Goal: Task Accomplishment & Management: Complete application form

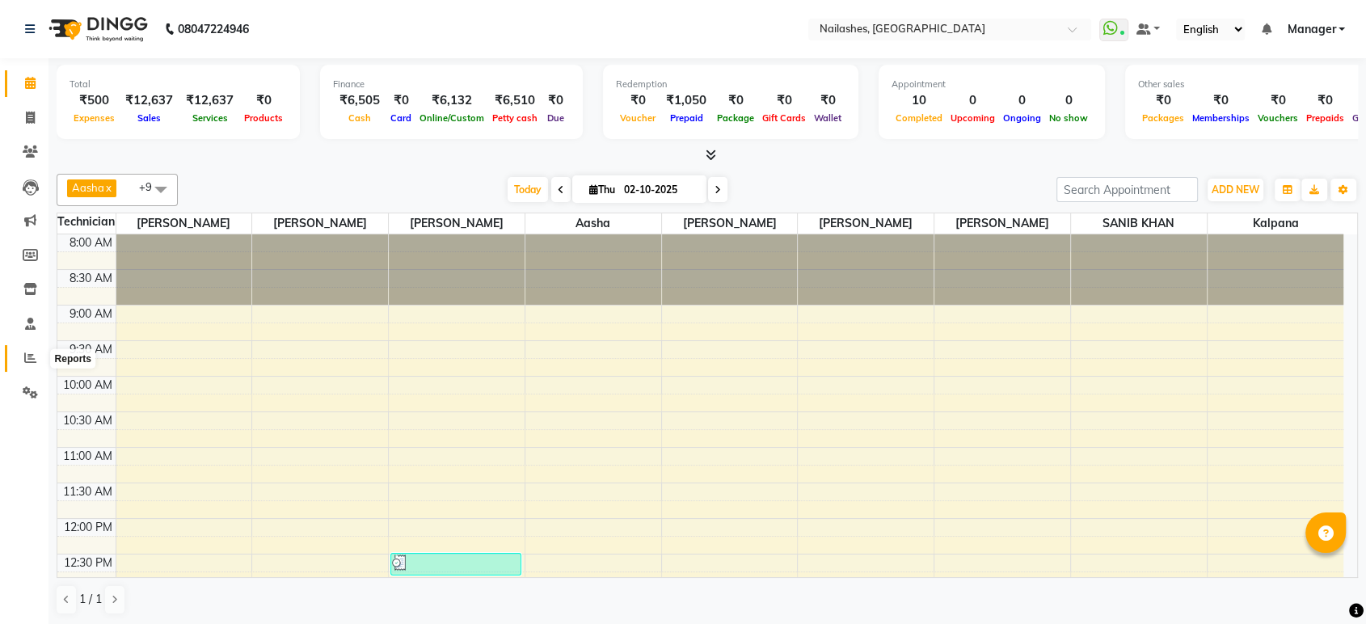
click at [20, 358] on span at bounding box center [30, 358] width 28 height 19
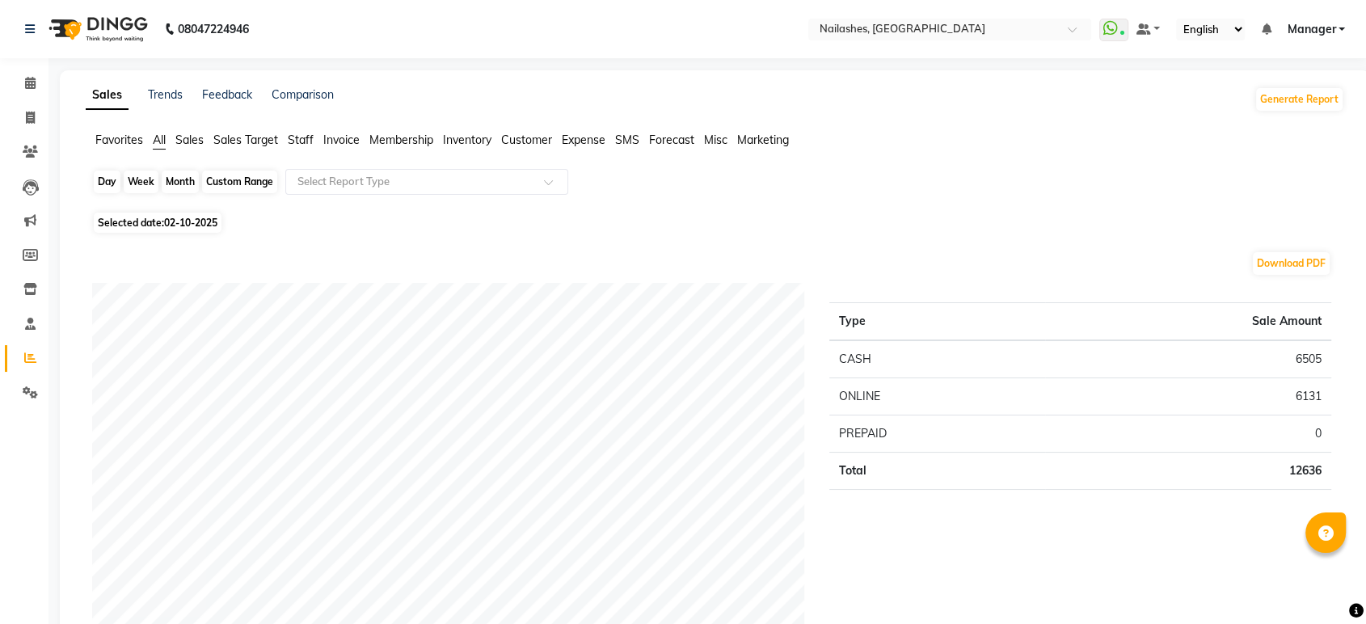
click at [112, 183] on div "Day" at bounding box center [107, 182] width 27 height 23
select select "10"
select select "2025"
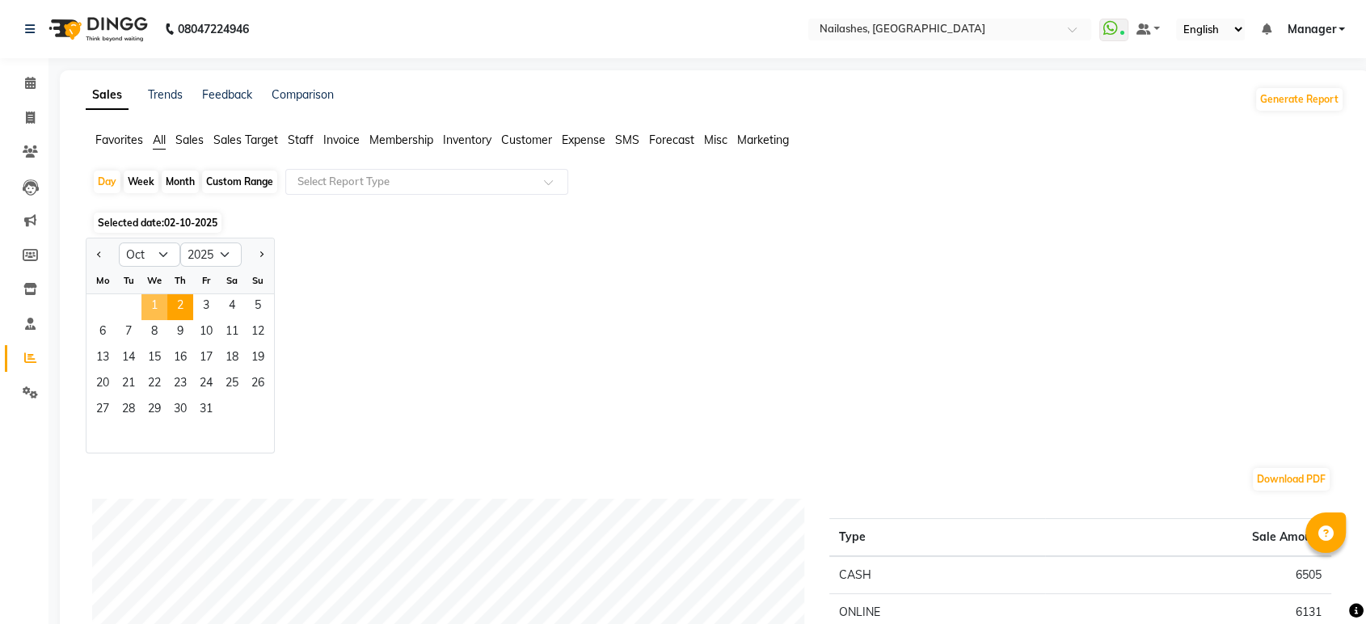
click at [163, 302] on span "1" at bounding box center [154, 307] width 26 height 26
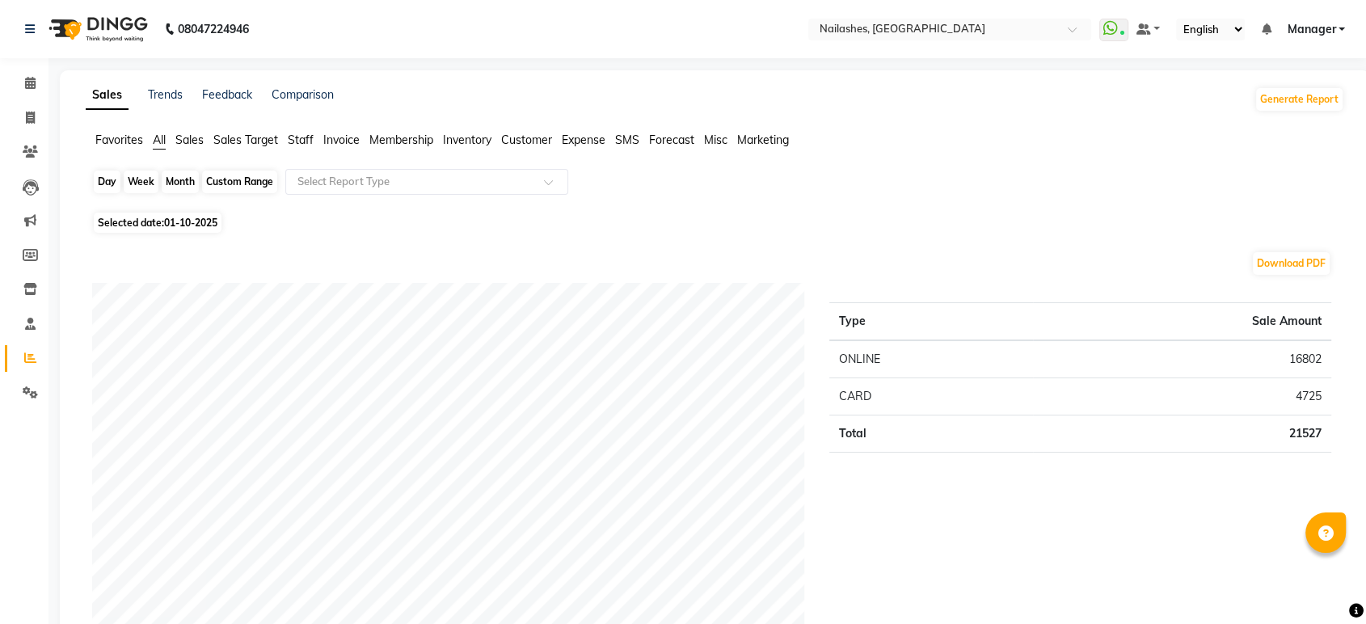
click at [97, 188] on div "Day" at bounding box center [107, 182] width 27 height 23
select select "10"
select select "2025"
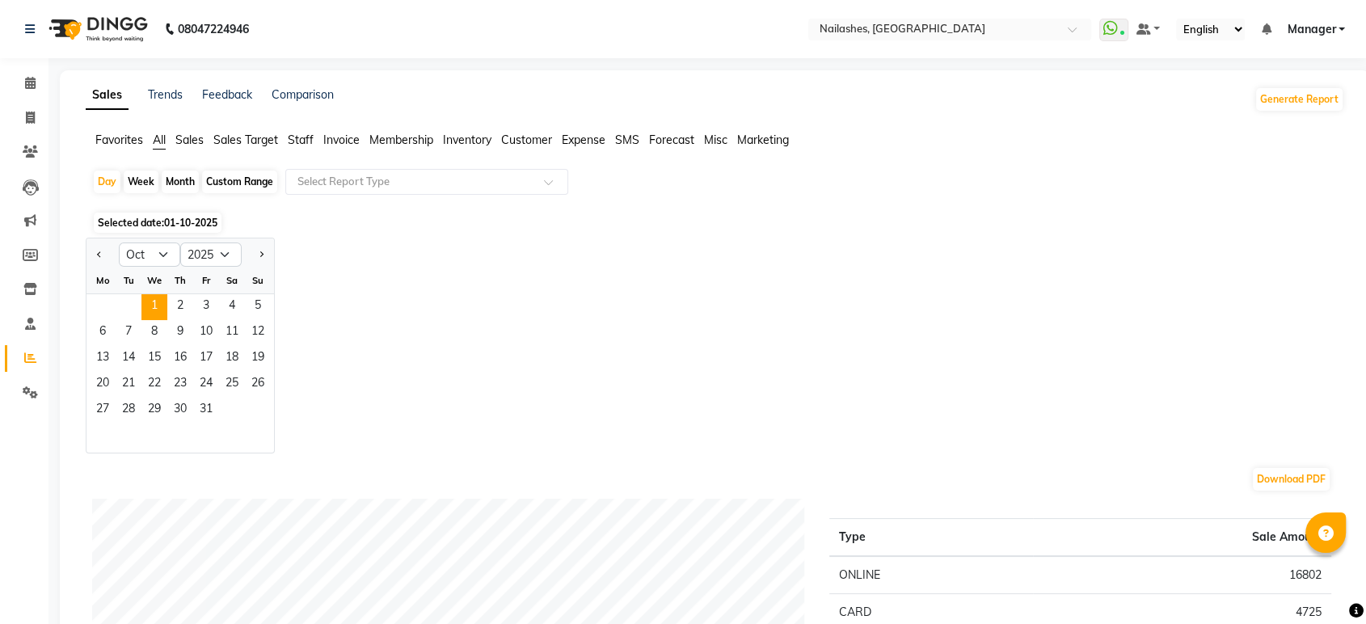
click at [304, 142] on span "Staff" at bounding box center [301, 140] width 26 height 15
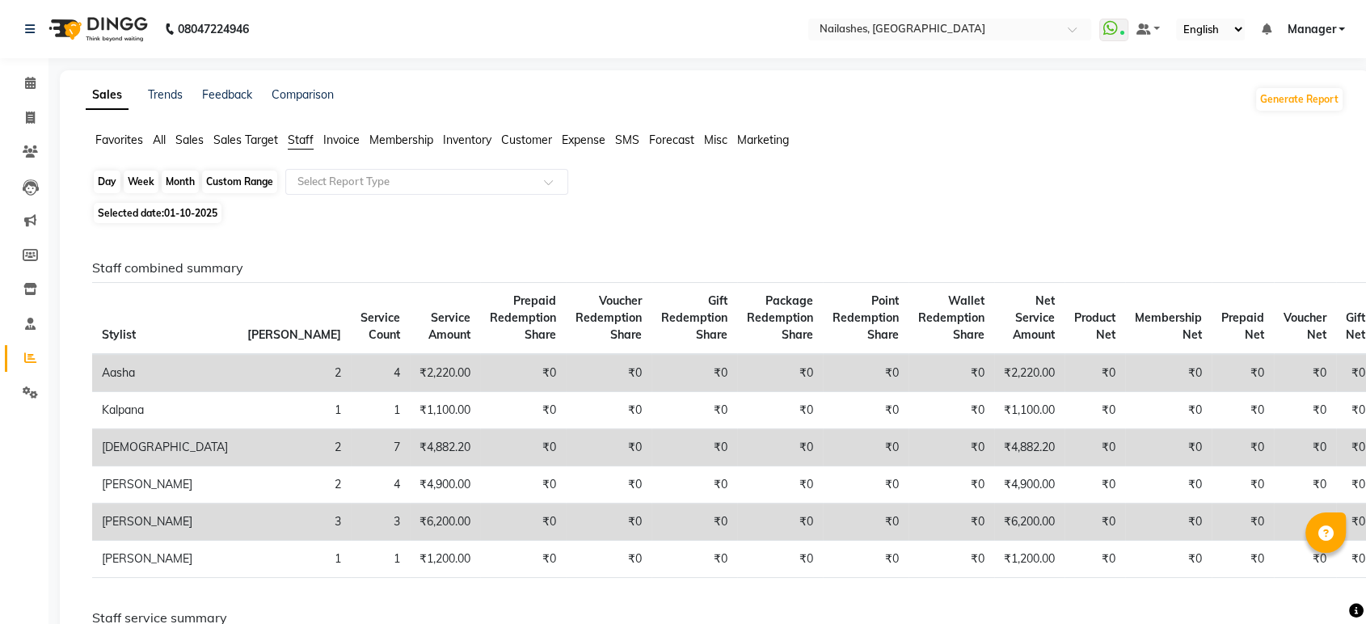
click at [98, 180] on div "Day" at bounding box center [107, 182] width 27 height 23
select select "10"
select select "2025"
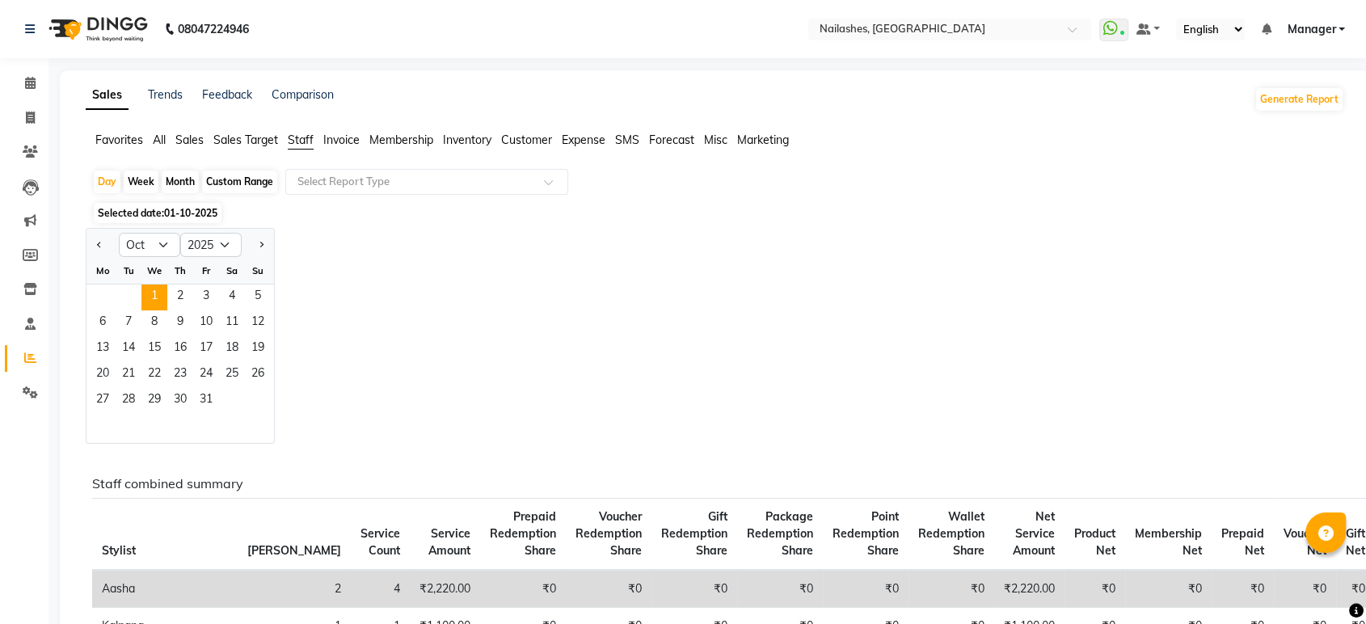
click at [144, 134] on ul "Favorites All Sales Sales Target Staff Invoice Membership Inventory Customer Ex…" at bounding box center [715, 141] width 1259 height 18
click at [28, 109] on span at bounding box center [30, 118] width 28 height 19
select select "service"
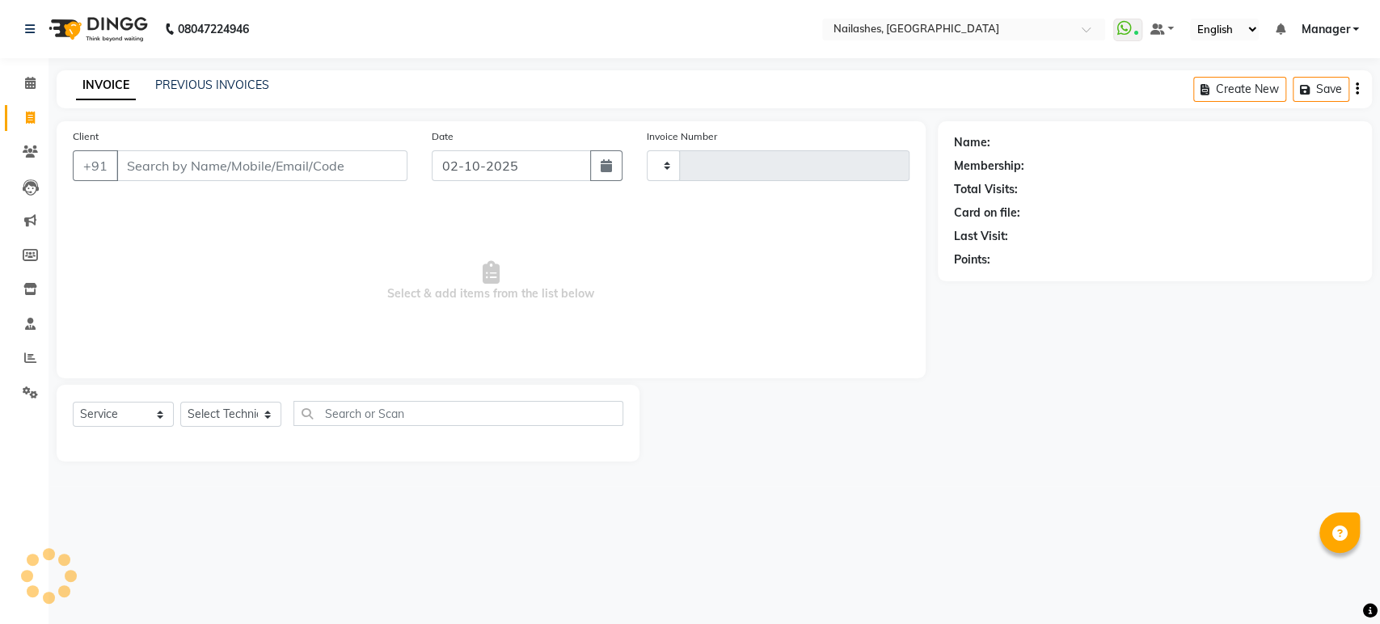
type input "1982"
select select "4251"
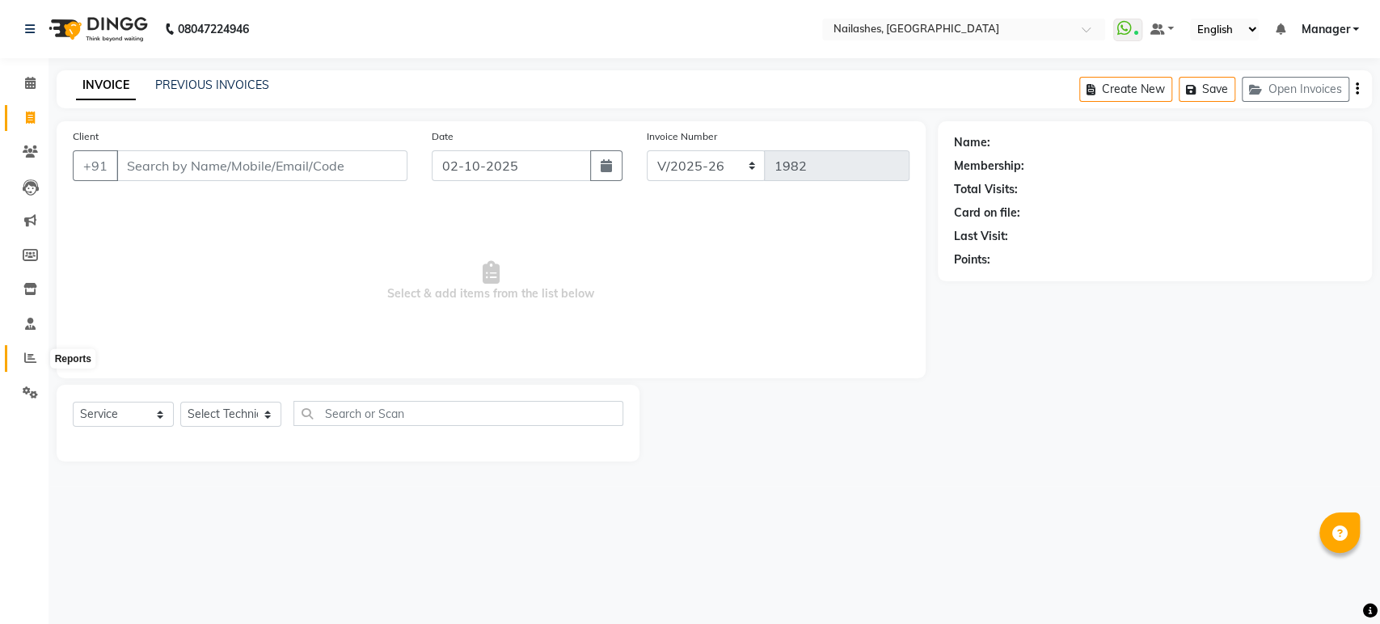
click at [28, 364] on icon at bounding box center [30, 358] width 12 height 12
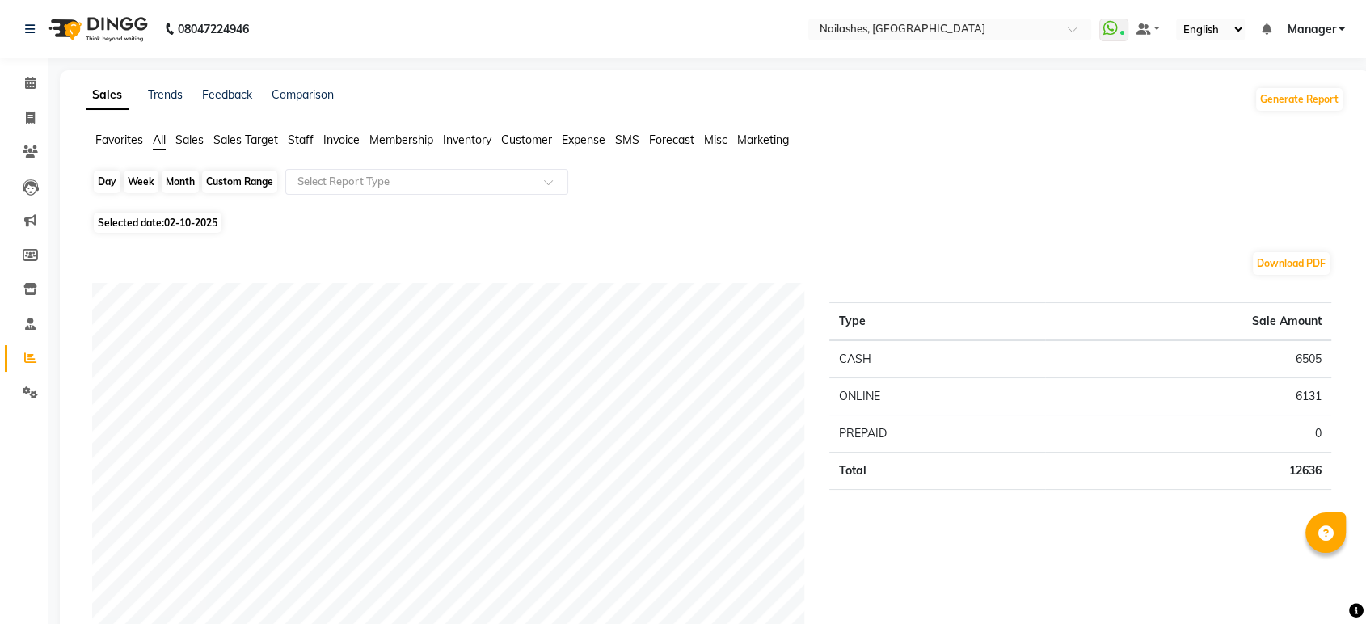
click at [118, 190] on div "Day" at bounding box center [107, 182] width 27 height 23
select select "10"
select select "2025"
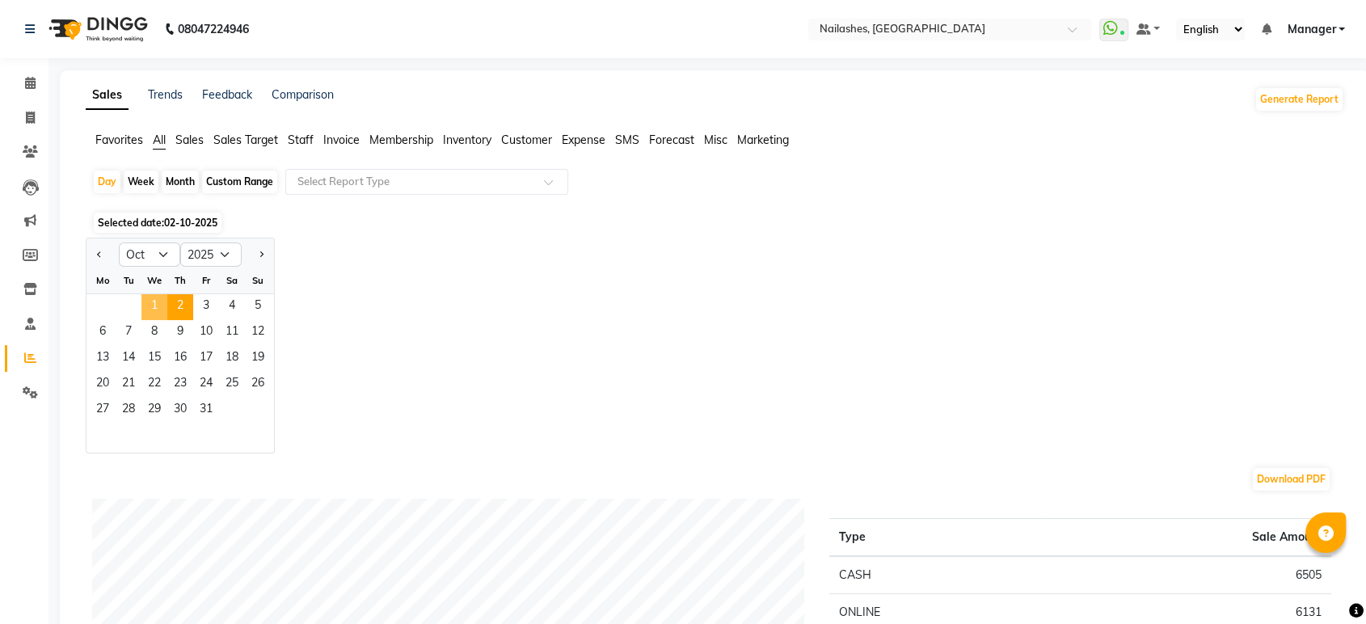
click at [155, 305] on span "1" at bounding box center [154, 307] width 26 height 26
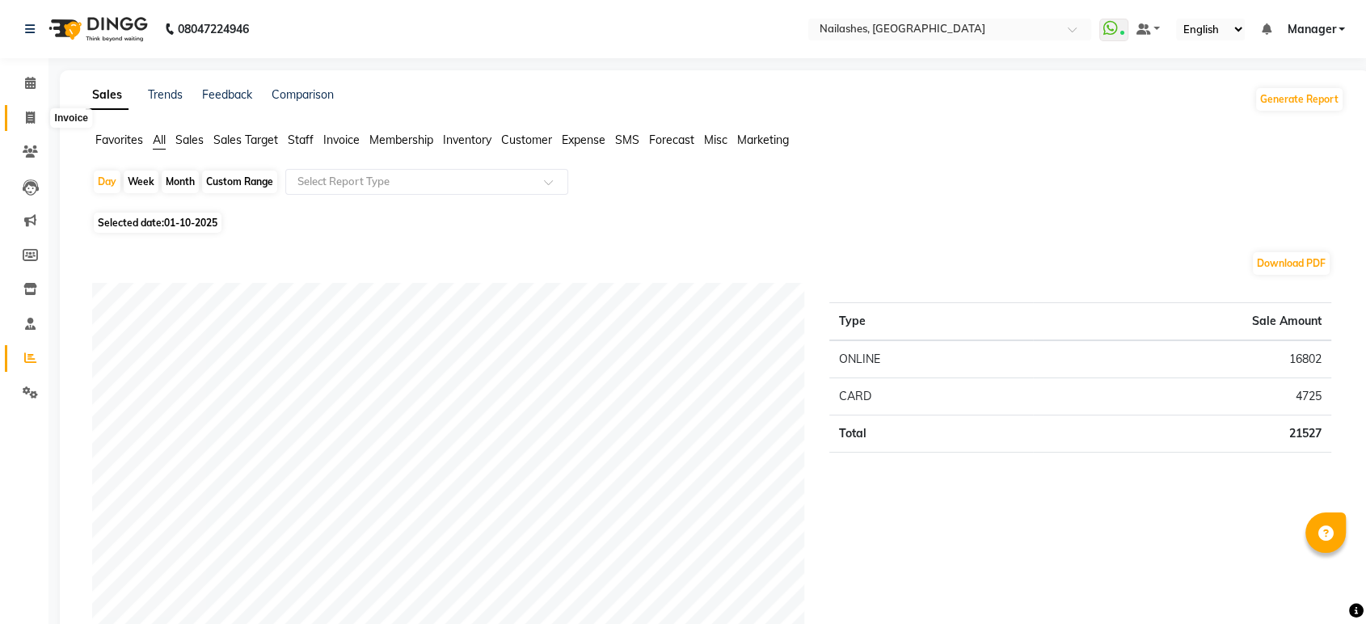
click at [35, 120] on span at bounding box center [30, 118] width 28 height 19
select select "service"
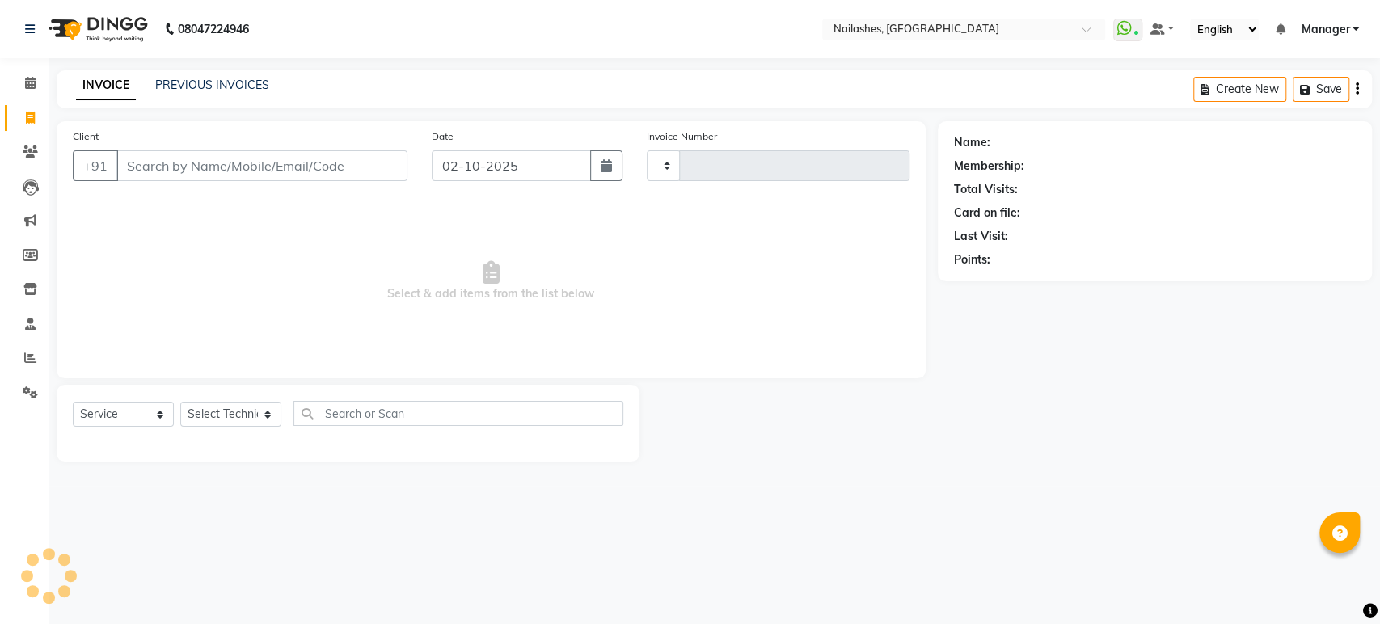
type input "1982"
select select "4251"
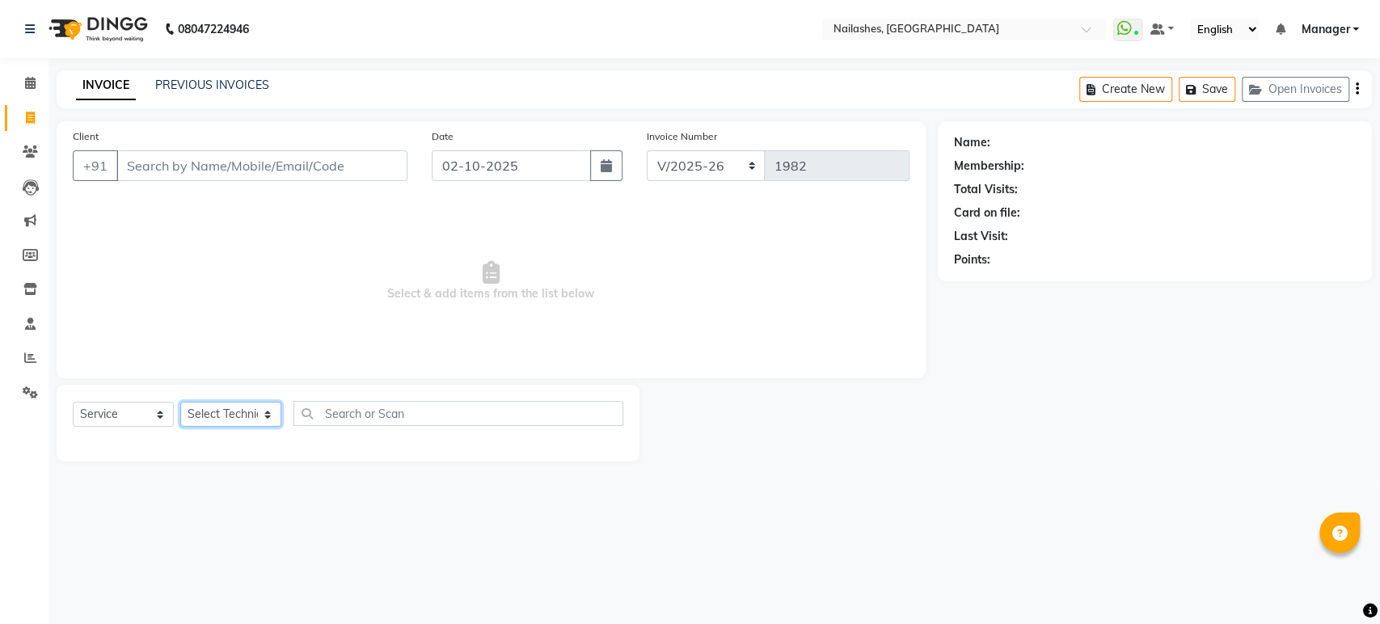
click at [256, 405] on select "Select Technician [PERSON_NAME] [PERSON_NAME] [PERSON_NAME] Manager Rehbar [PER…" at bounding box center [230, 414] width 101 height 25
select select "26128"
click at [180, 402] on select "Select Technician [PERSON_NAME] [PERSON_NAME] [PERSON_NAME] Manager Rehbar [PER…" at bounding box center [230, 414] width 101 height 25
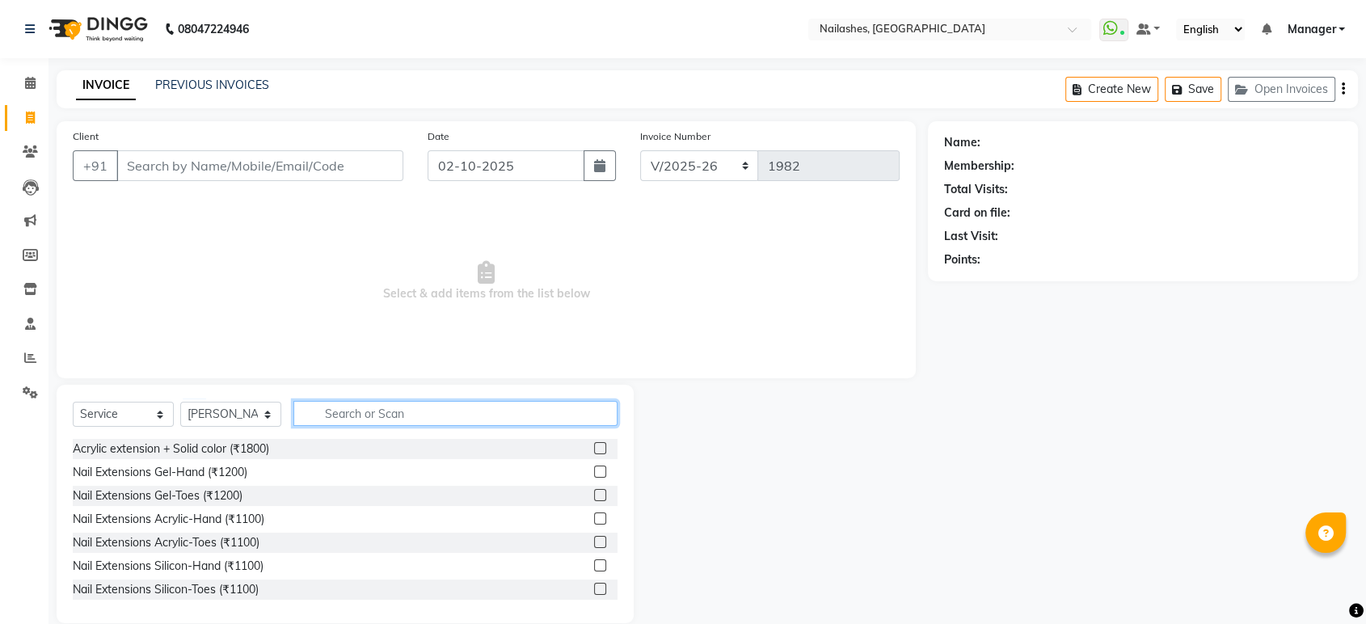
click at [399, 412] on input "text" at bounding box center [455, 413] width 324 height 25
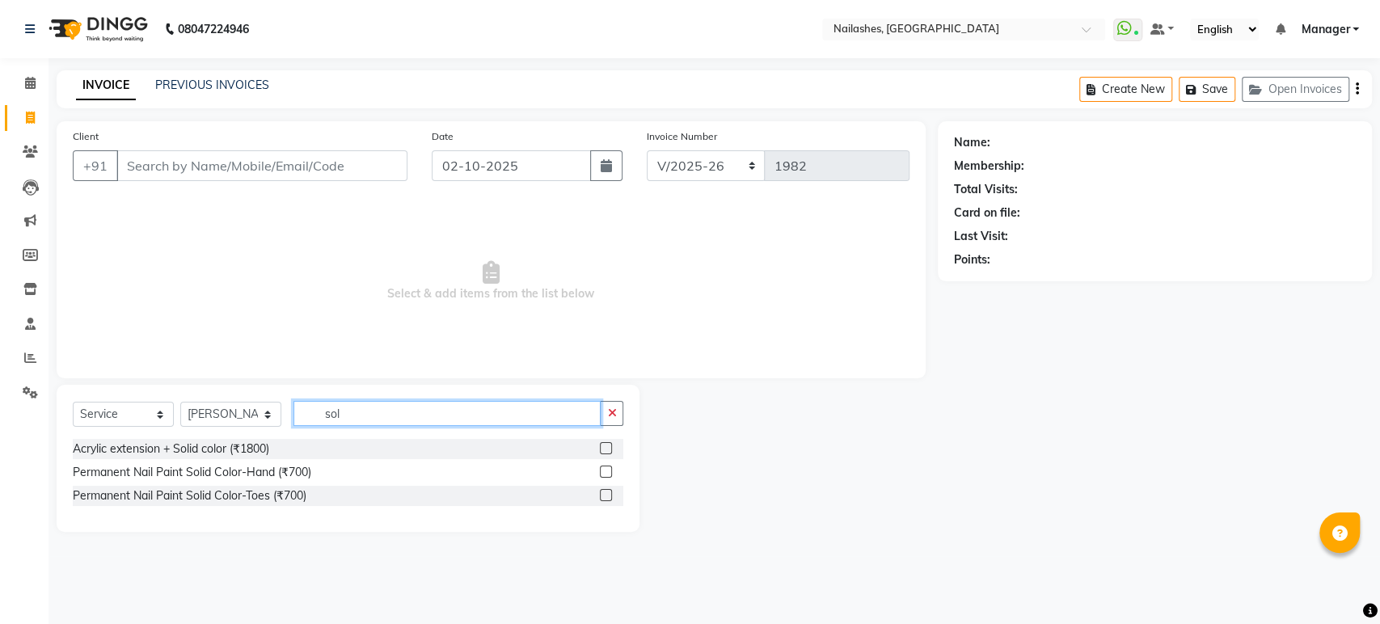
type input "sol"
click at [606, 474] on label at bounding box center [606, 472] width 12 height 12
click at [606, 474] on input "checkbox" at bounding box center [605, 472] width 11 height 11
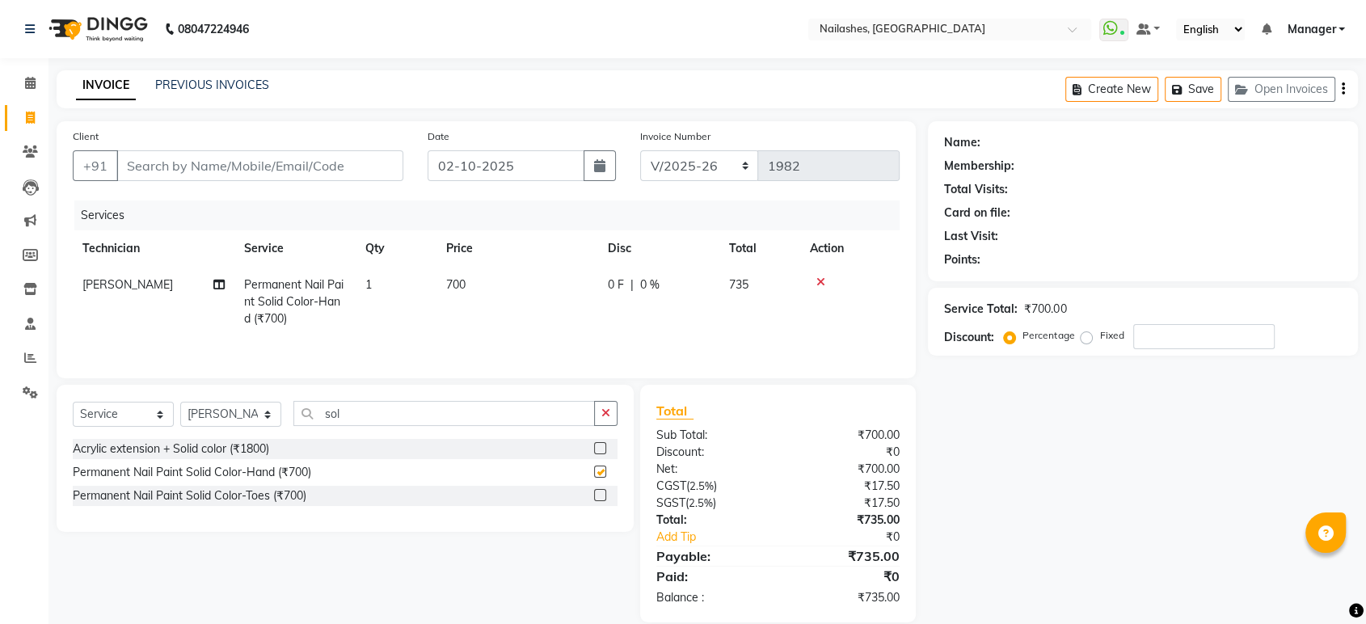
checkbox input "false"
click at [535, 417] on input "sol" at bounding box center [444, 413] width 302 height 25
type input "s"
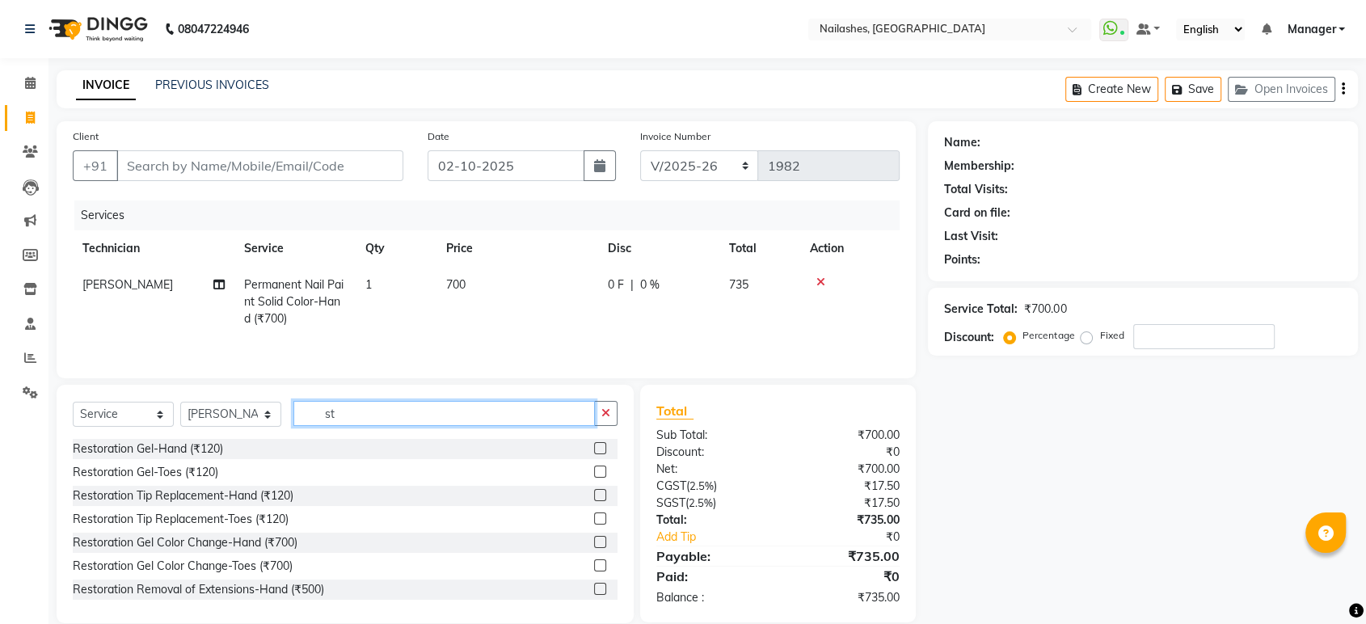
type input "s"
click at [378, 419] on input "nail art" at bounding box center [444, 413] width 302 height 25
type input "n"
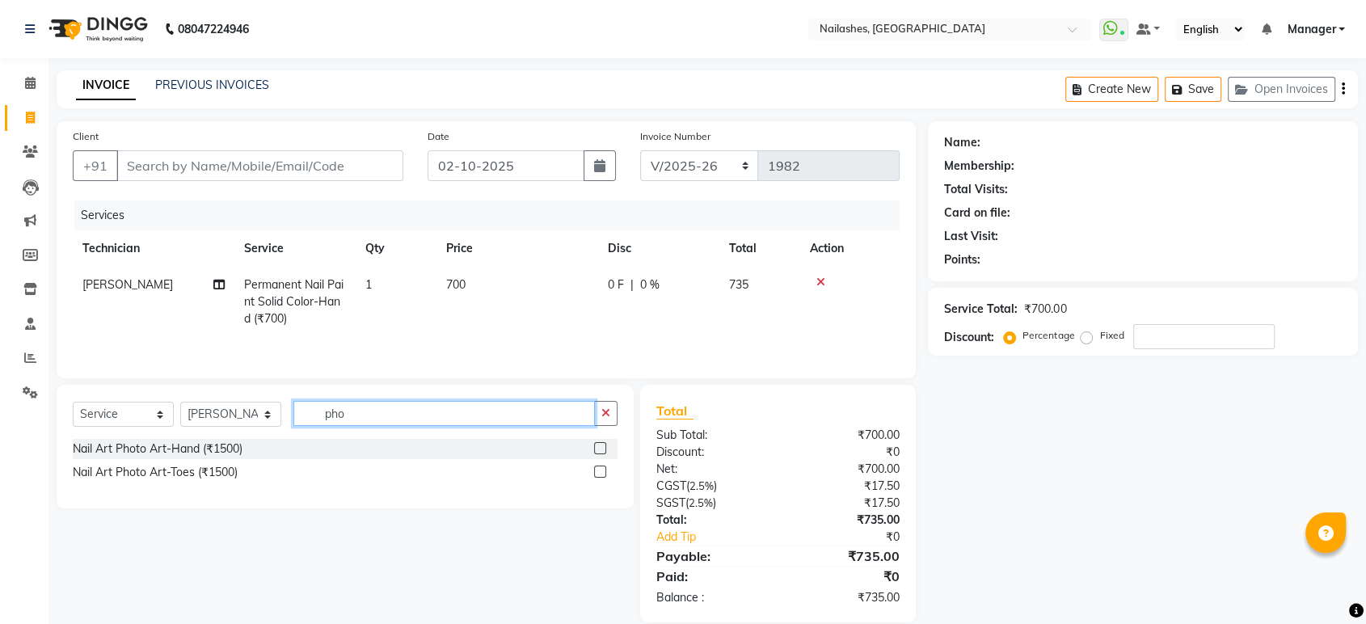
type input "pho"
click at [596, 450] on label at bounding box center [600, 448] width 12 height 12
click at [596, 450] on input "checkbox" at bounding box center [599, 449] width 11 height 11
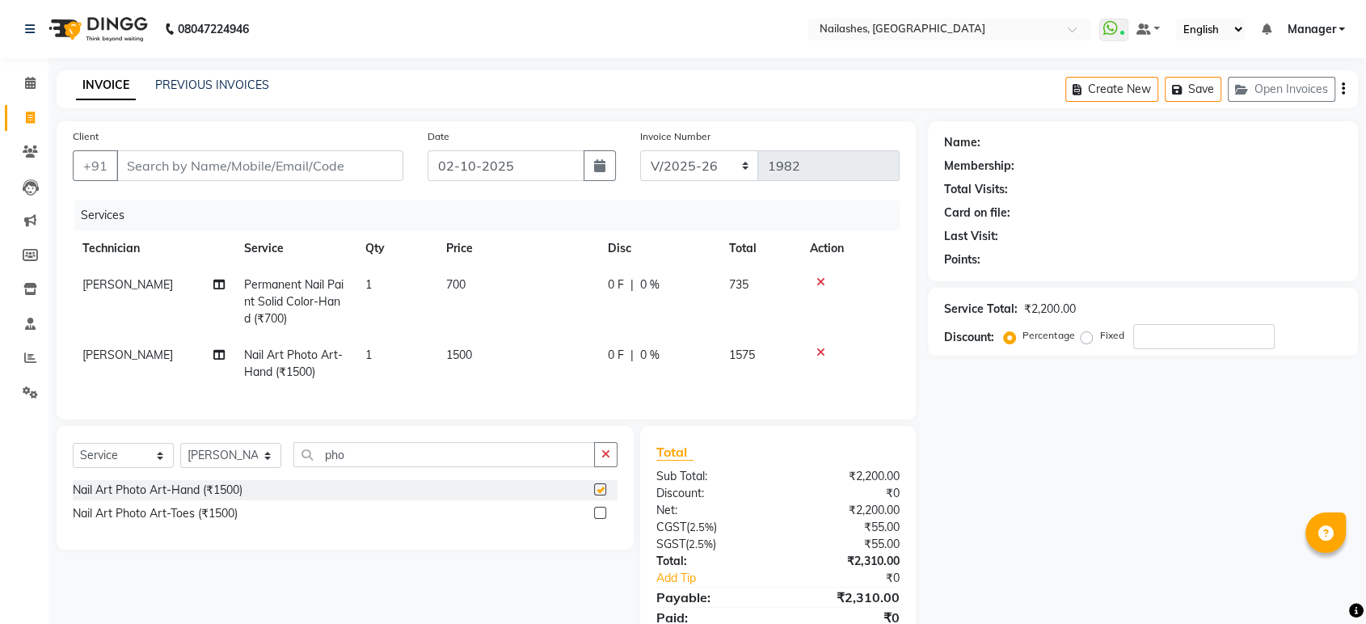
checkbox input "false"
click at [485, 361] on td "1500" at bounding box center [518, 363] width 162 height 53
select select "26128"
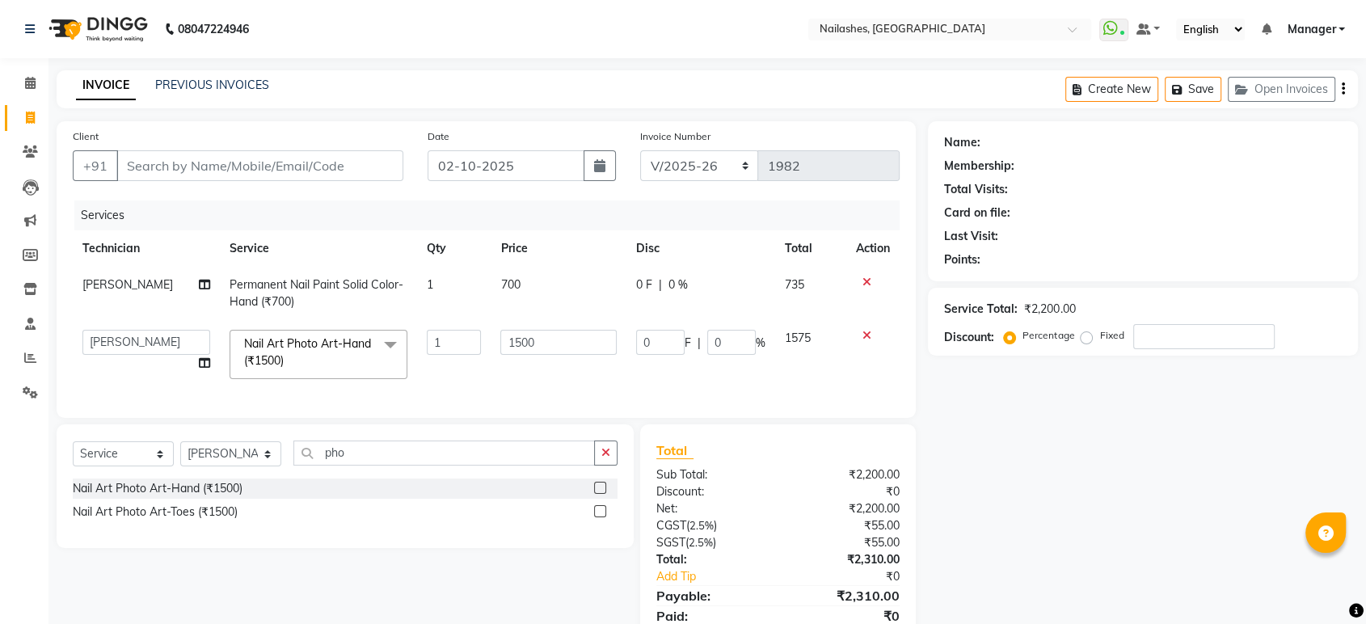
click at [552, 370] on td "1500" at bounding box center [559, 354] width 136 height 69
click at [31, 356] on icon at bounding box center [30, 358] width 12 height 12
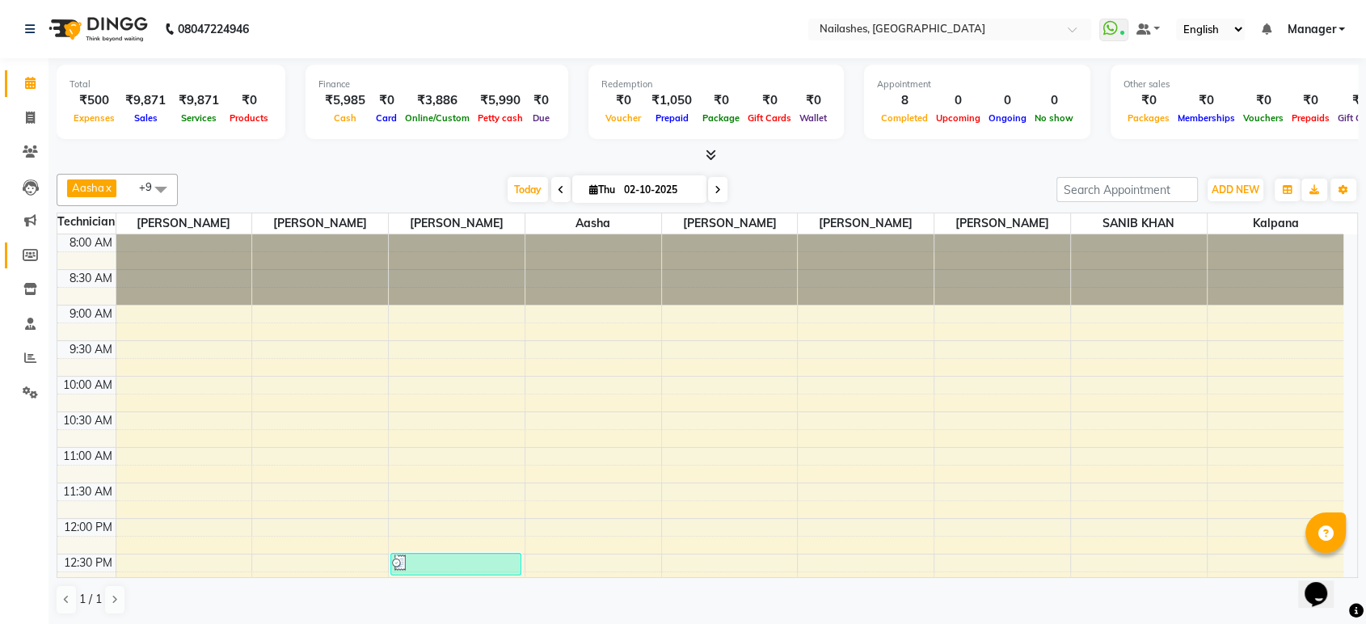
scroll to position [546, 0]
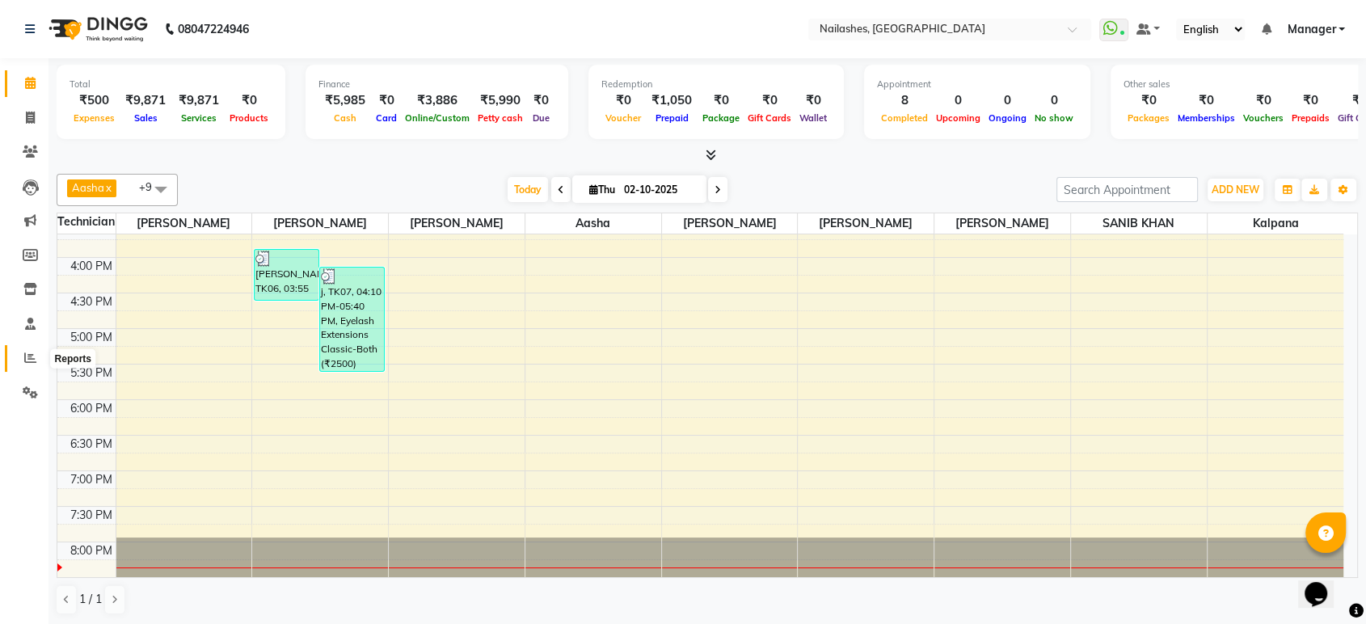
click at [30, 360] on icon at bounding box center [30, 358] width 12 height 12
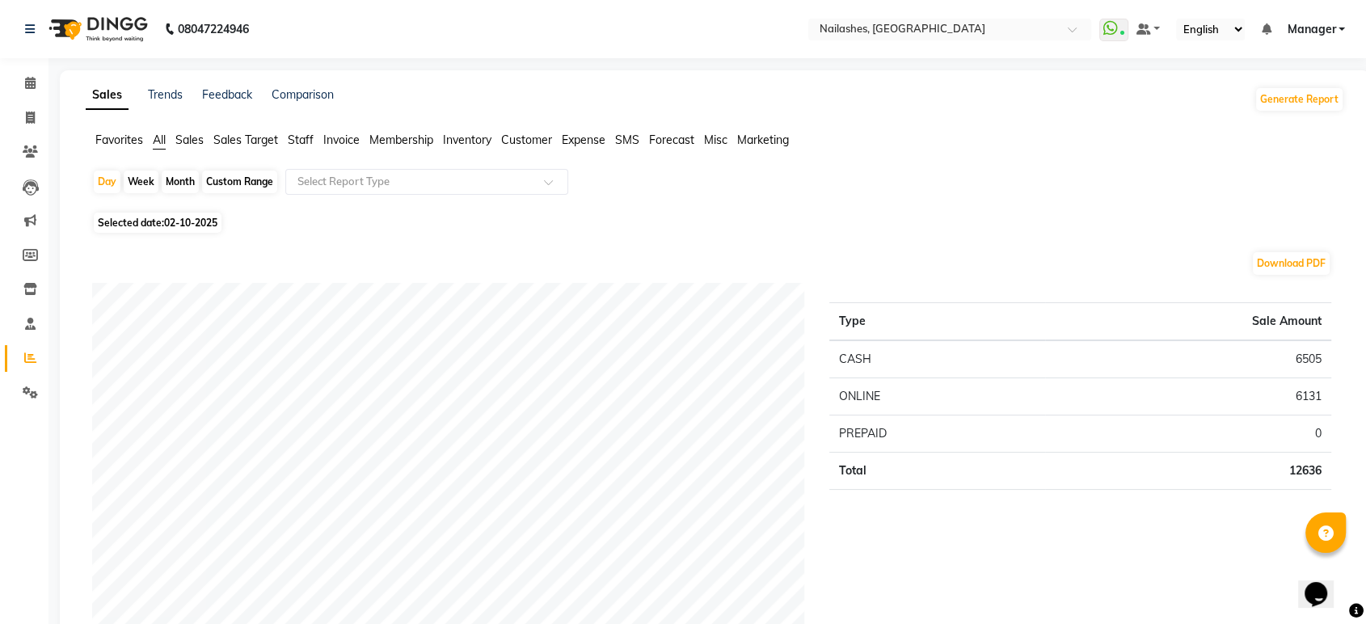
click at [290, 134] on span "Staff" at bounding box center [301, 140] width 26 height 15
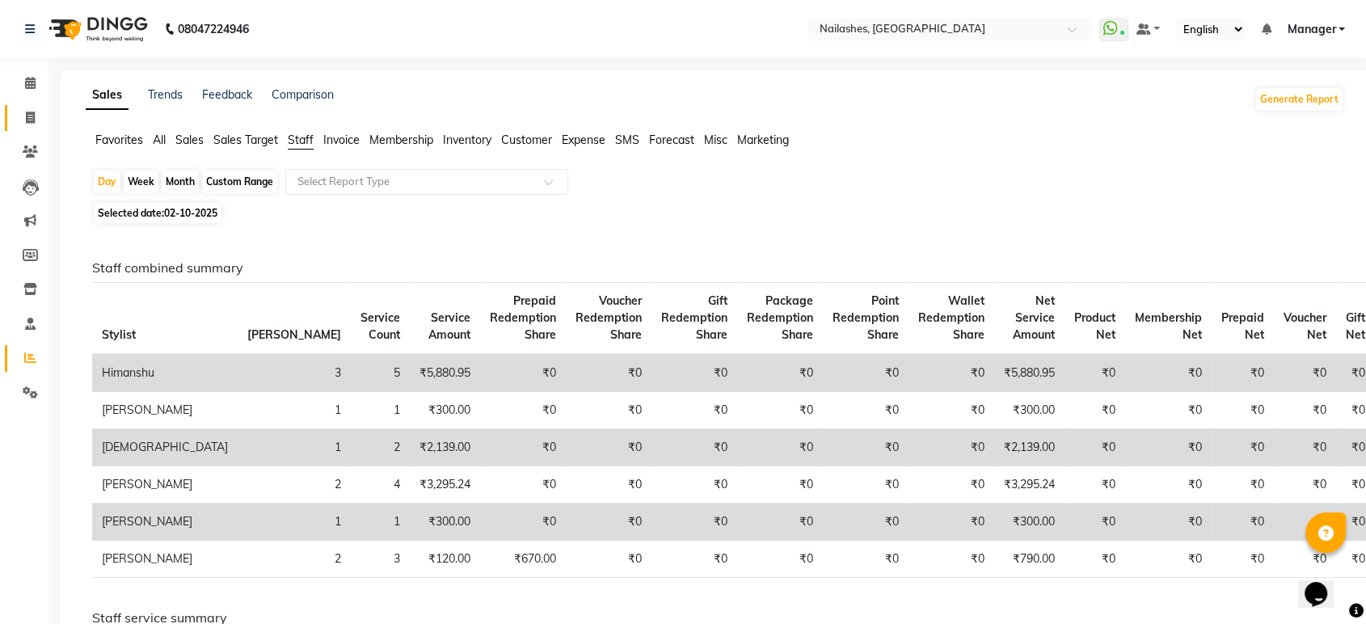
click at [30, 106] on link "Invoice" at bounding box center [24, 118] width 39 height 27
select select "service"
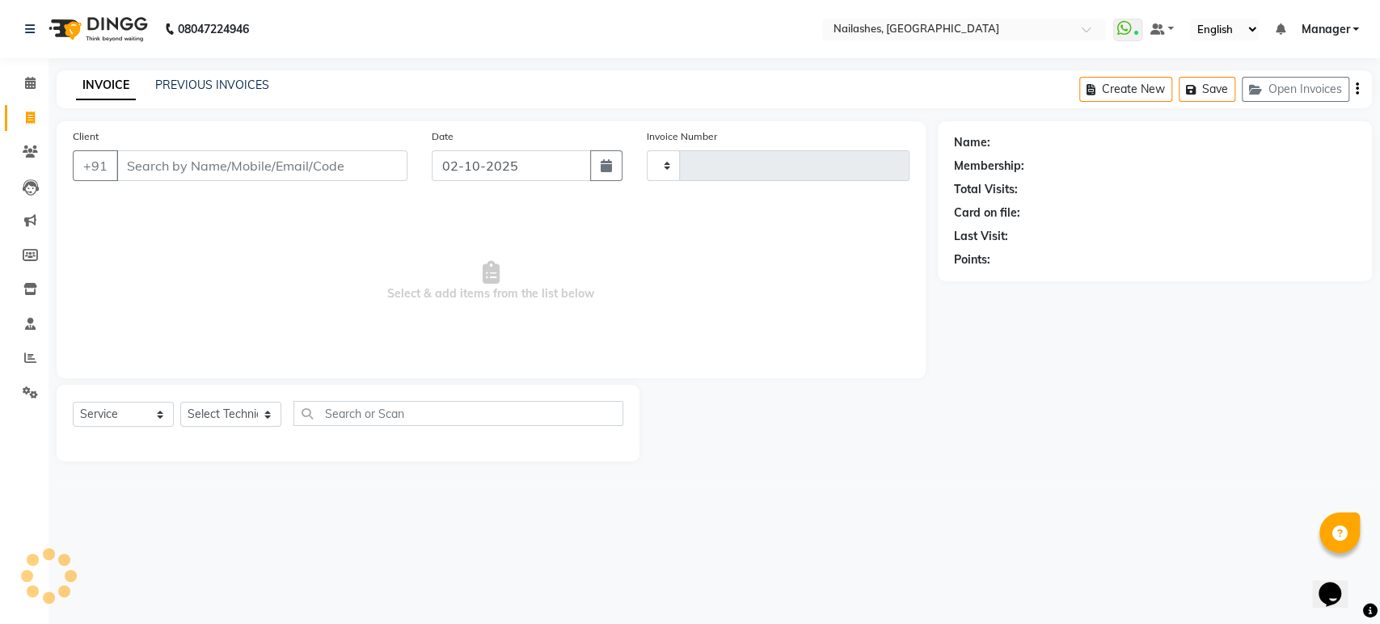
type input "1982"
select select "4251"
click at [1269, 85] on button "Open Invoices" at bounding box center [1296, 89] width 108 height 25
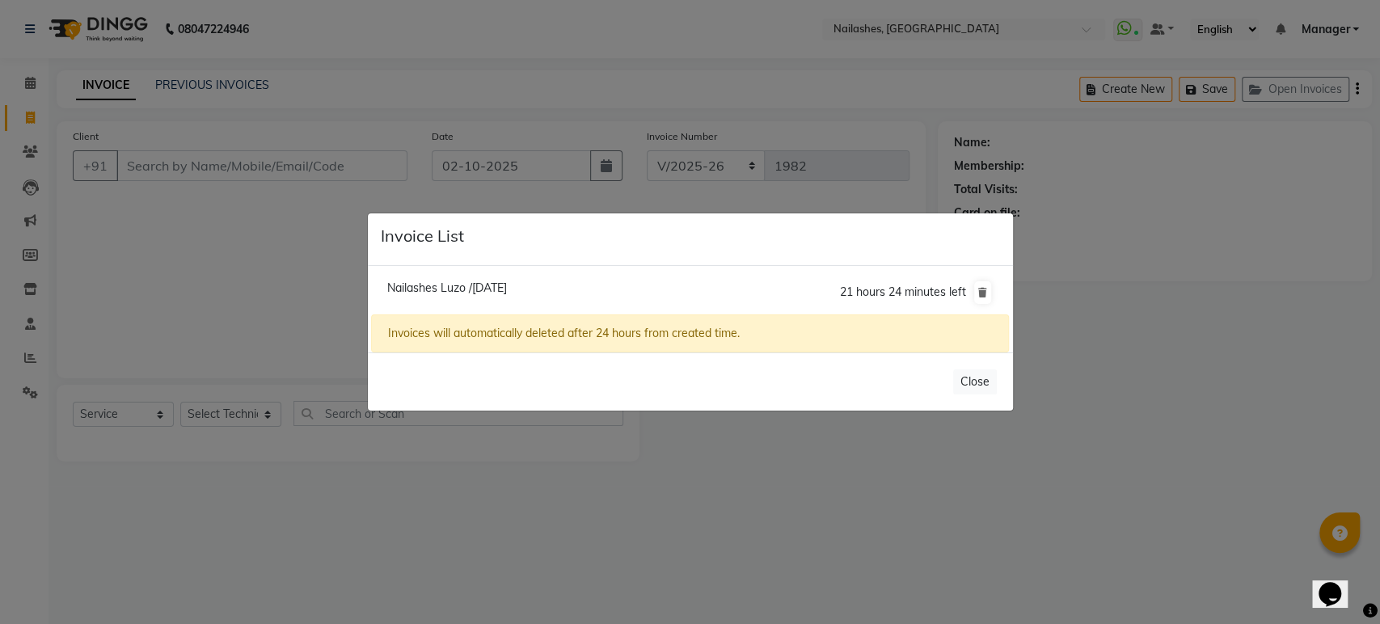
click at [478, 295] on span "Nailashes Luzo /02 October 2025" at bounding box center [447, 288] width 120 height 15
type input "88******04"
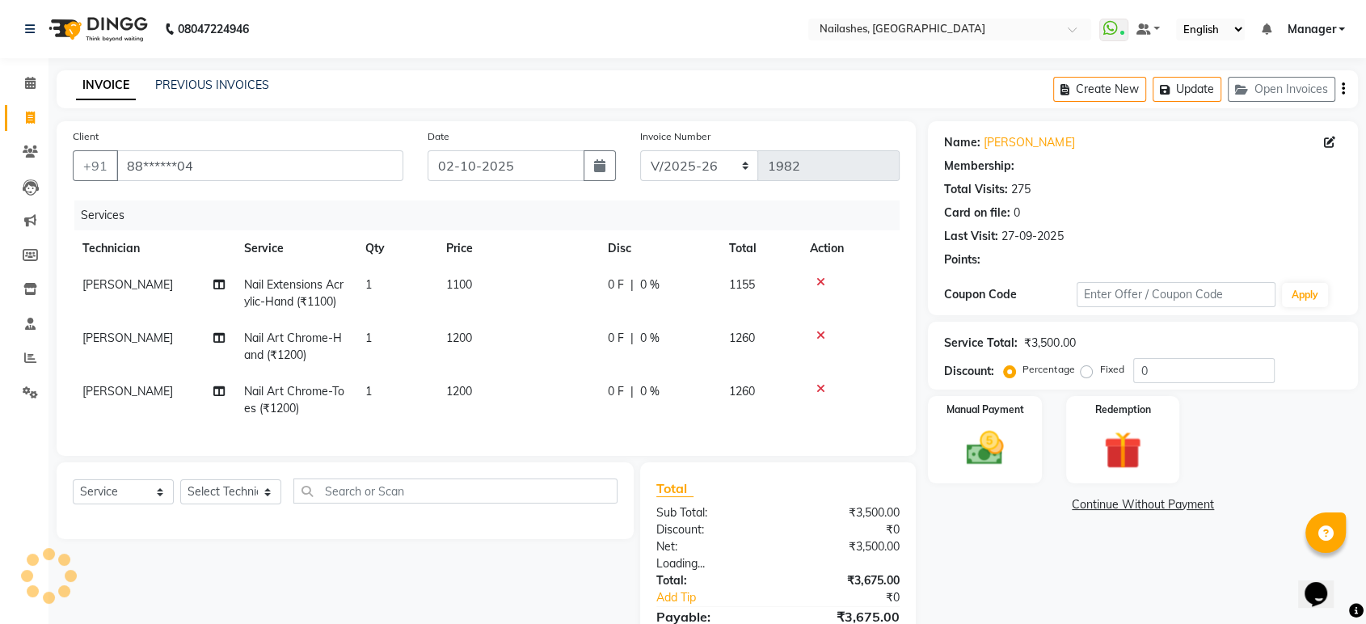
select select "1: Object"
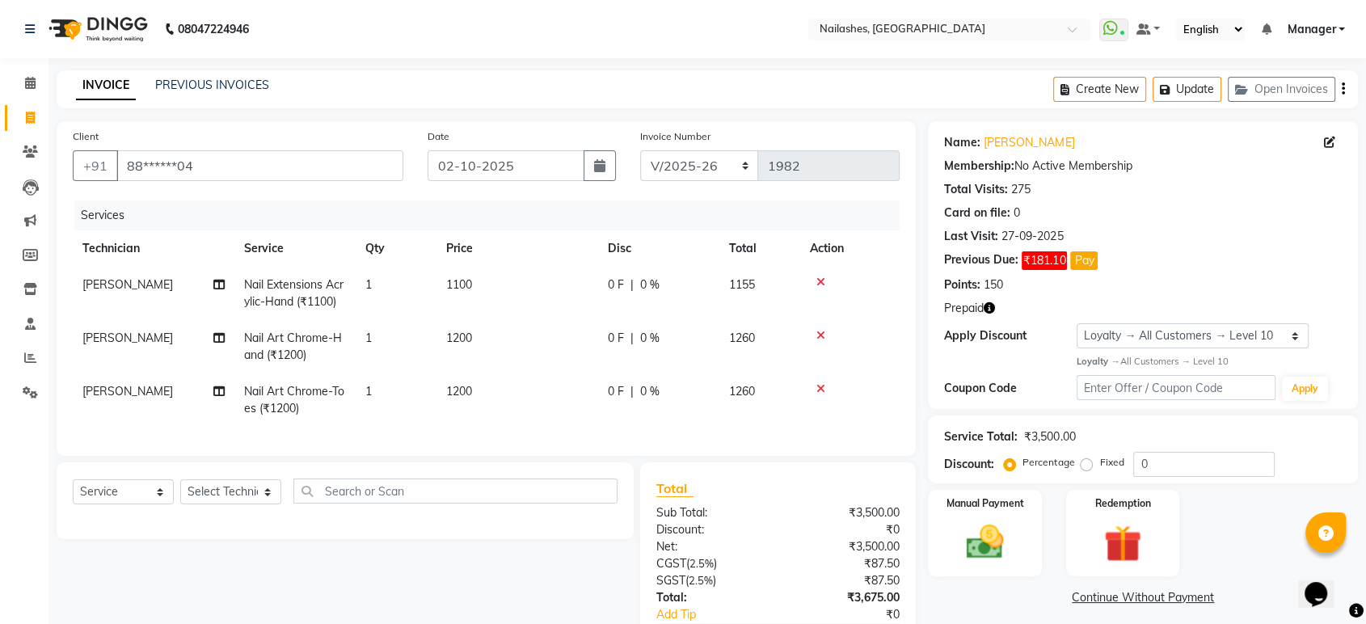
click at [986, 310] on icon "button" at bounding box center [989, 307] width 11 height 11
click at [1030, 297] on div "Name: Nailashes Luzo Membership: No Active Membership Total Visits: 275 Card on…" at bounding box center [1143, 265] width 430 height 288
click at [32, 359] on icon at bounding box center [30, 358] width 12 height 12
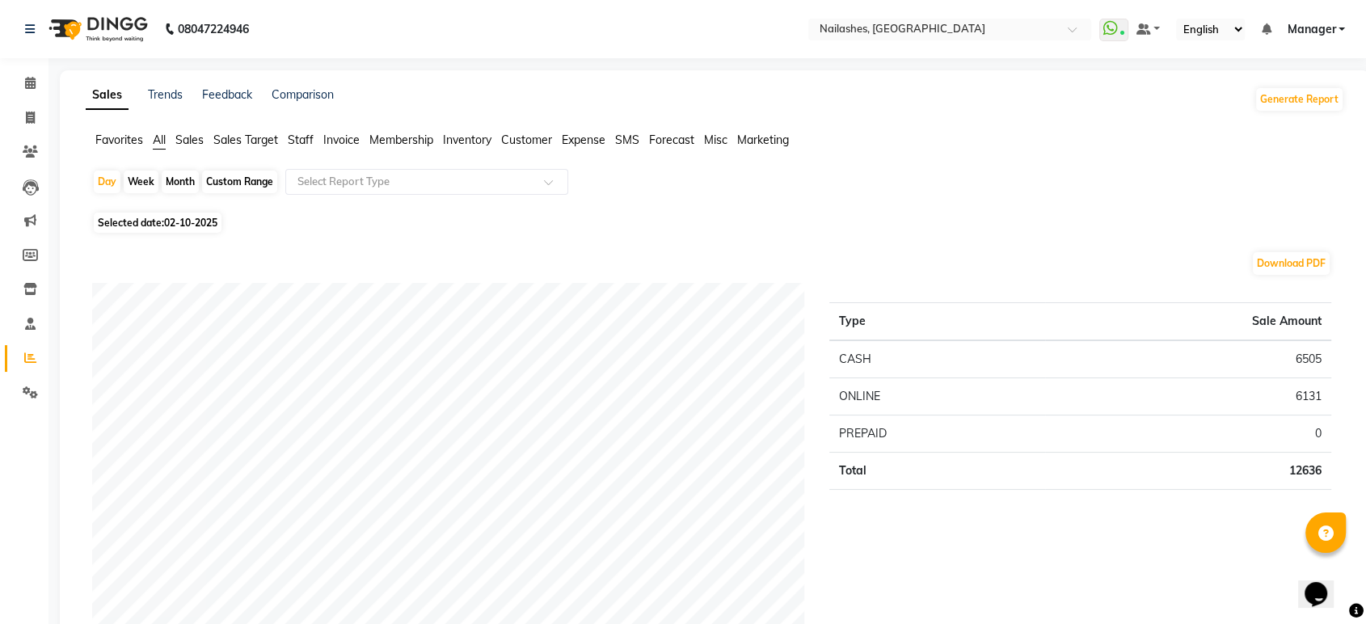
click at [298, 137] on span "Staff" at bounding box center [301, 140] width 26 height 15
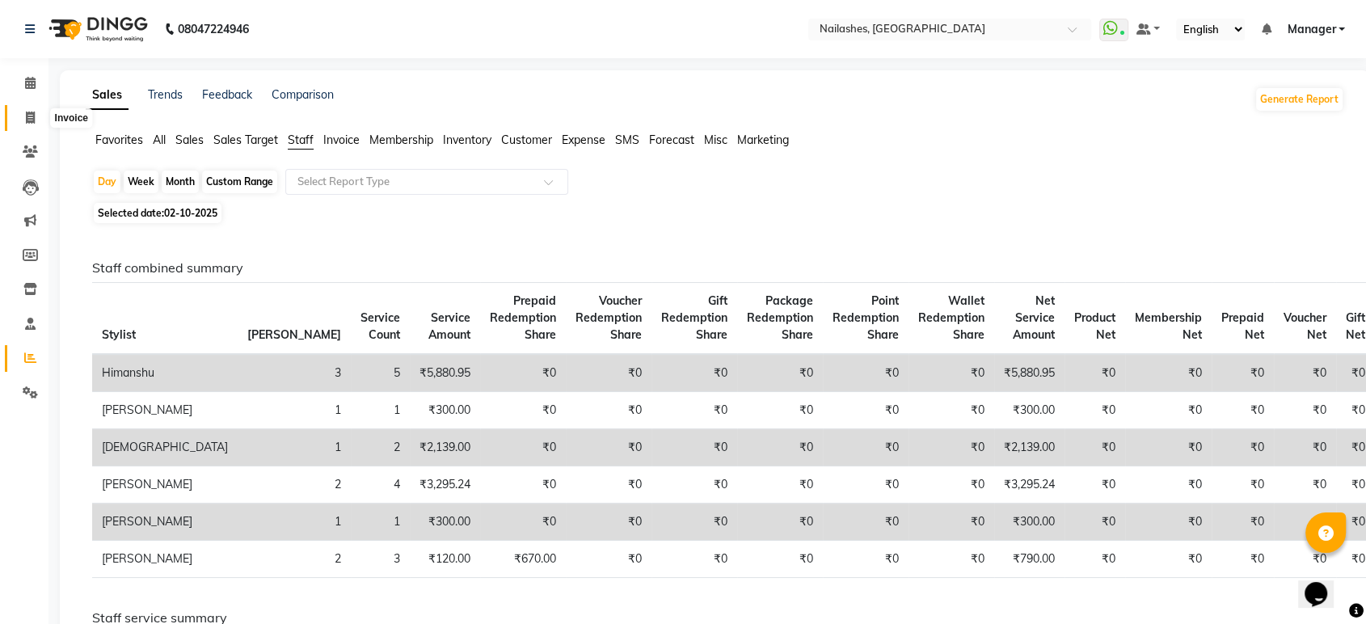
click at [37, 111] on span at bounding box center [30, 118] width 28 height 19
select select "service"
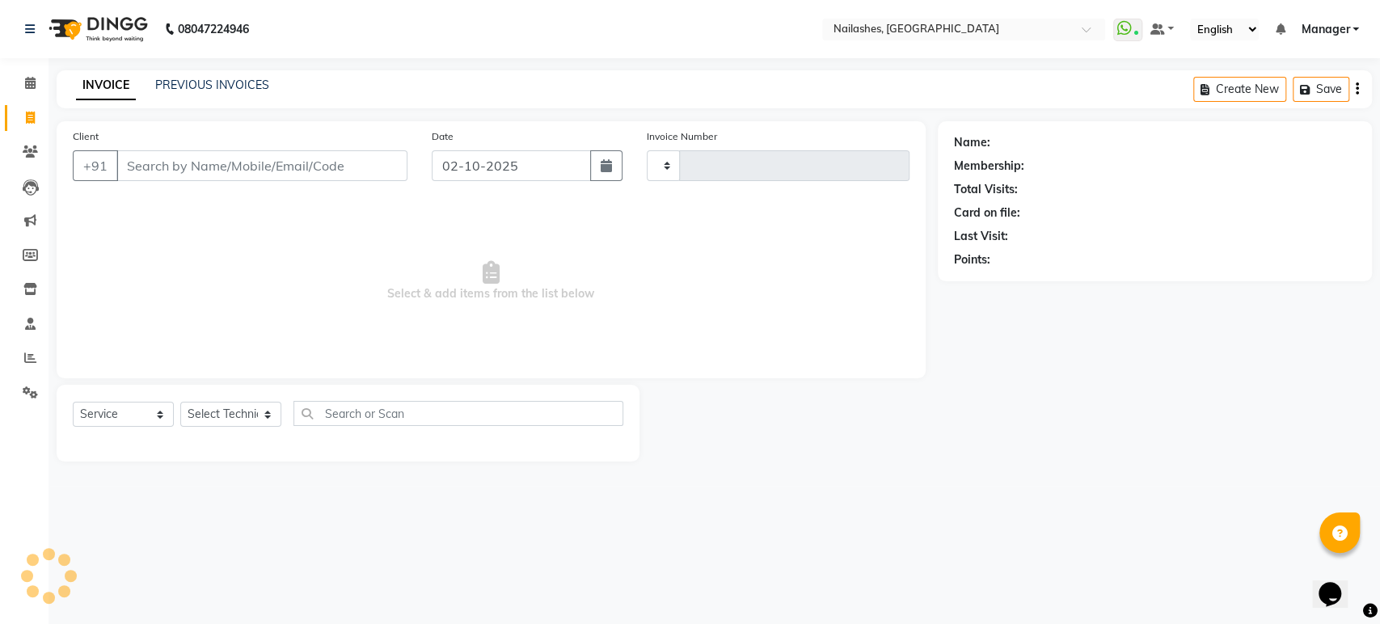
type input "1982"
select select "4251"
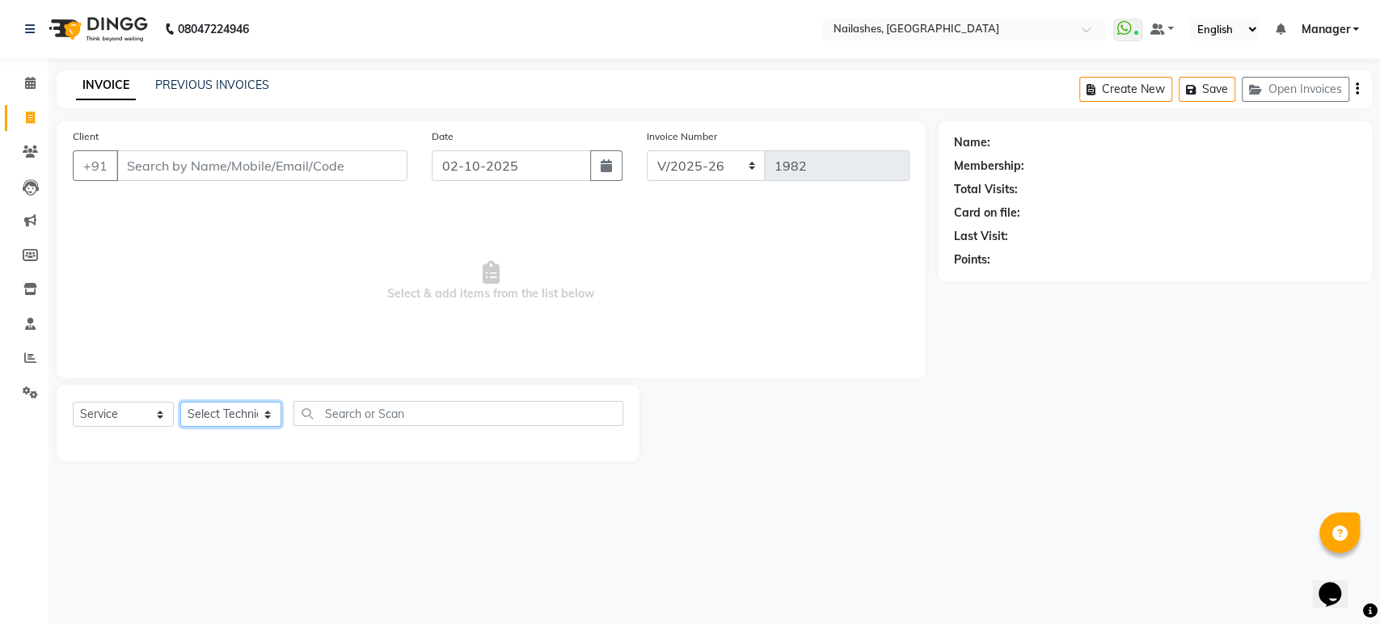
click at [275, 410] on select "Select Technician [PERSON_NAME] [PERSON_NAME] [PERSON_NAME] Manager Rehbar [PER…" at bounding box center [230, 414] width 101 height 25
select select "80924"
click at [180, 402] on select "Select Technician [PERSON_NAME] [PERSON_NAME] [PERSON_NAME] Manager Rehbar [PER…" at bounding box center [230, 414] width 101 height 25
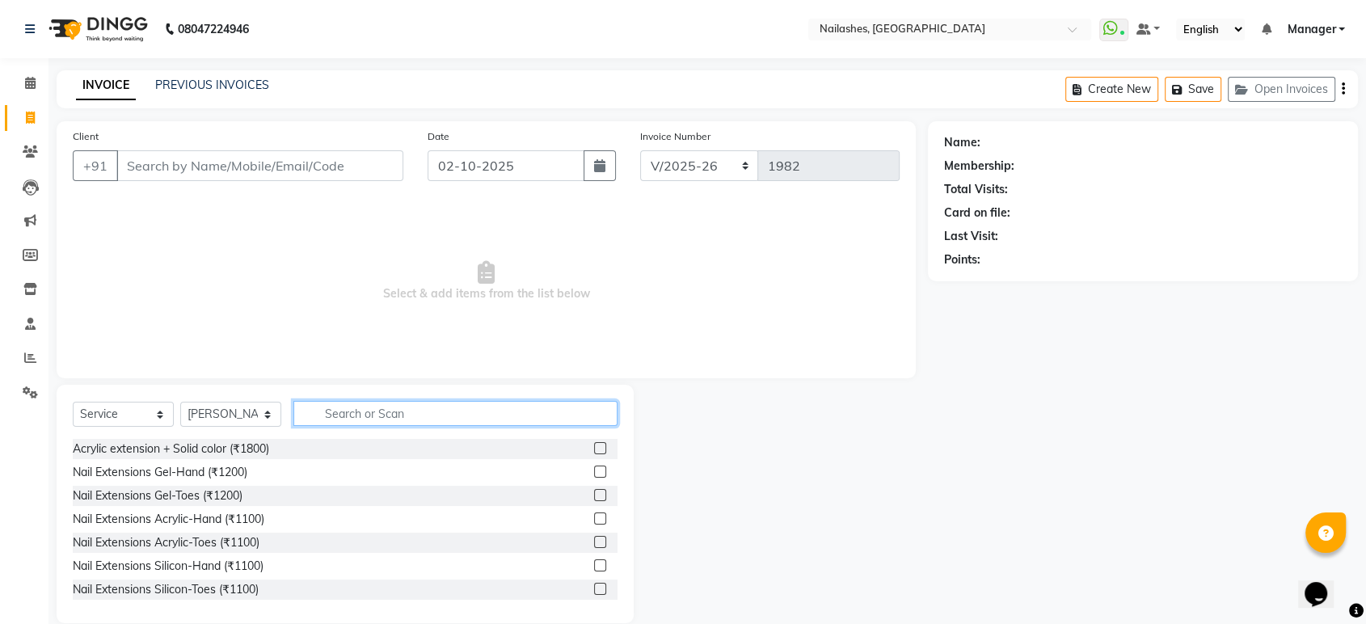
click at [366, 405] on input "text" at bounding box center [455, 413] width 324 height 25
type input "nail art"
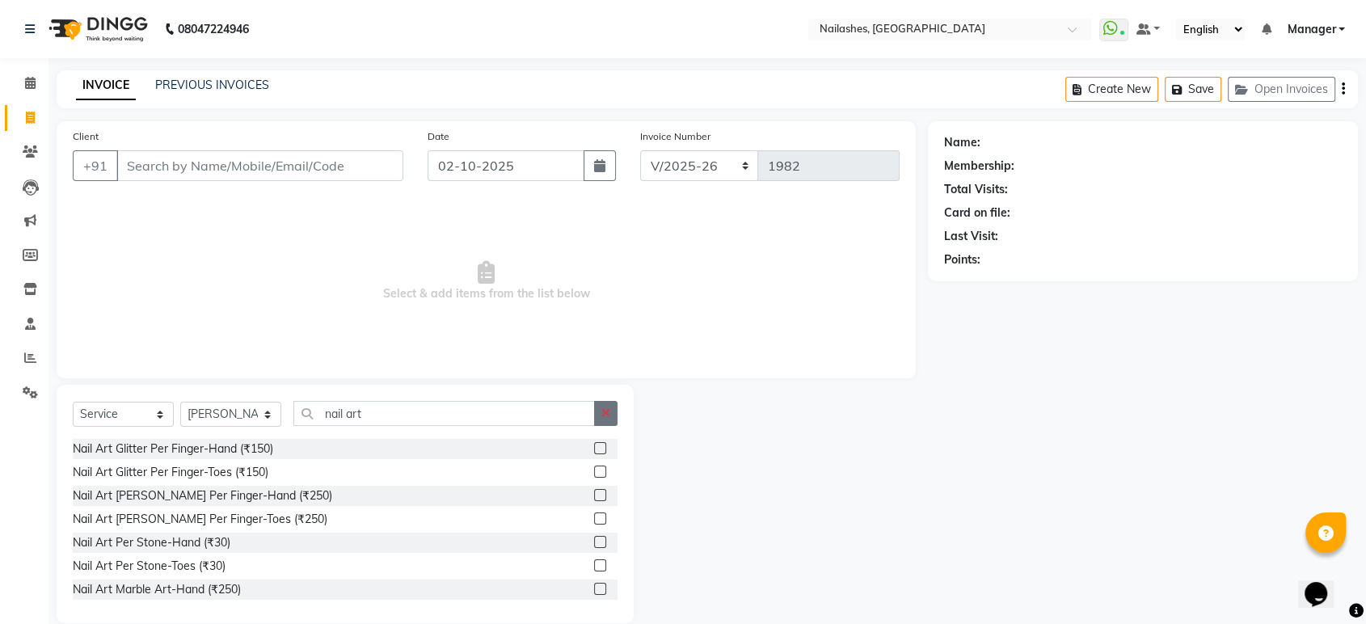
click at [608, 413] on icon "button" at bounding box center [606, 412] width 9 height 11
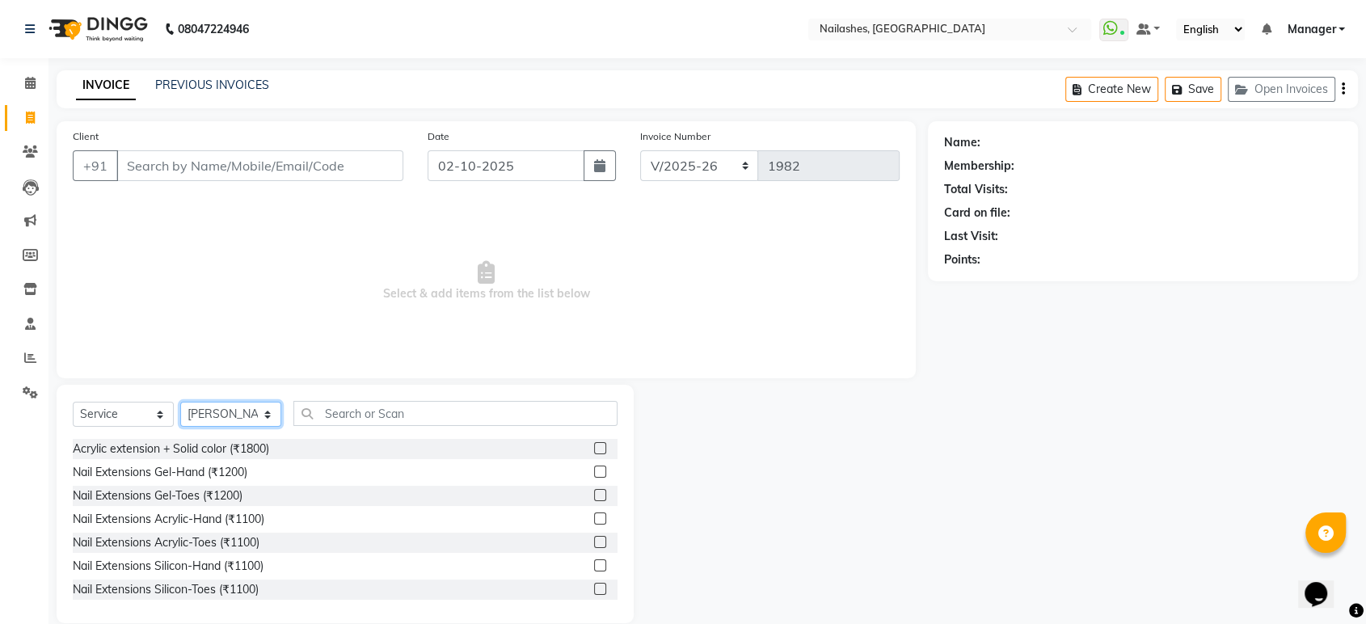
click at [271, 409] on select "Select Technician [PERSON_NAME] [PERSON_NAME] [PERSON_NAME] Manager Rehbar [PER…" at bounding box center [230, 414] width 101 height 25
click at [321, 316] on span "Select & add items from the list below" at bounding box center [486, 282] width 827 height 162
click at [13, 150] on link "Clients" at bounding box center [24, 152] width 39 height 27
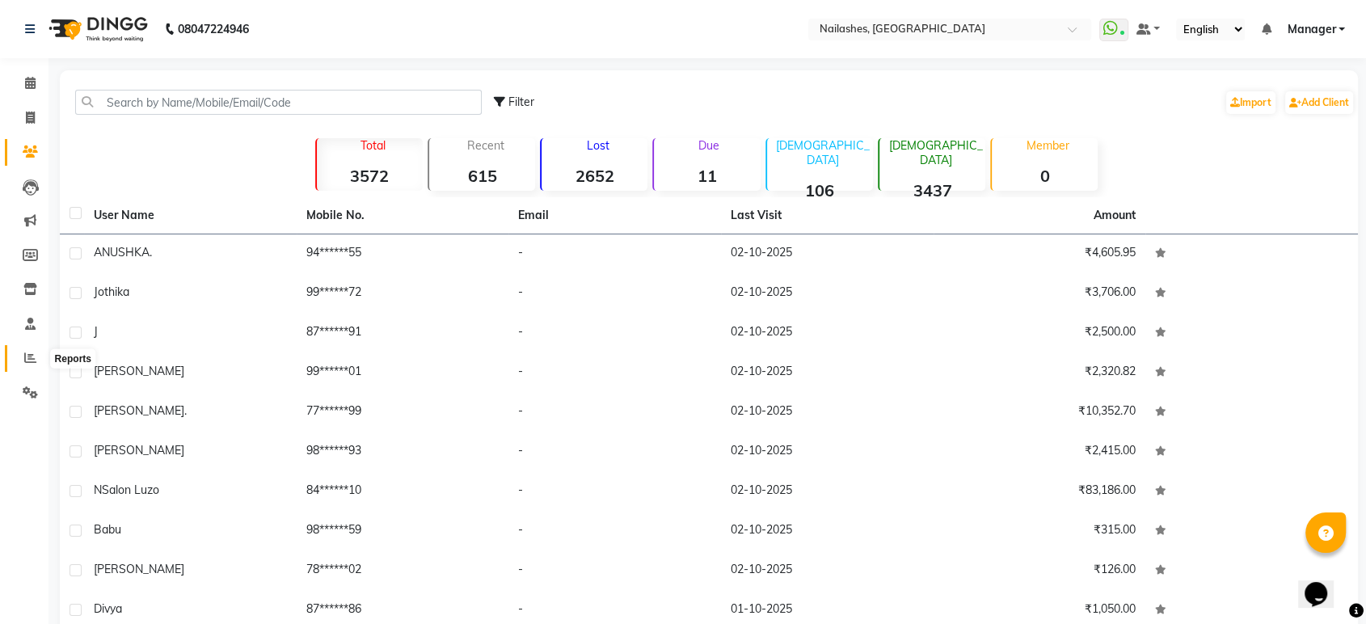
click at [29, 350] on span at bounding box center [30, 358] width 28 height 19
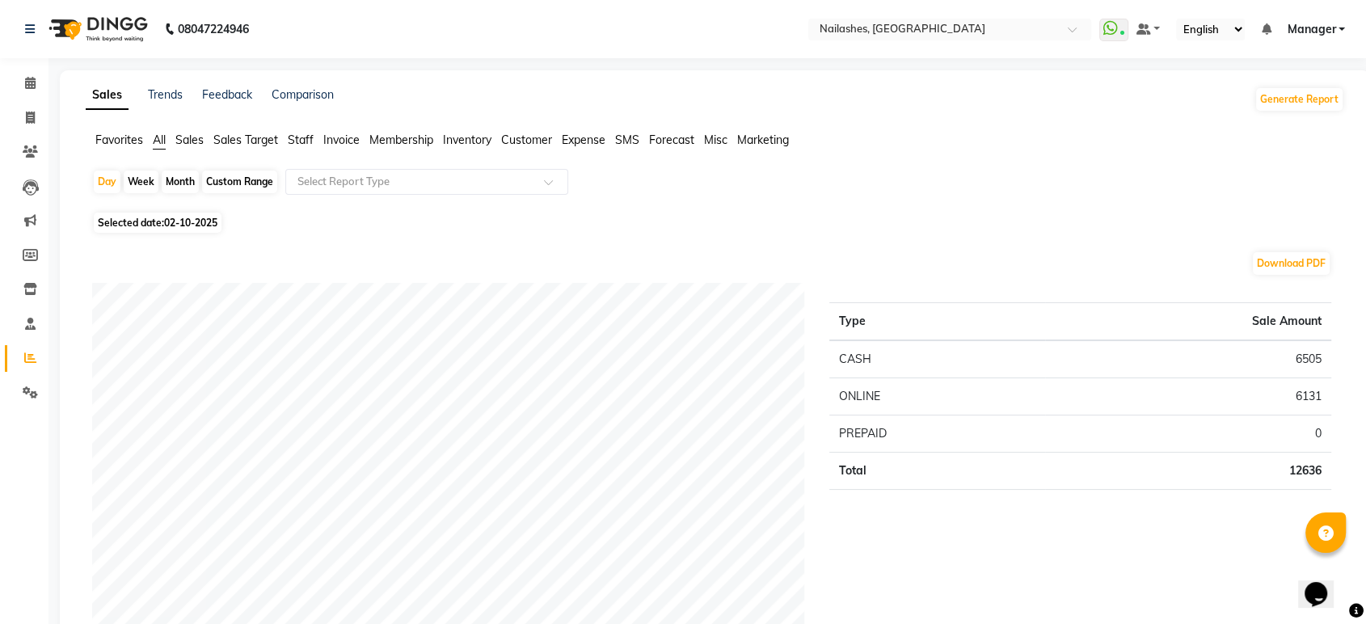
click at [310, 141] on span "Staff" at bounding box center [301, 140] width 26 height 15
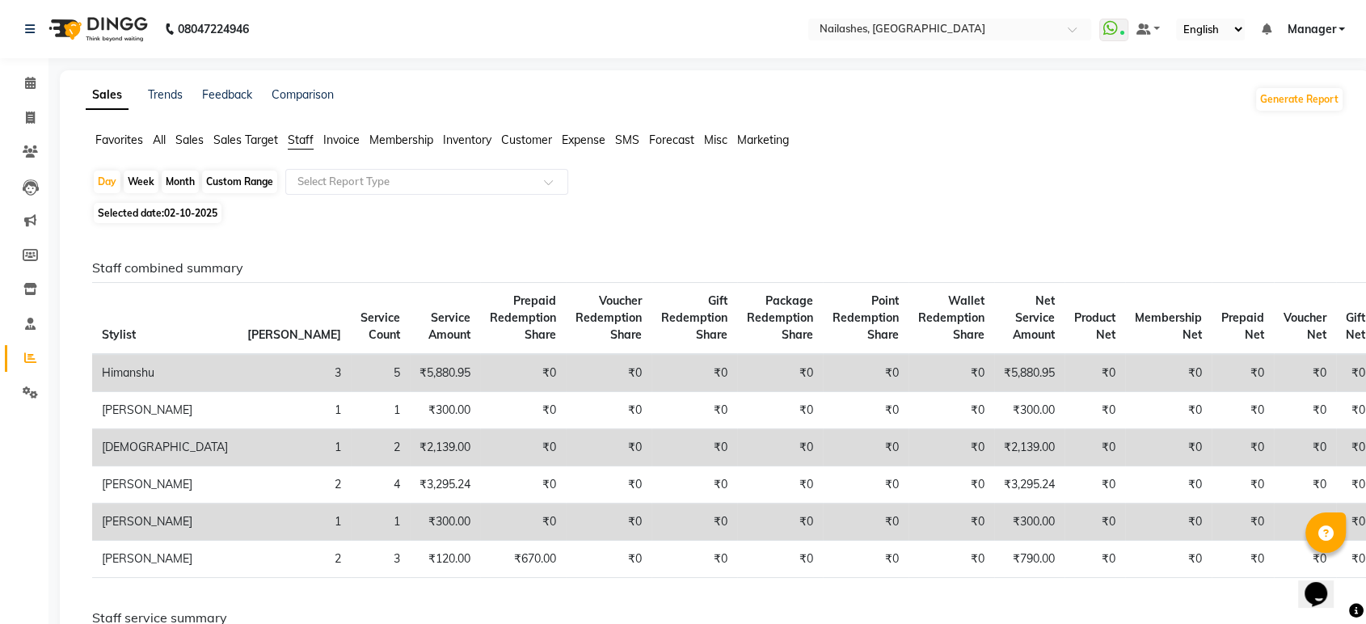
click at [188, 184] on div "Month" at bounding box center [180, 182] width 37 height 23
select select "10"
select select "2025"
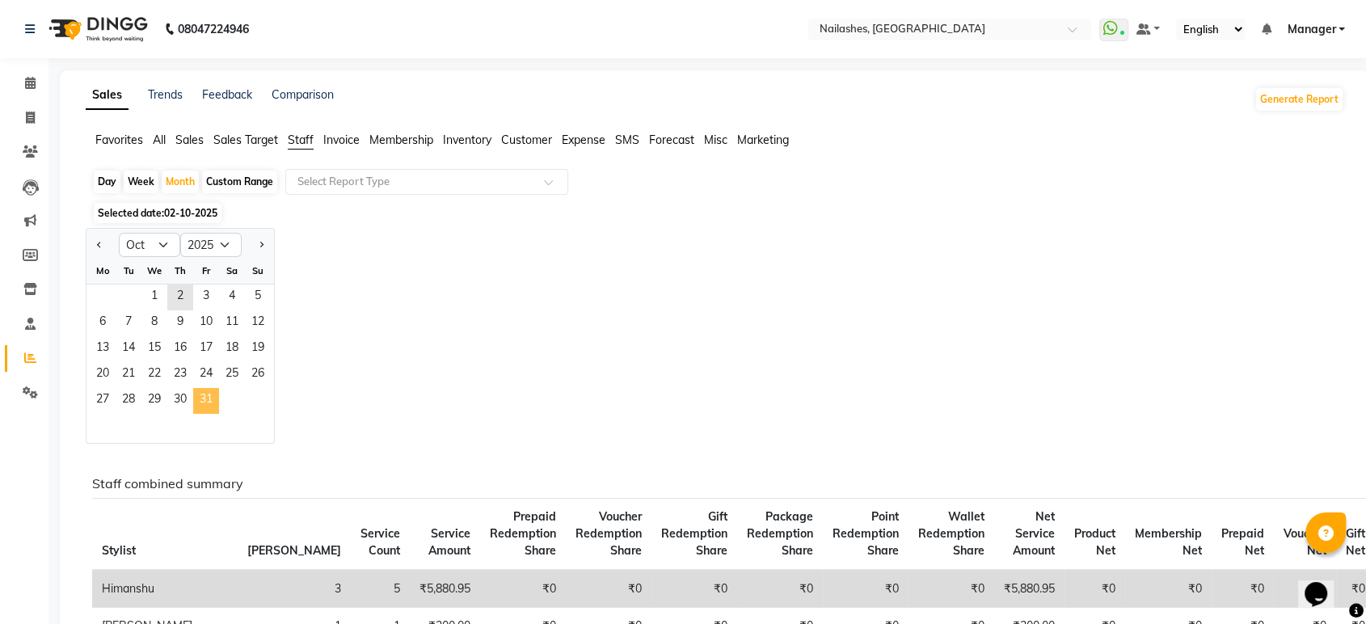
click at [204, 393] on span "31" at bounding box center [206, 401] width 26 height 26
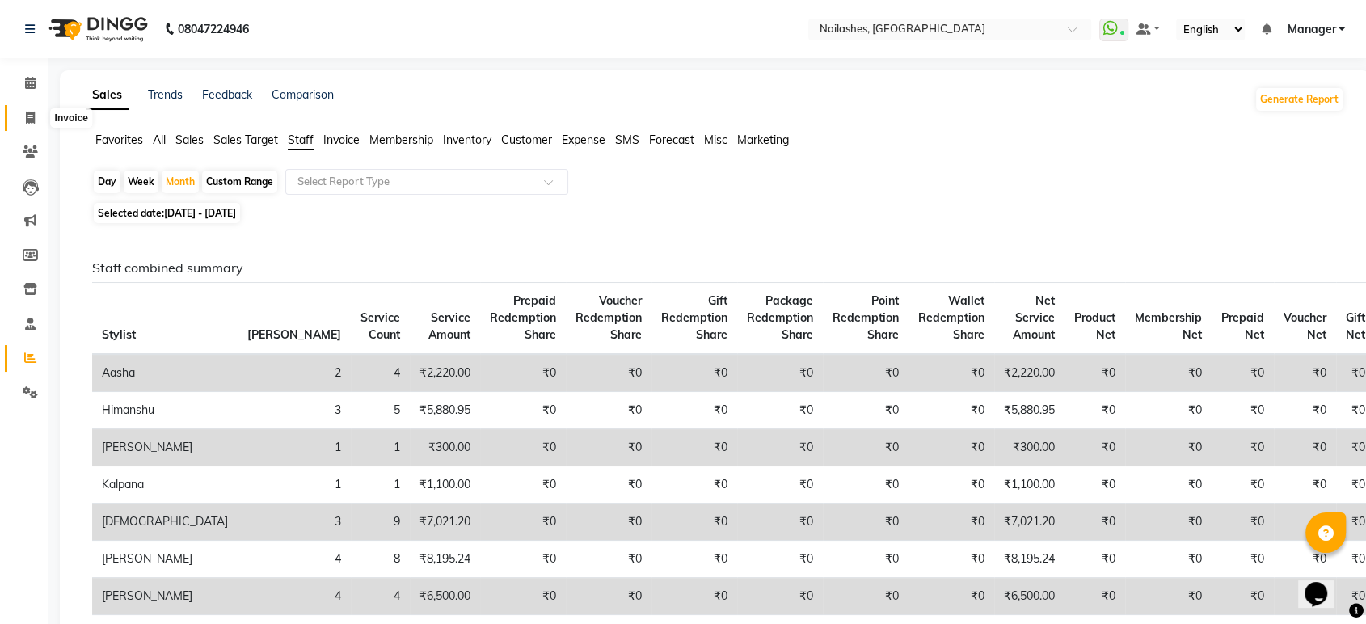
click at [32, 126] on span at bounding box center [30, 118] width 28 height 19
select select "service"
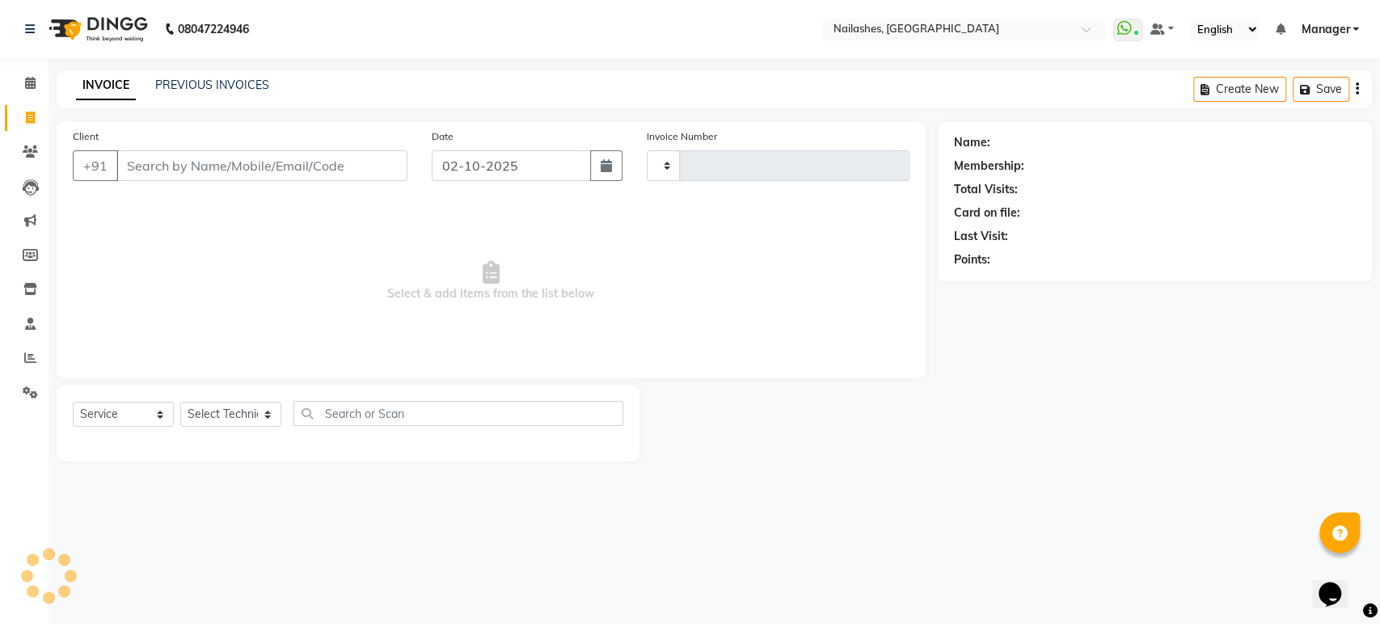
type input "1982"
select select "4251"
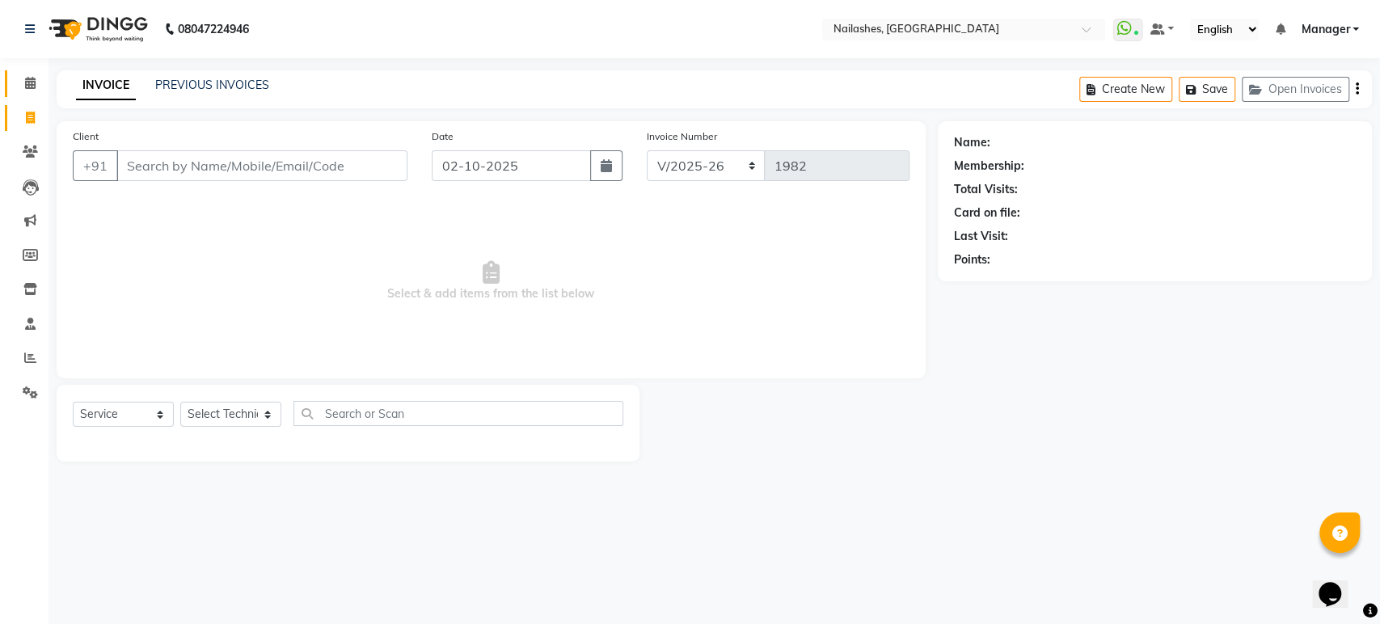
click at [11, 82] on link "Calendar" at bounding box center [24, 83] width 39 height 27
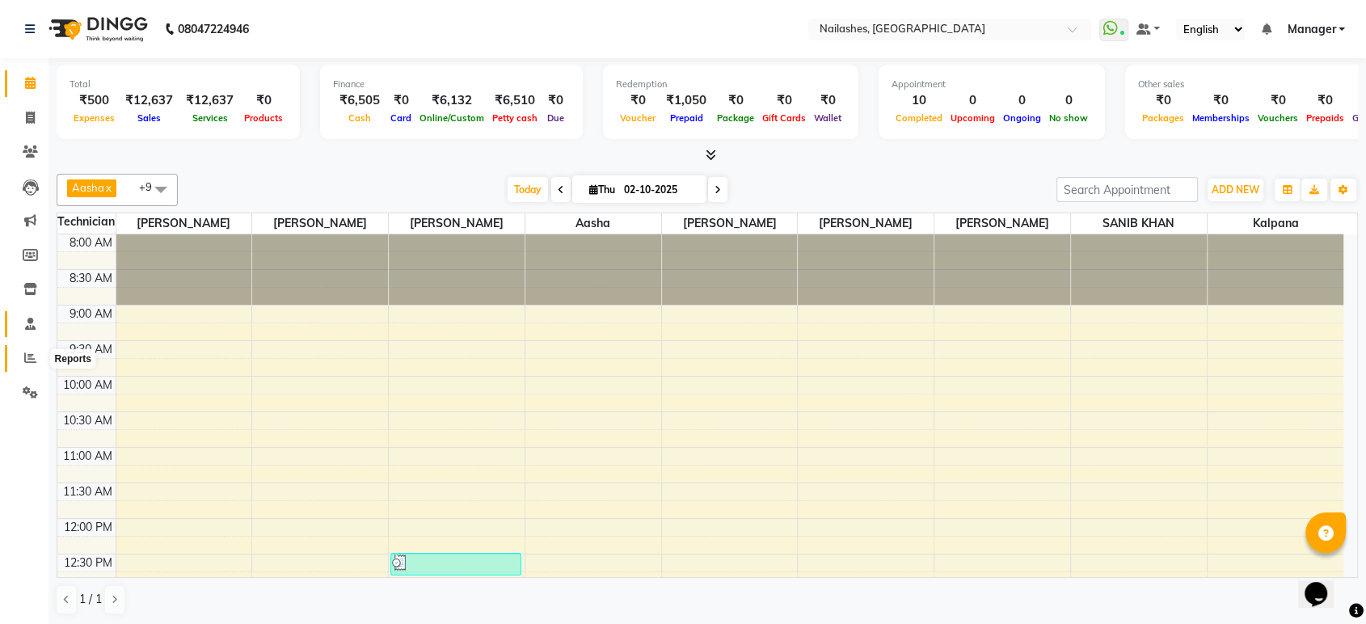
drag, startPoint x: 37, startPoint y: 361, endPoint x: 36, endPoint y: 322, distance: 38.8
click at [37, 361] on span at bounding box center [30, 358] width 28 height 19
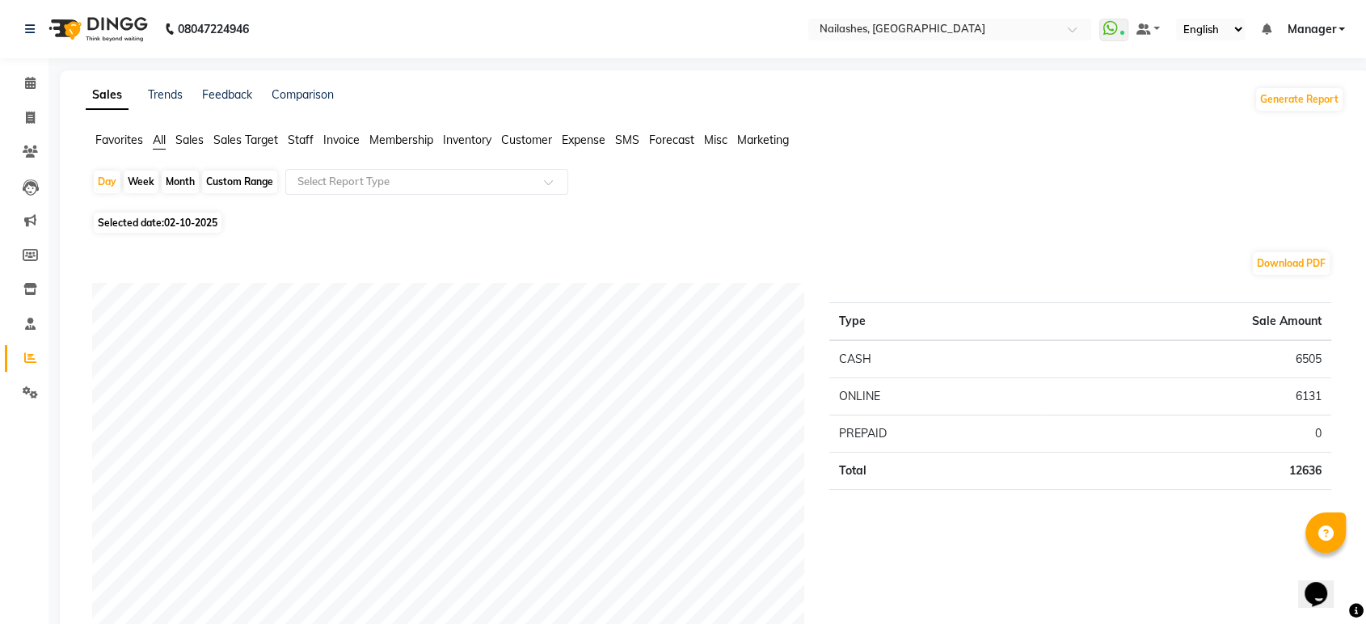
drag, startPoint x: 298, startPoint y: 129, endPoint x: 312, endPoint y: 142, distance: 19.5
click at [303, 139] on span "Staff" at bounding box center [301, 140] width 26 height 15
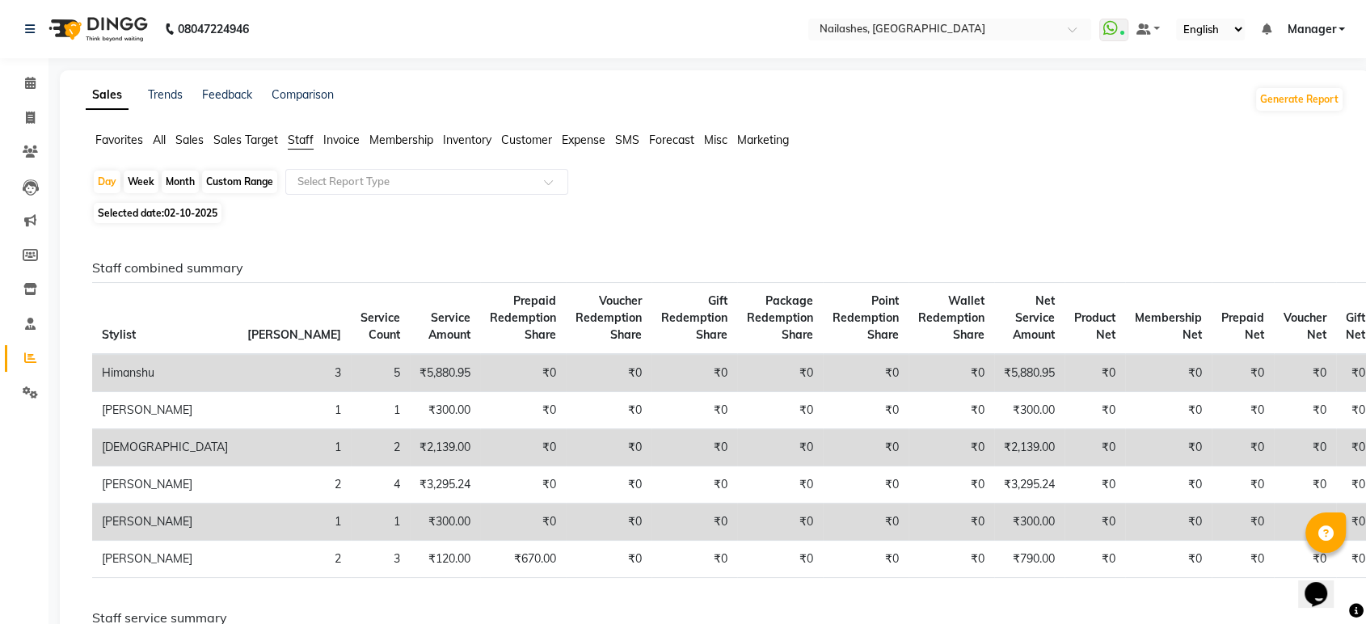
click at [193, 212] on span "02-10-2025" at bounding box center [190, 213] width 53 height 12
select select "10"
select select "2025"
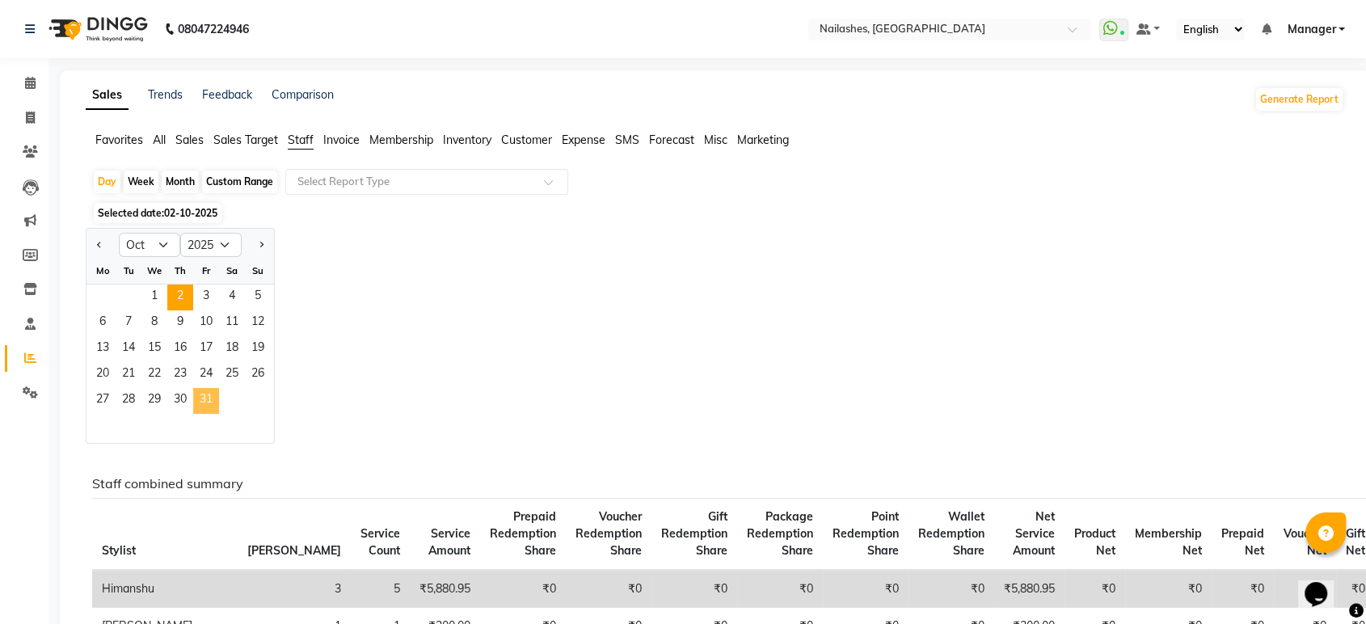
click at [216, 403] on span "31" at bounding box center [206, 401] width 26 height 26
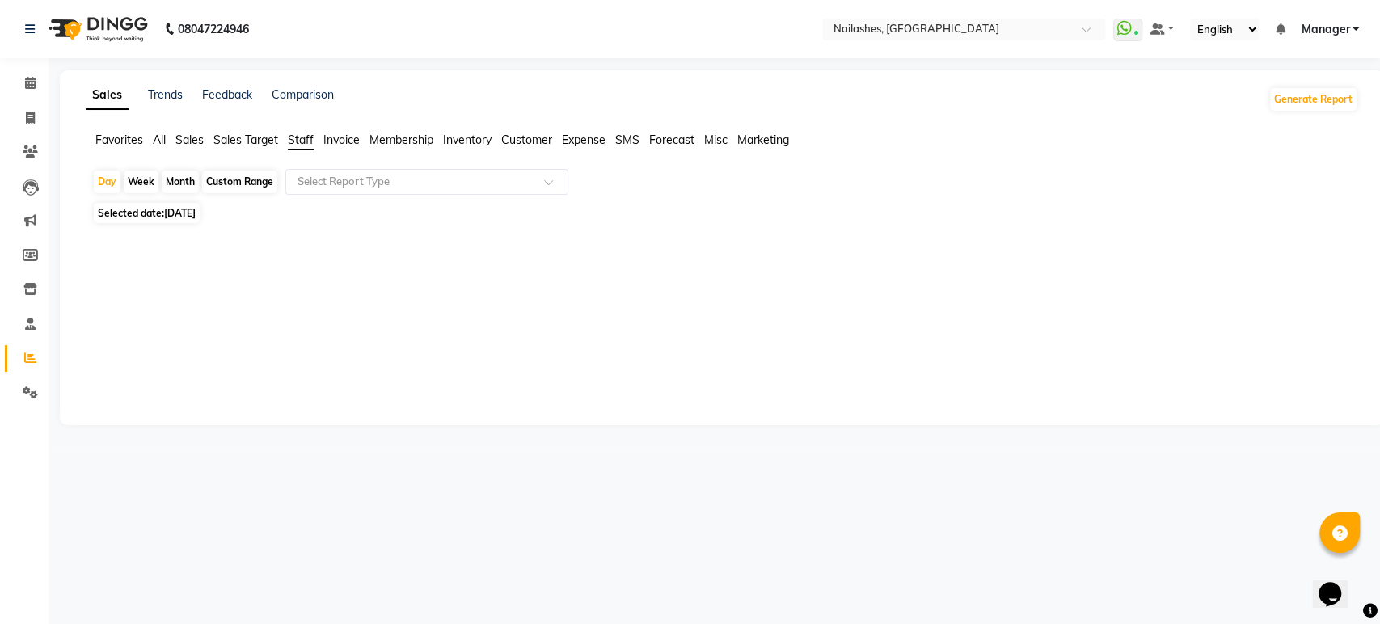
click at [181, 178] on div "Month" at bounding box center [180, 182] width 37 height 23
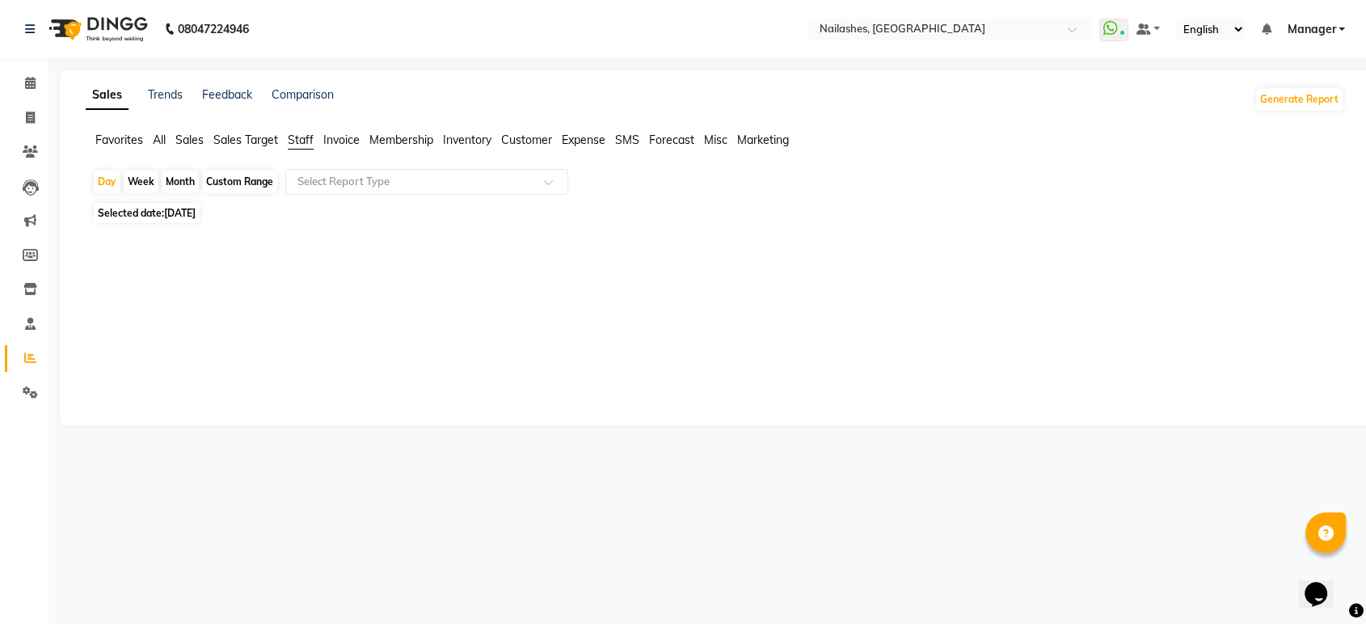
select select "10"
select select "2025"
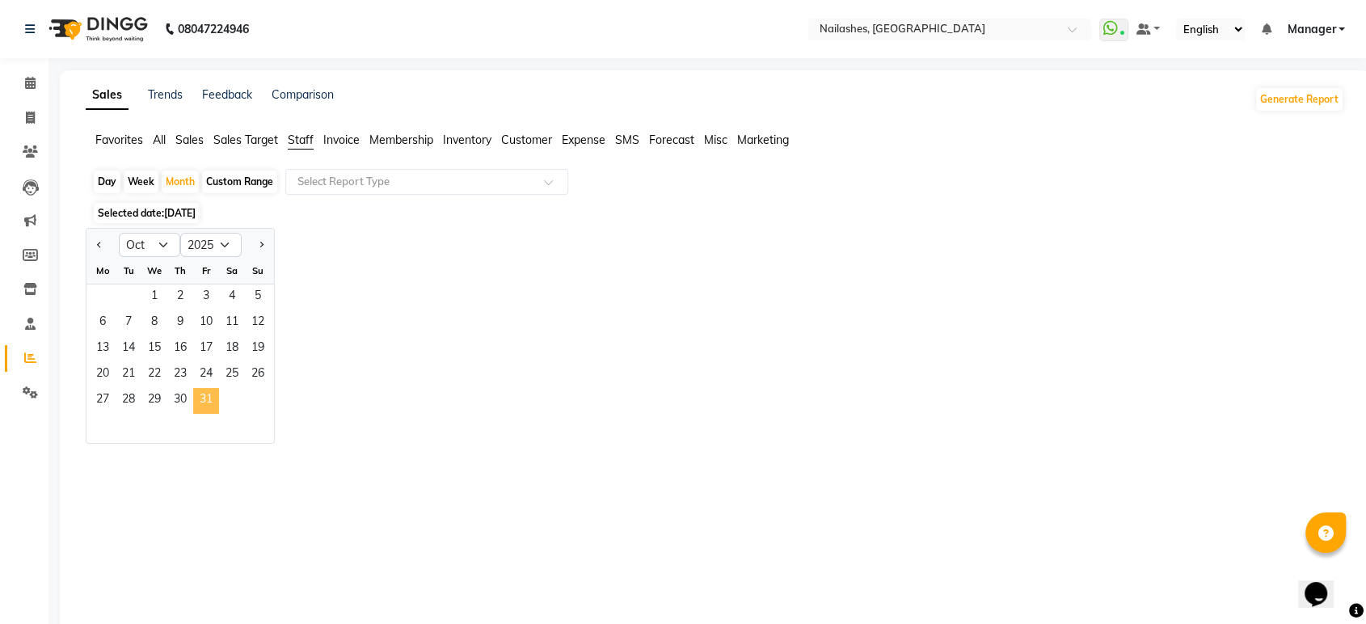
click at [210, 402] on span "31" at bounding box center [206, 401] width 26 height 26
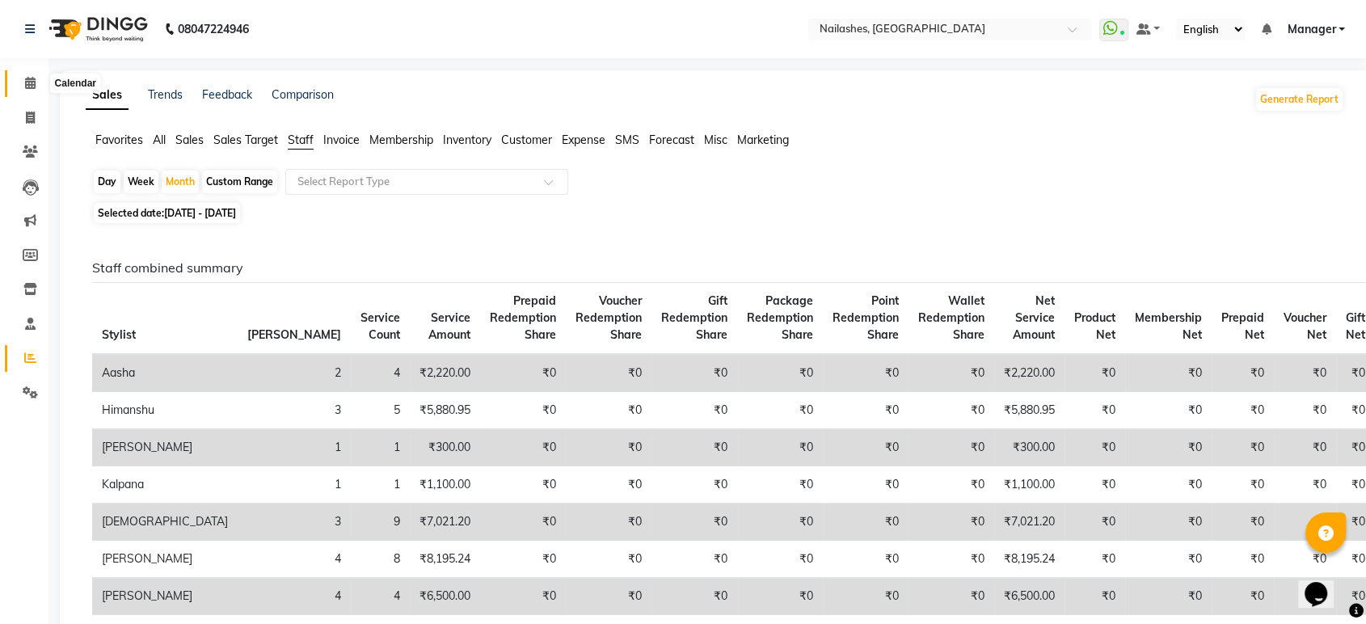
click at [29, 89] on icon at bounding box center [30, 83] width 11 height 12
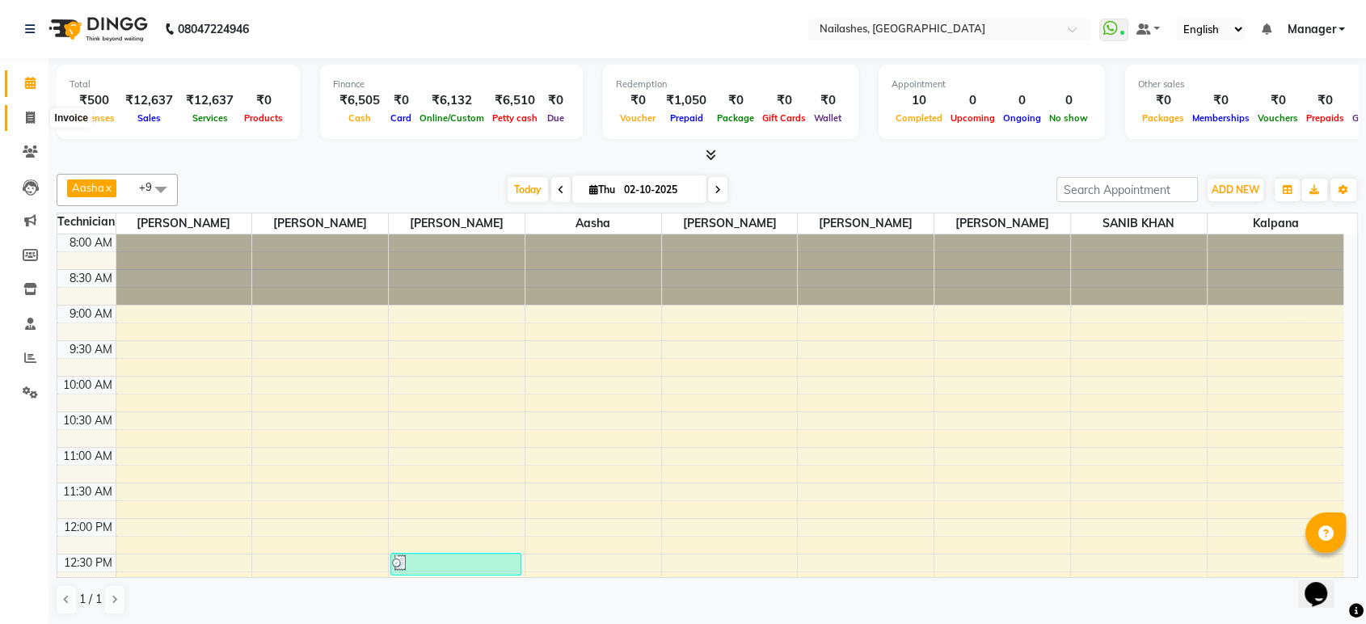
click at [20, 119] on span at bounding box center [30, 118] width 28 height 19
select select "service"
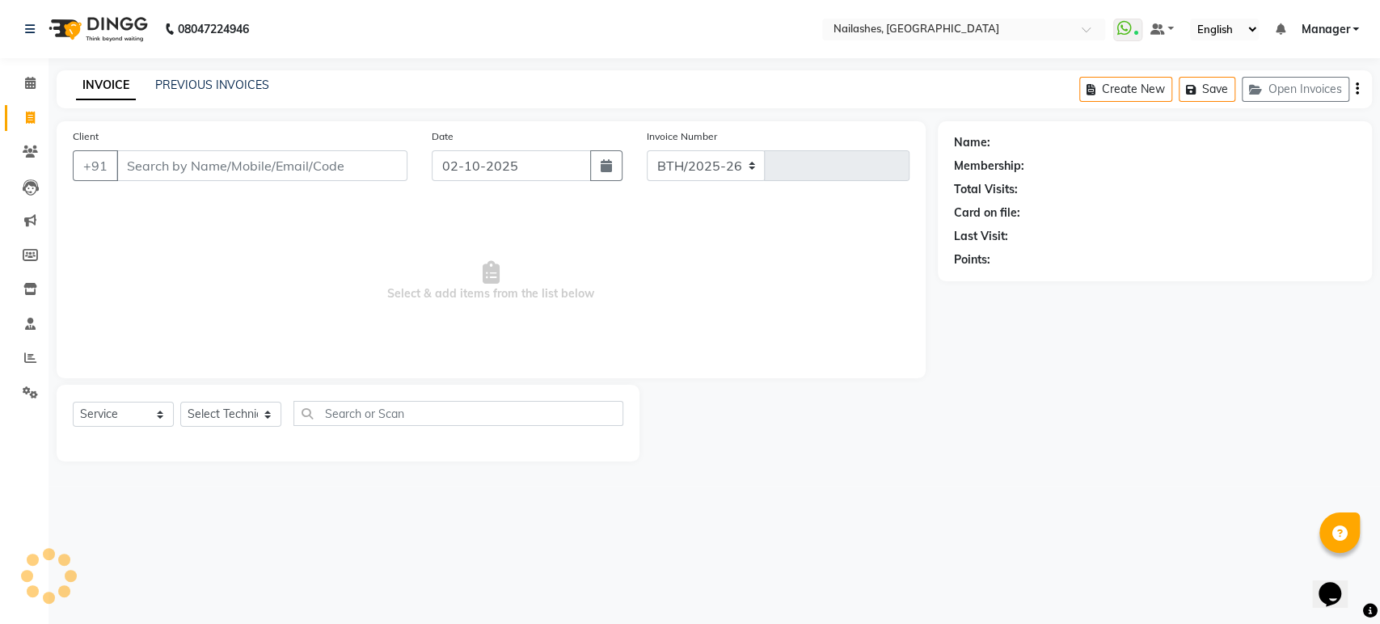
select select "4251"
type input "1982"
drag, startPoint x: 260, startPoint y: 407, endPoint x: 208, endPoint y: 290, distance: 127.4
click at [208, 290] on div "Client +91 Date 02-10-2025 Invoice Number BTH/2025-26 RED/2025-26 V/2025 V/2025…" at bounding box center [490, 291] width 893 height 340
select select "26128"
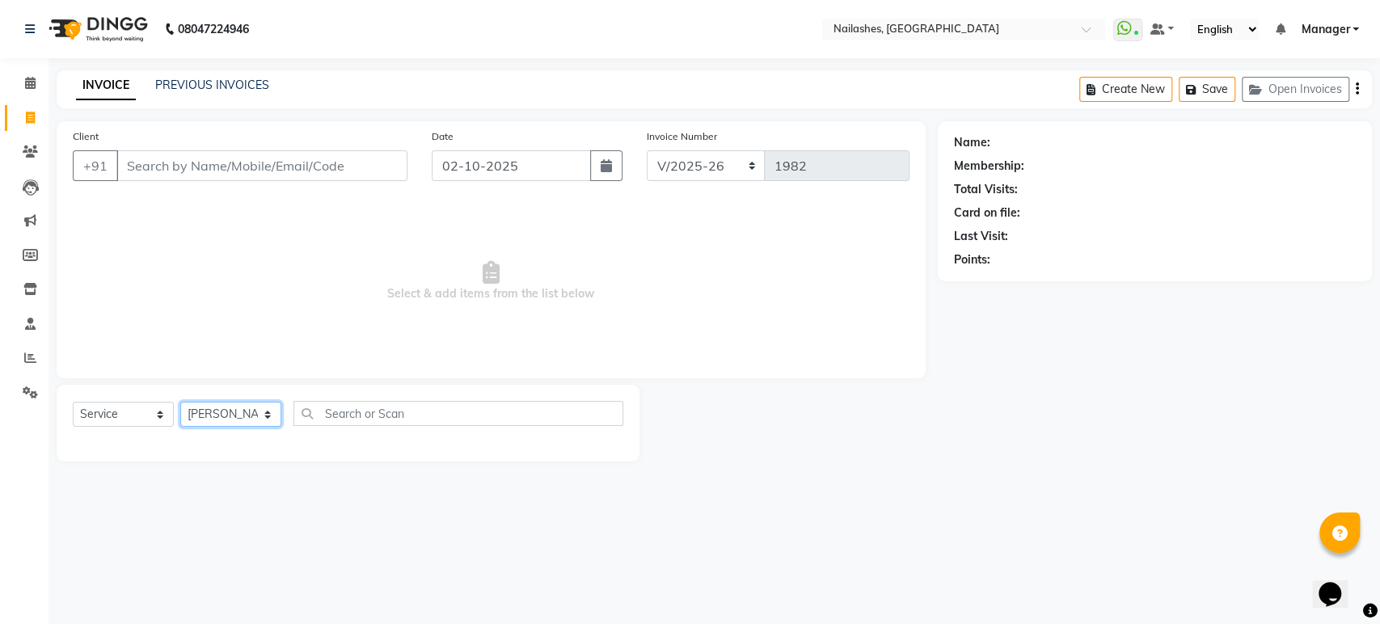
click at [180, 402] on select "Select Technician [PERSON_NAME] [PERSON_NAME] [PERSON_NAME] Manager Rehbar [PER…" at bounding box center [230, 414] width 101 height 25
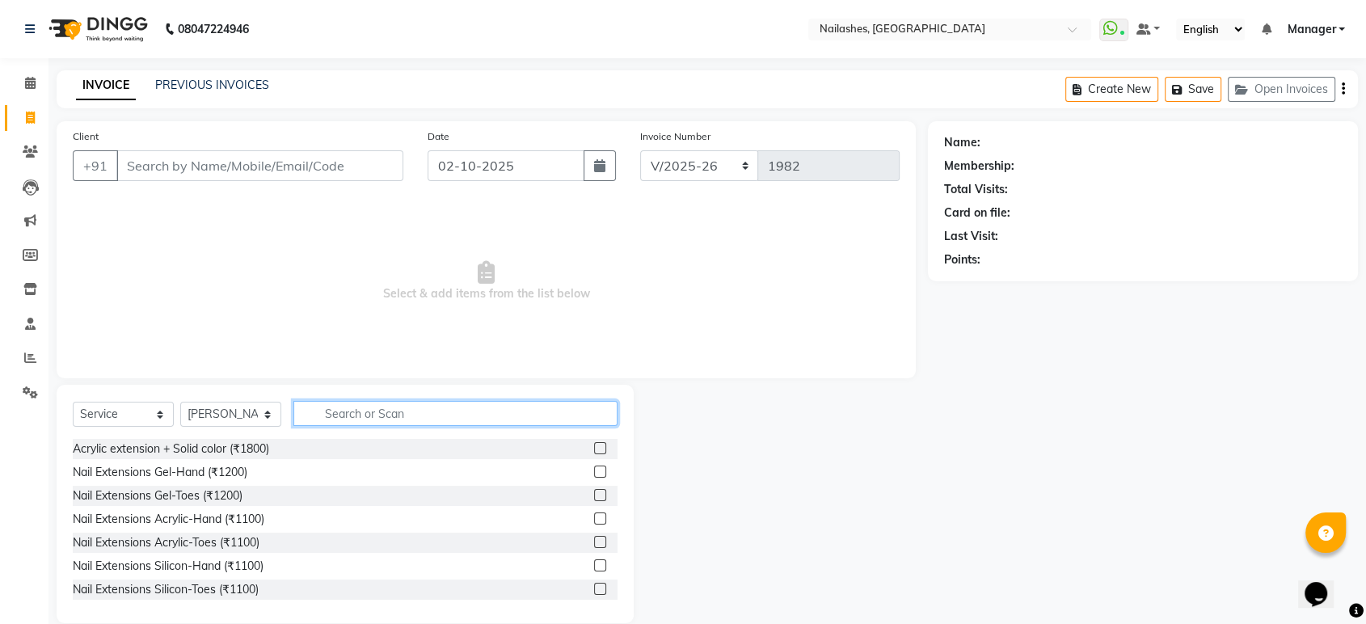
click at [351, 416] on input "text" at bounding box center [455, 413] width 324 height 25
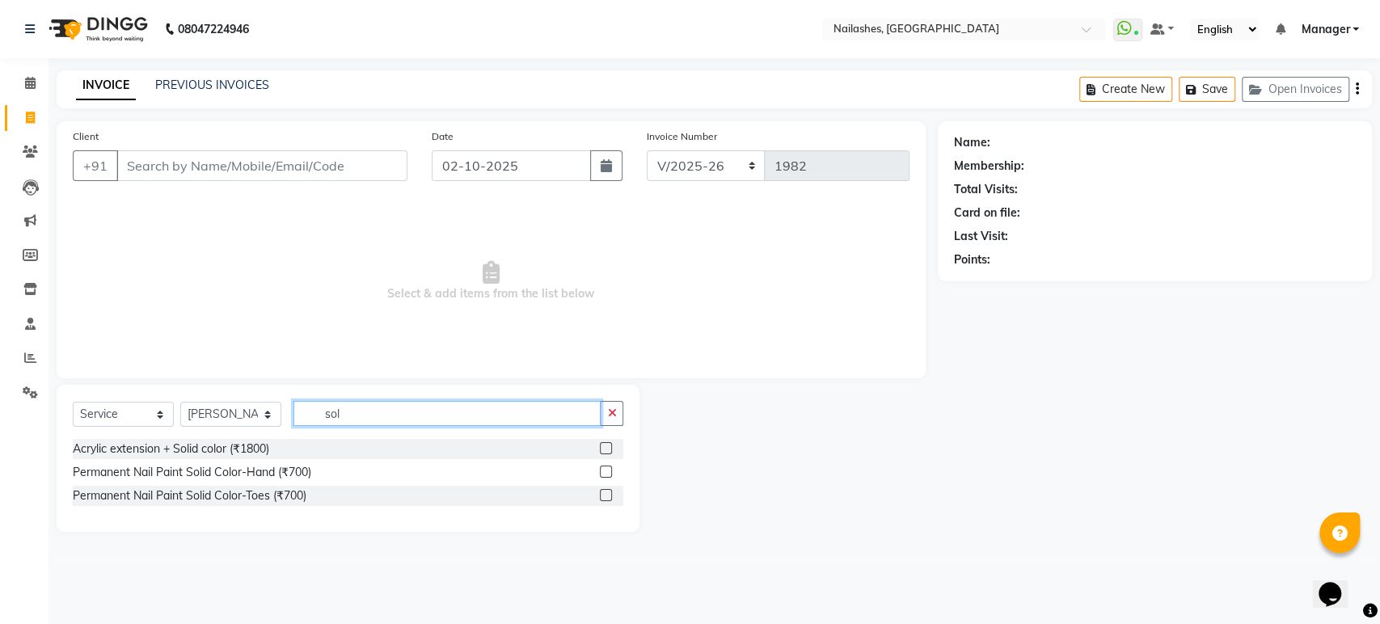
type input "sol"
click at [605, 471] on label at bounding box center [606, 472] width 12 height 12
click at [605, 471] on input "checkbox" at bounding box center [605, 472] width 11 height 11
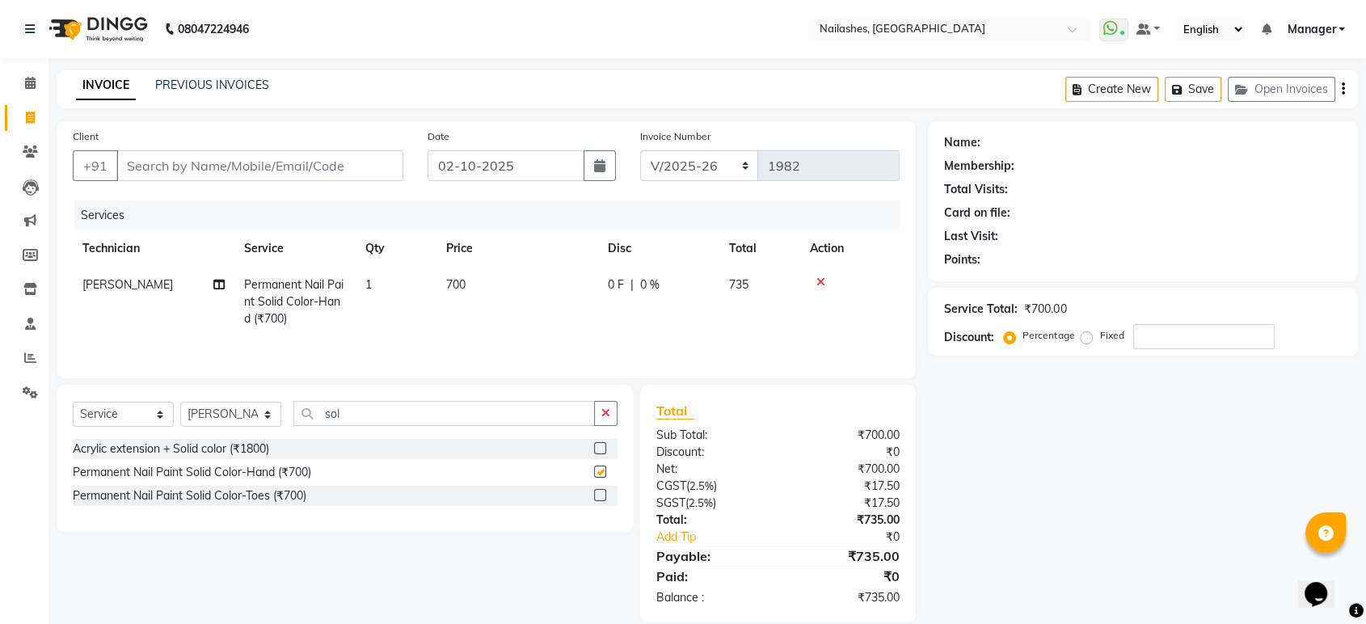
checkbox input "false"
click at [543, 411] on input "sol" at bounding box center [444, 413] width 302 height 25
type input "s"
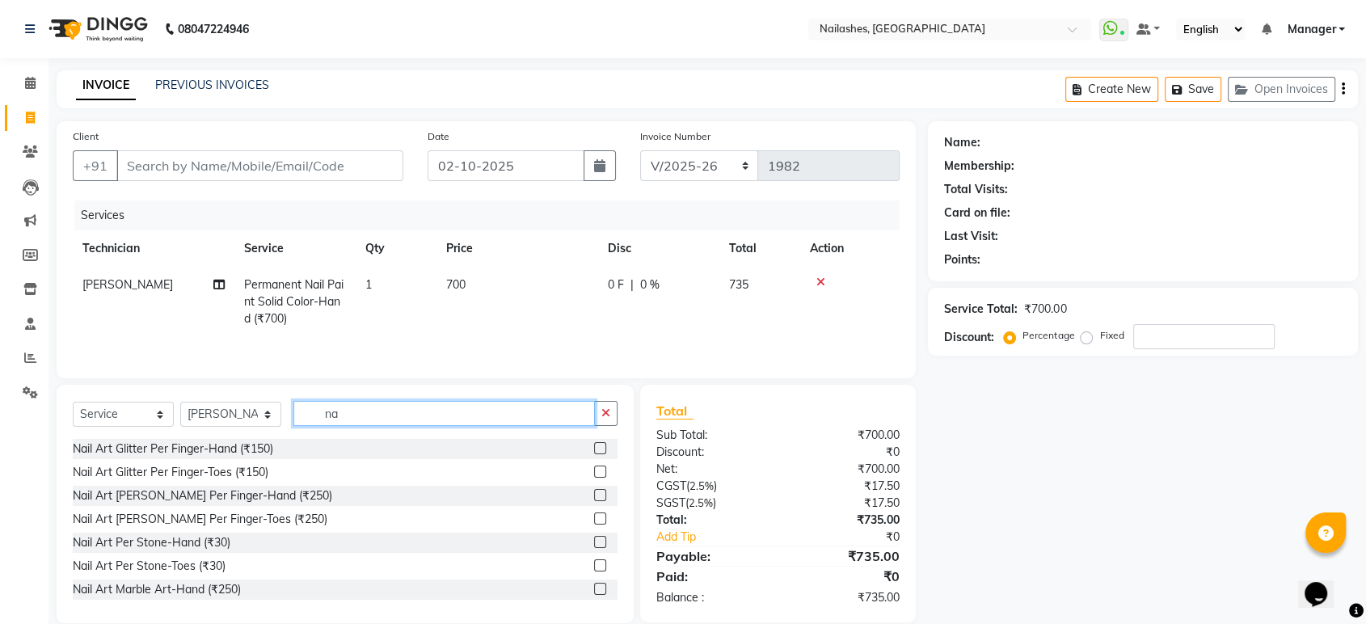
type input "n"
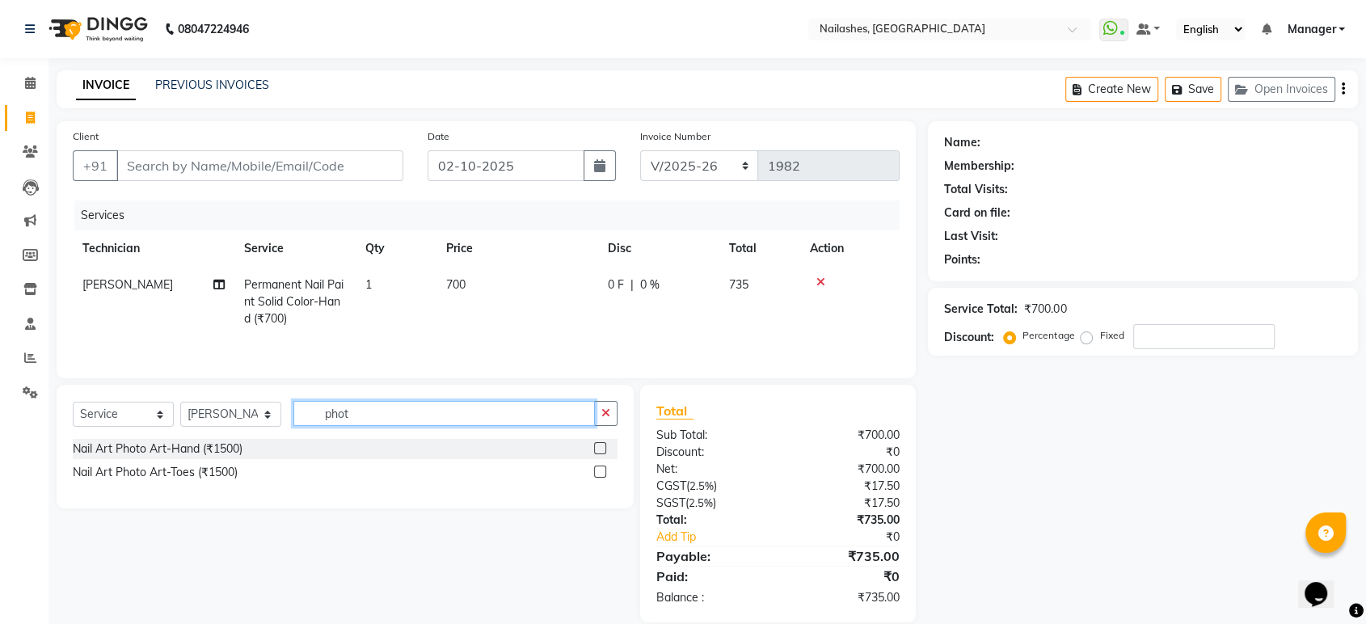
type input "phot"
click at [595, 450] on label at bounding box center [600, 448] width 12 height 12
click at [595, 450] on input "checkbox" at bounding box center [599, 449] width 11 height 11
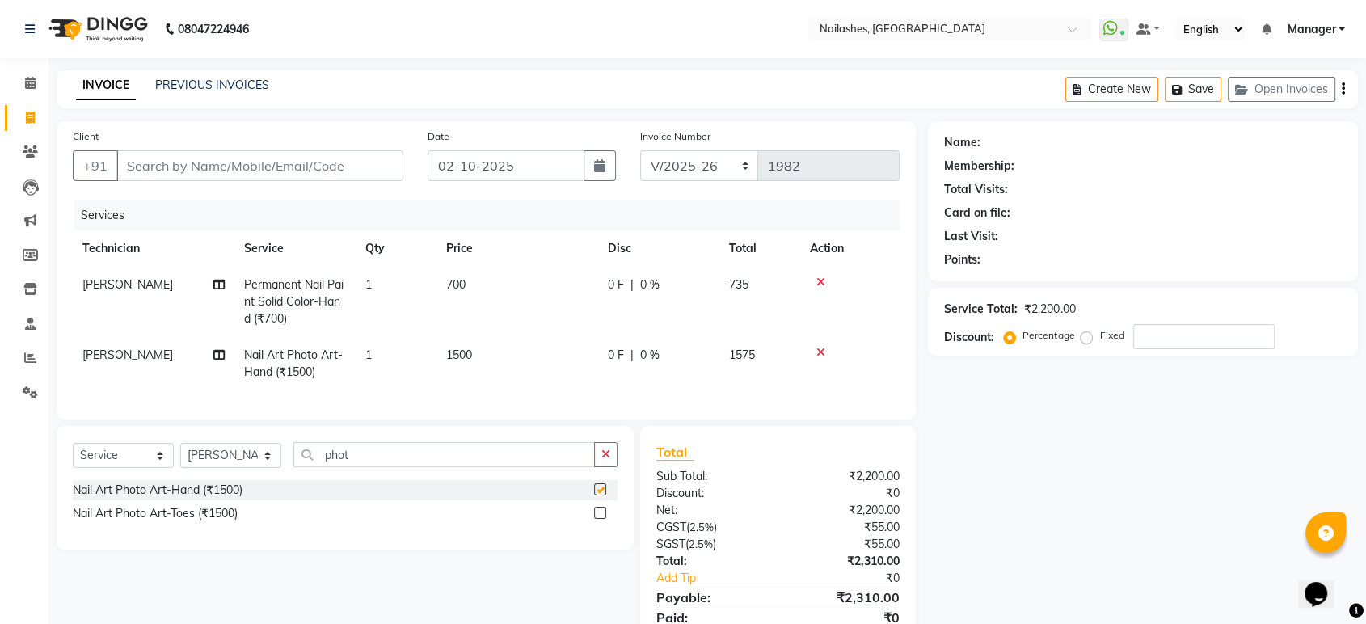
checkbox input "false"
click at [480, 351] on td "1500" at bounding box center [518, 363] width 162 height 53
select select "26128"
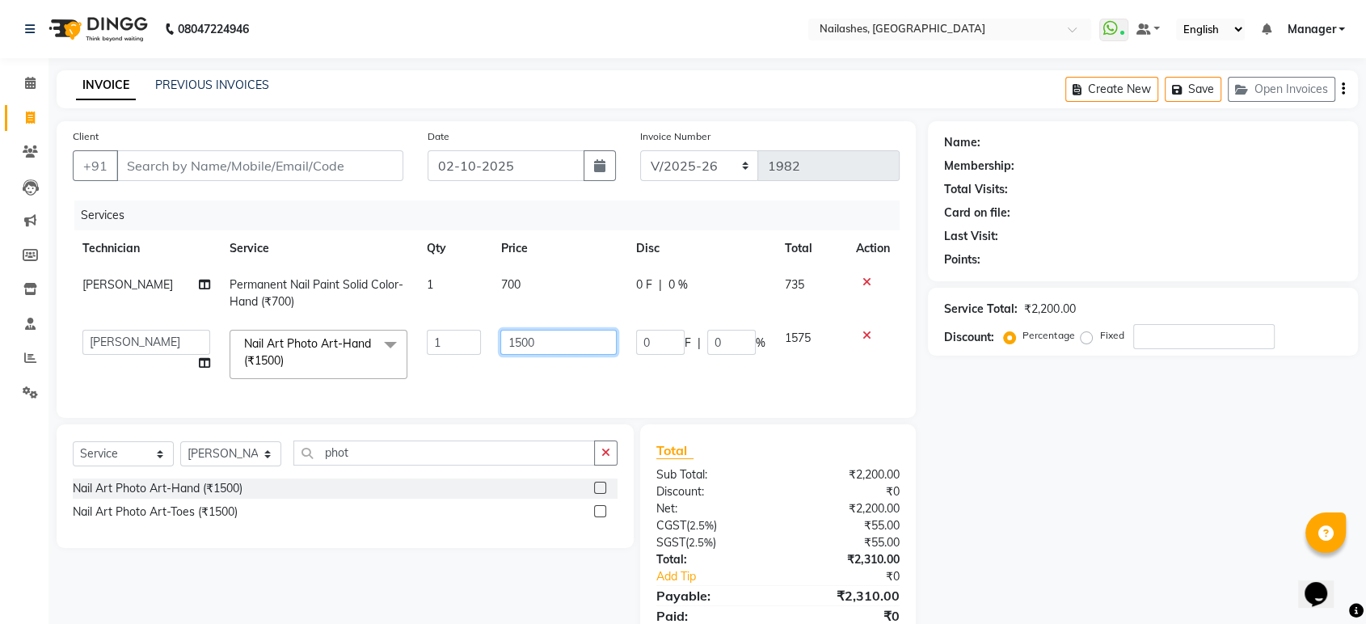
click at [534, 344] on input "1500" at bounding box center [558, 342] width 116 height 25
type input "150"
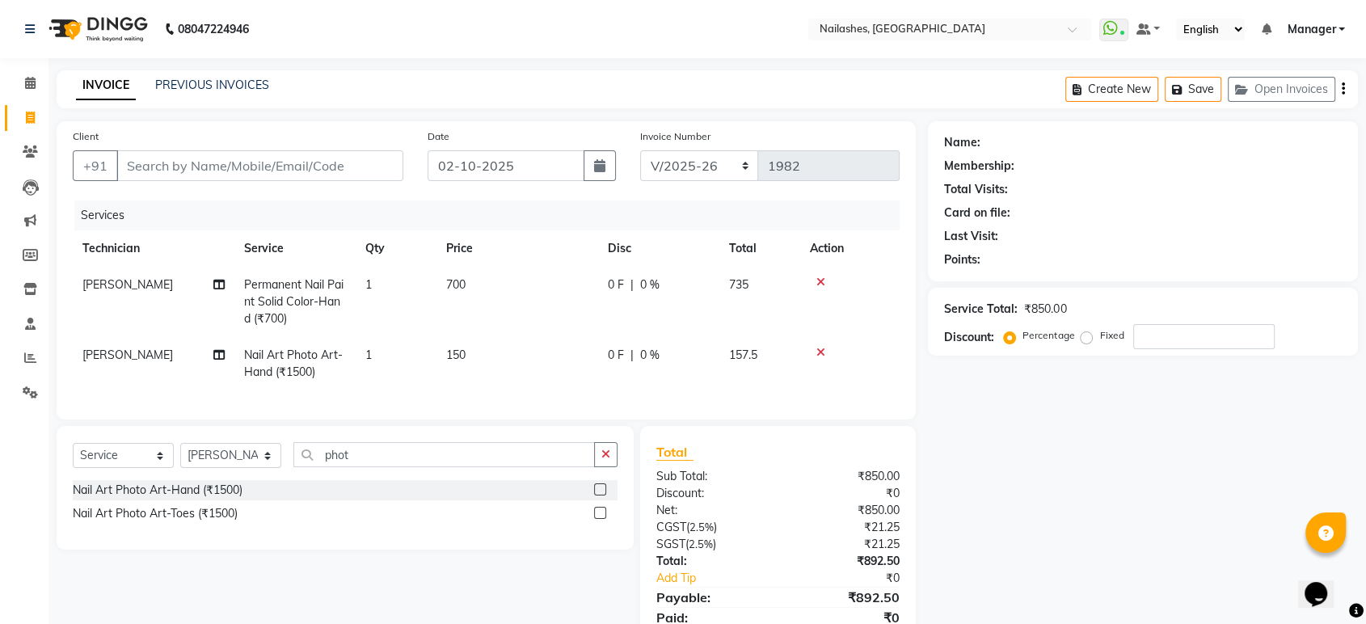
click at [398, 348] on td "1" at bounding box center [396, 363] width 81 height 53
select select "26128"
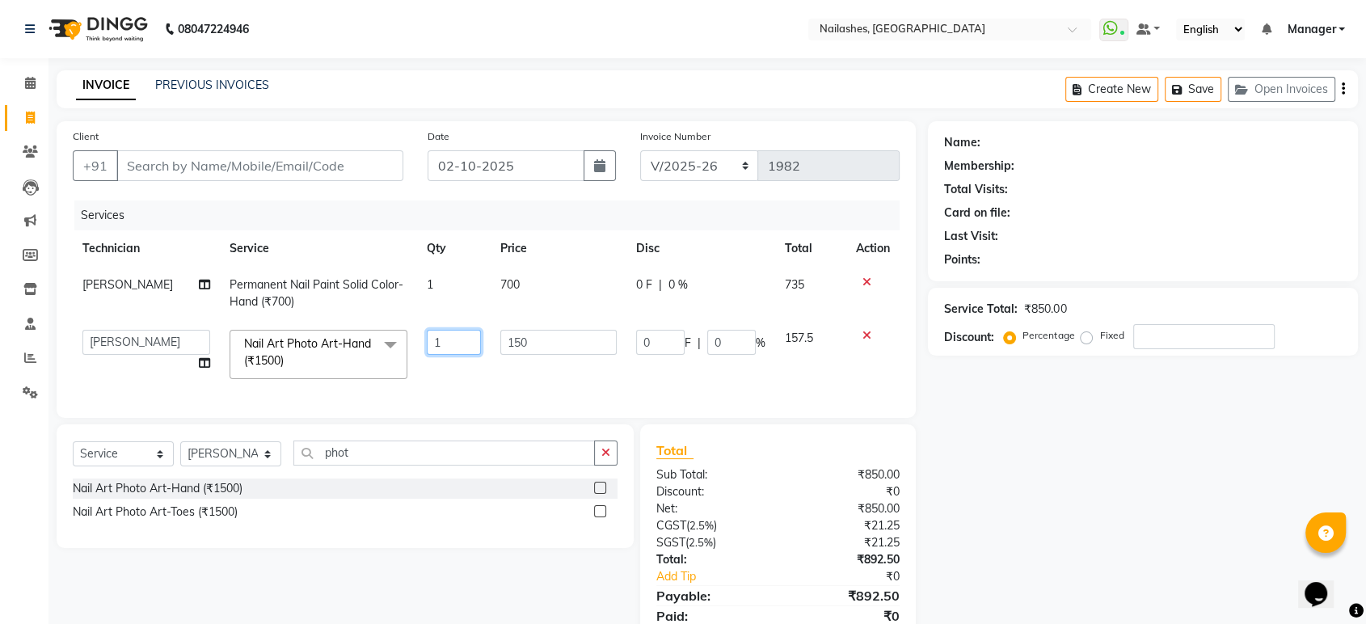
click at [442, 339] on input "1" at bounding box center [454, 342] width 54 height 25
type input "10"
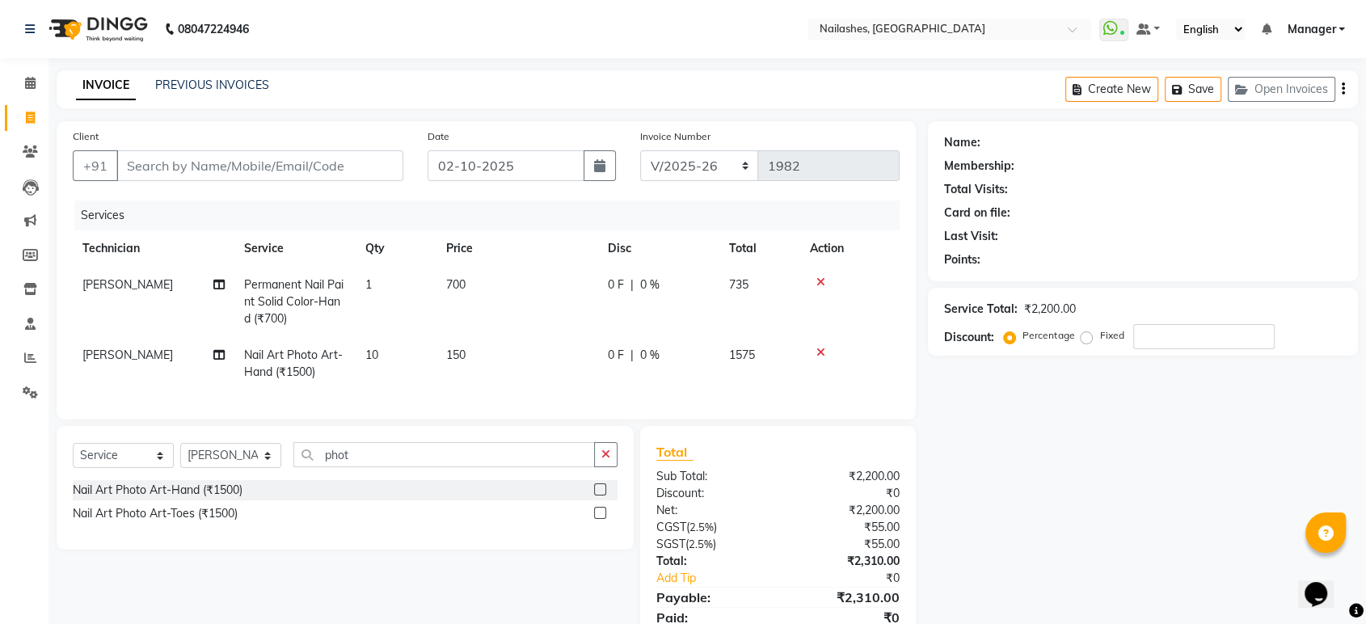
click at [411, 386] on td "10" at bounding box center [396, 363] width 81 height 53
select select "26128"
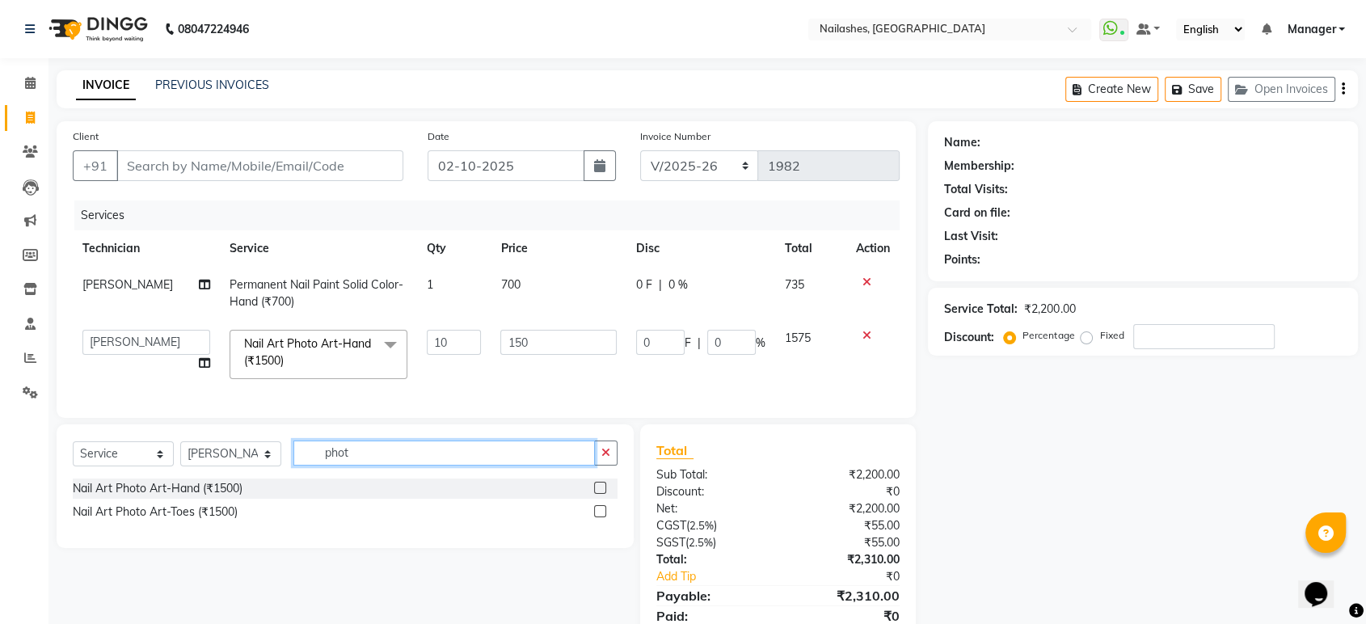
click at [372, 462] on input "phot" at bounding box center [444, 453] width 302 height 25
type input "p"
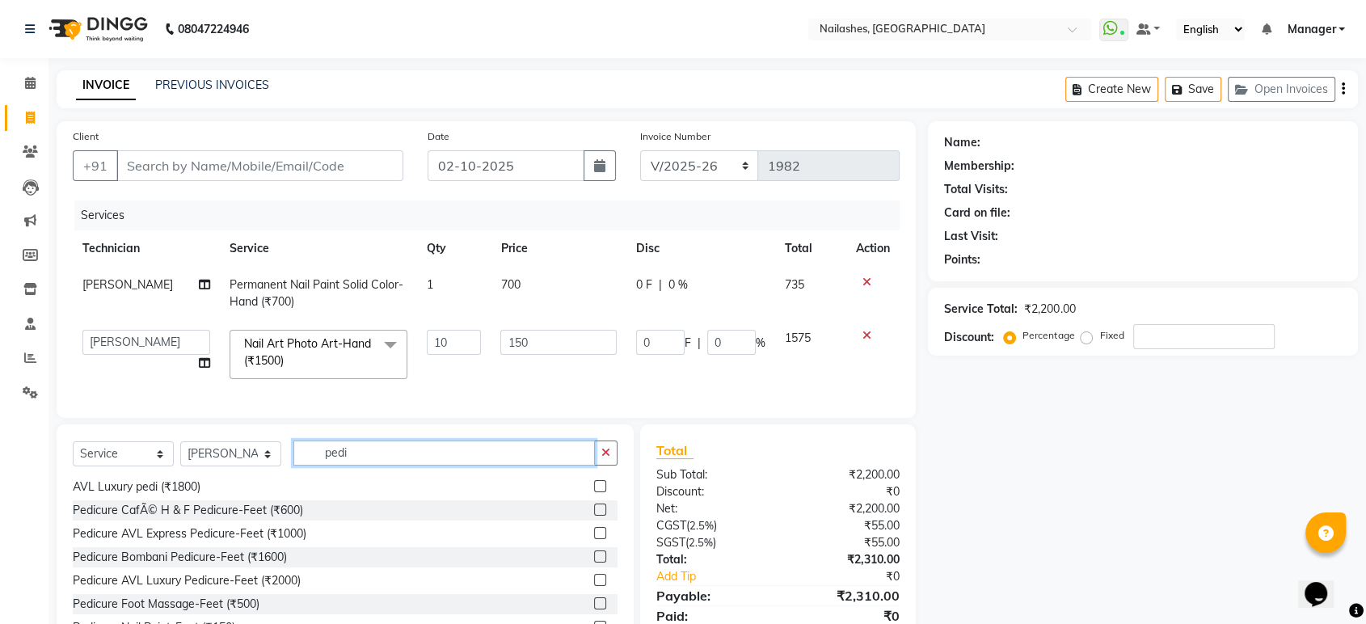
scroll to position [26, 0]
type input "pedi"
click at [594, 538] on label at bounding box center [600, 532] width 12 height 12
click at [594, 538] on input "checkbox" at bounding box center [599, 533] width 11 height 11
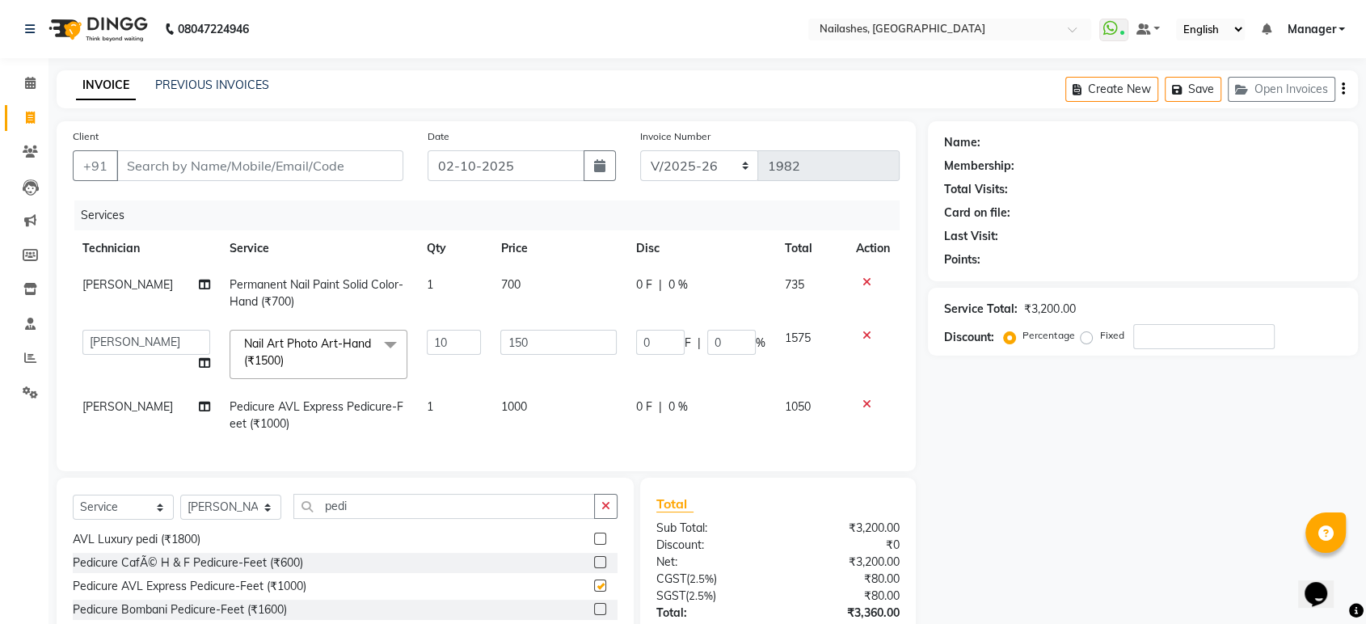
checkbox input "false"
click at [543, 407] on td "1000" at bounding box center [559, 415] width 136 height 53
select select "26128"
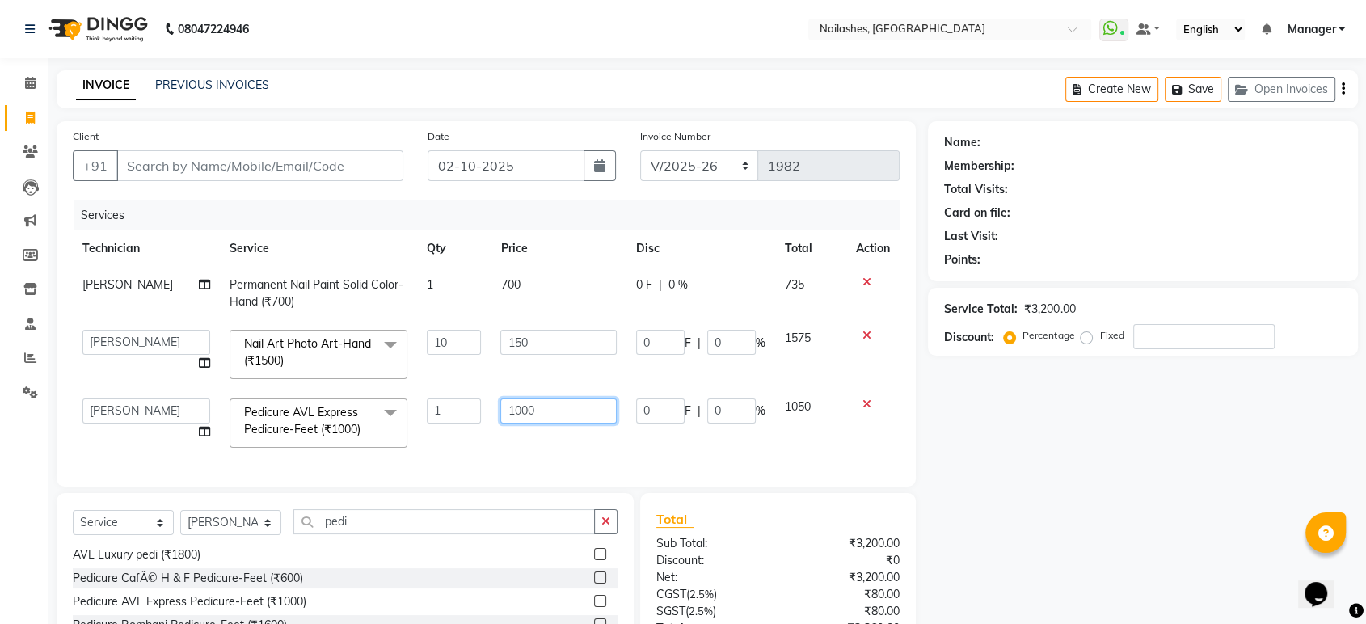
click at [552, 405] on input "1000" at bounding box center [558, 411] width 116 height 25
type input "1100"
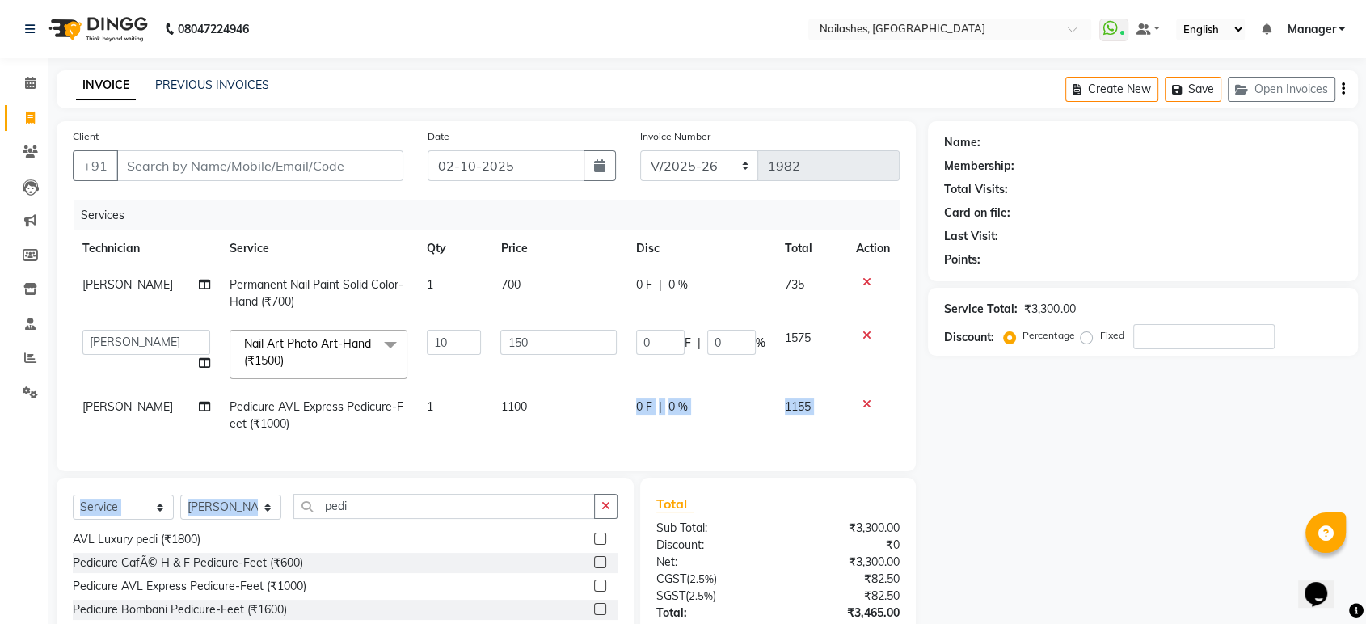
drag, startPoint x: 555, startPoint y: 433, endPoint x: 430, endPoint y: 513, distance: 148.0
click at [430, 513] on div "Client +91 Date 02-10-2025 Invoice Number BTH/2025-26 RED/2025-26 V/2025 V/2025…" at bounding box center [486, 418] width 884 height 595
click at [462, 431] on td "1" at bounding box center [454, 415] width 74 height 53
select select "26128"
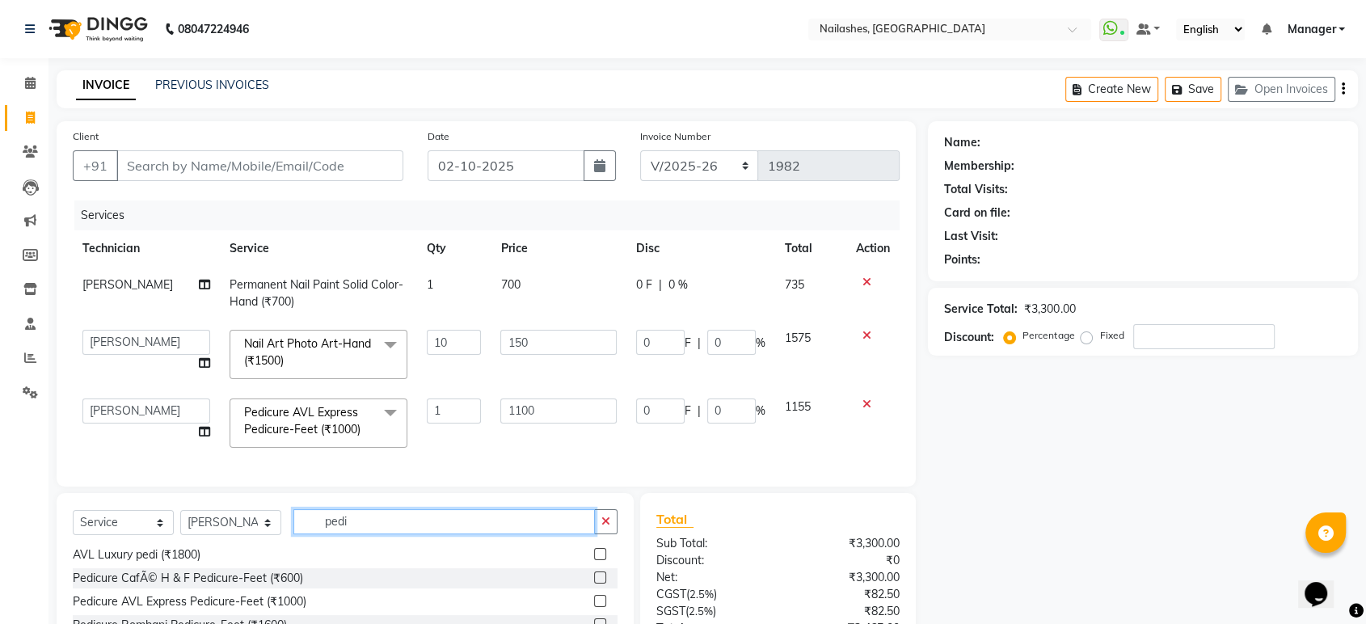
click at [426, 534] on input "pedi" at bounding box center [444, 521] width 302 height 25
type input "p"
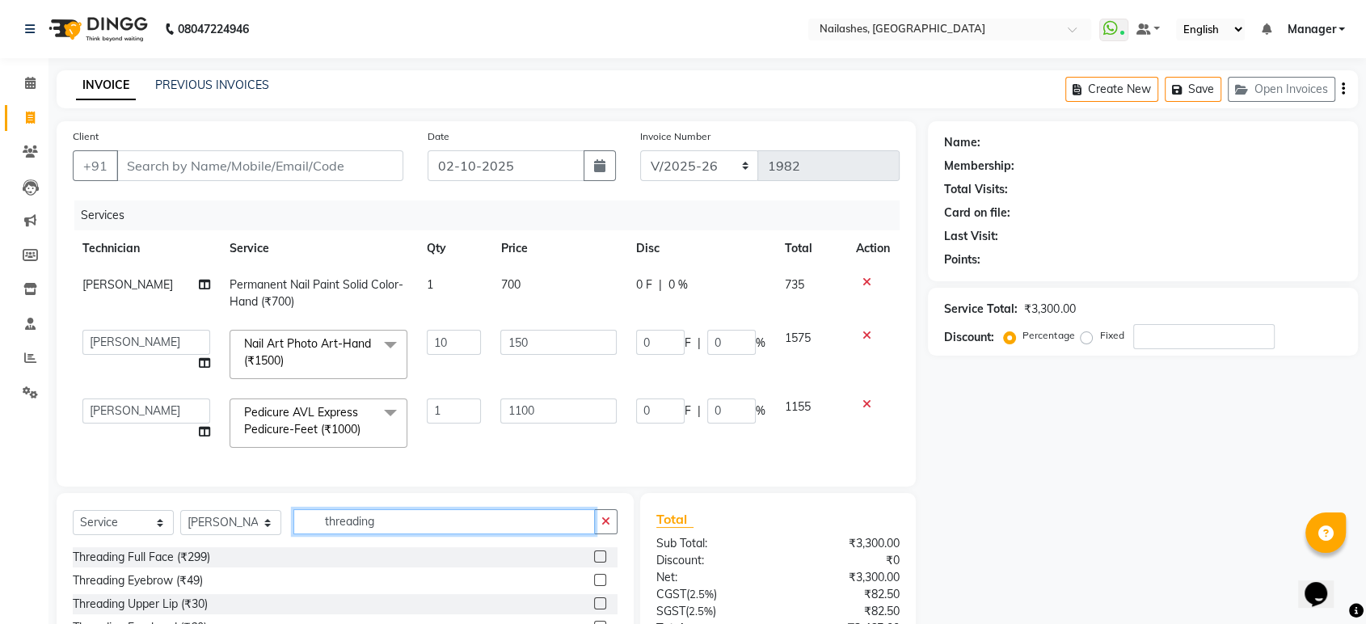
scroll to position [49, 0]
type input "threading"
click at [594, 607] on label at bounding box center [600, 601] width 12 height 12
click at [594, 607] on input "checkbox" at bounding box center [599, 602] width 11 height 11
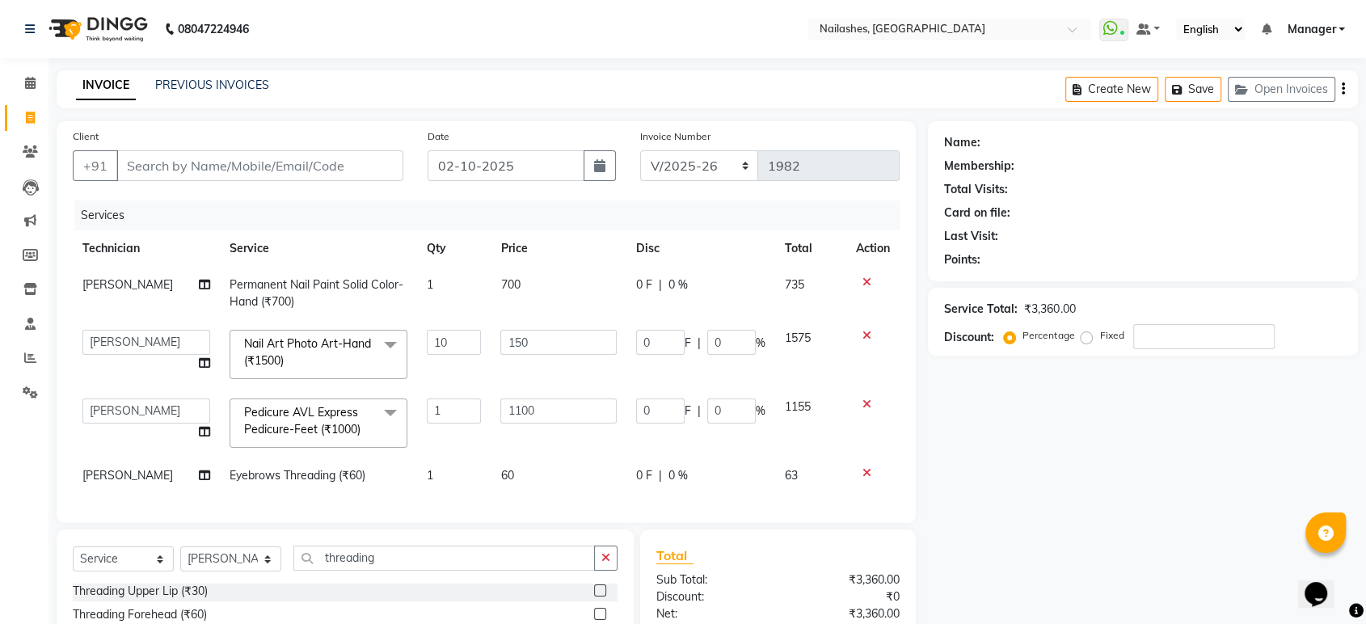
checkbox input "false"
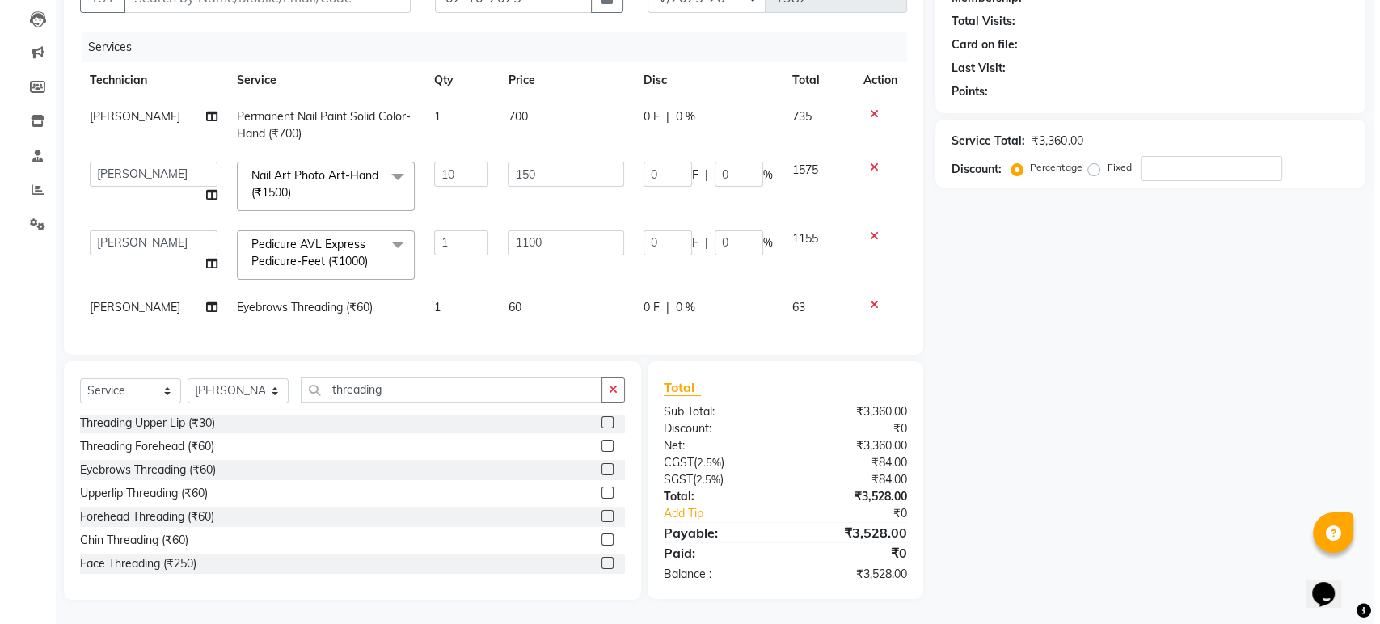
scroll to position [0, 0]
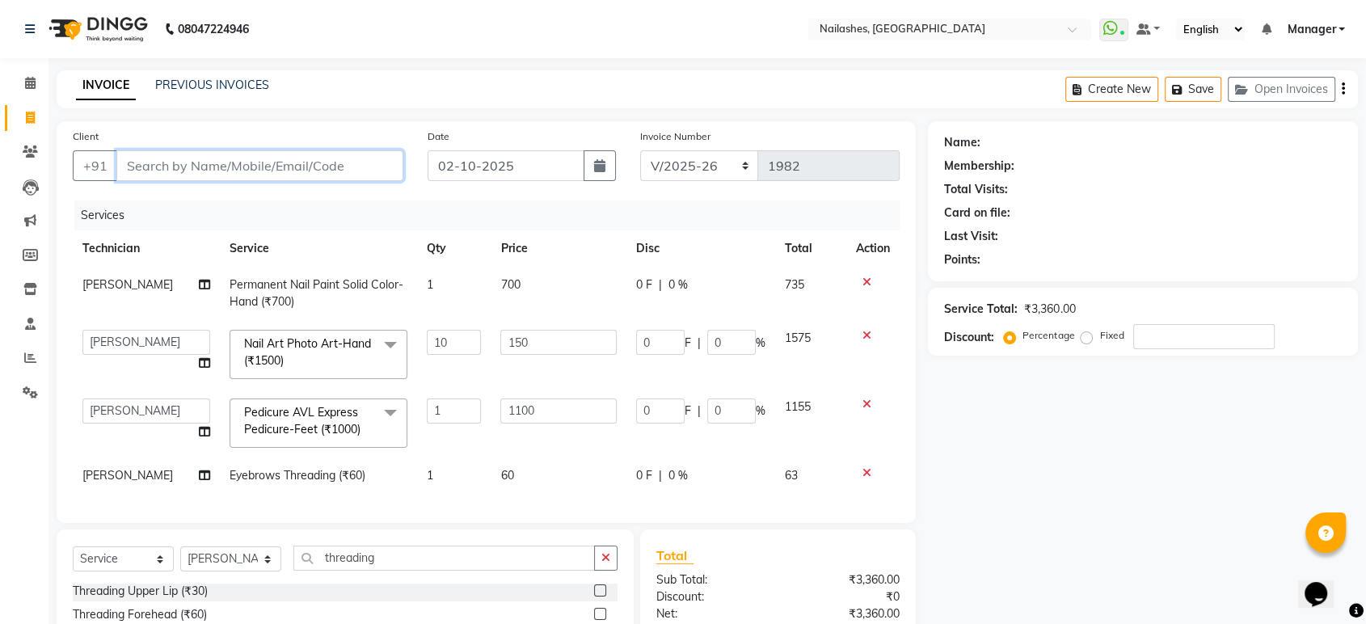
click at [342, 165] on input "Client" at bounding box center [259, 165] width 287 height 31
type input "9"
type input "0"
type input "9986754469"
click at [348, 165] on span "Add Client" at bounding box center [362, 166] width 64 height 16
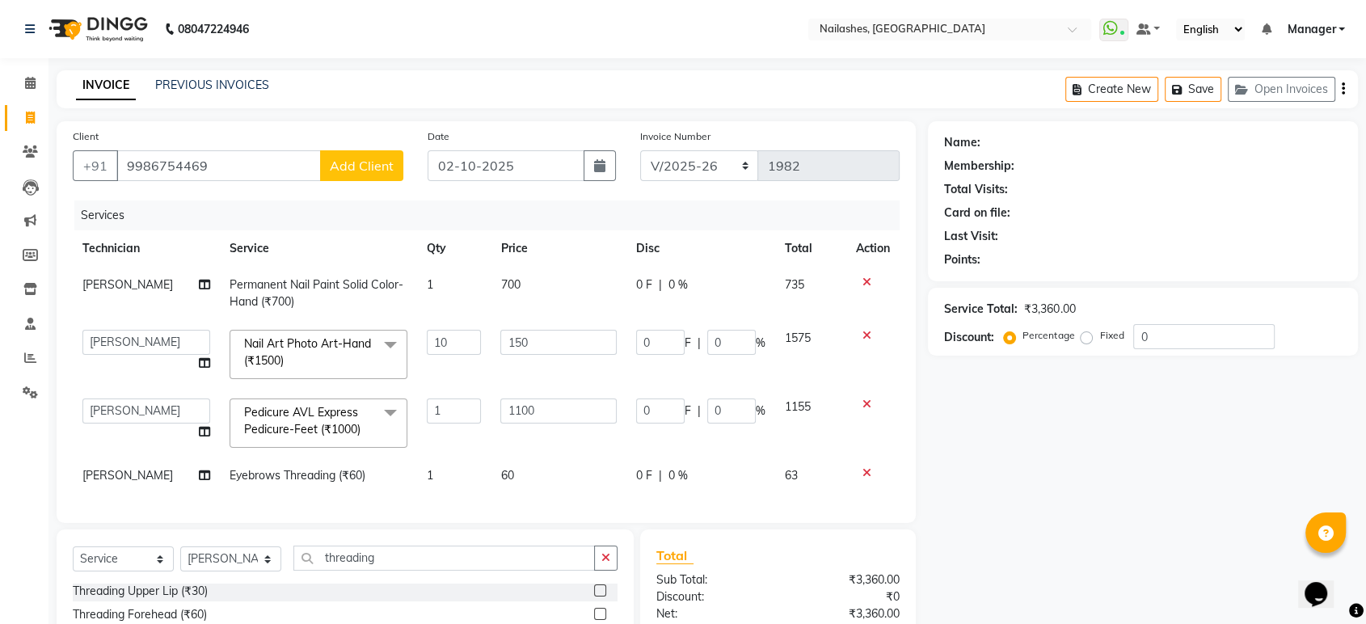
select select "21"
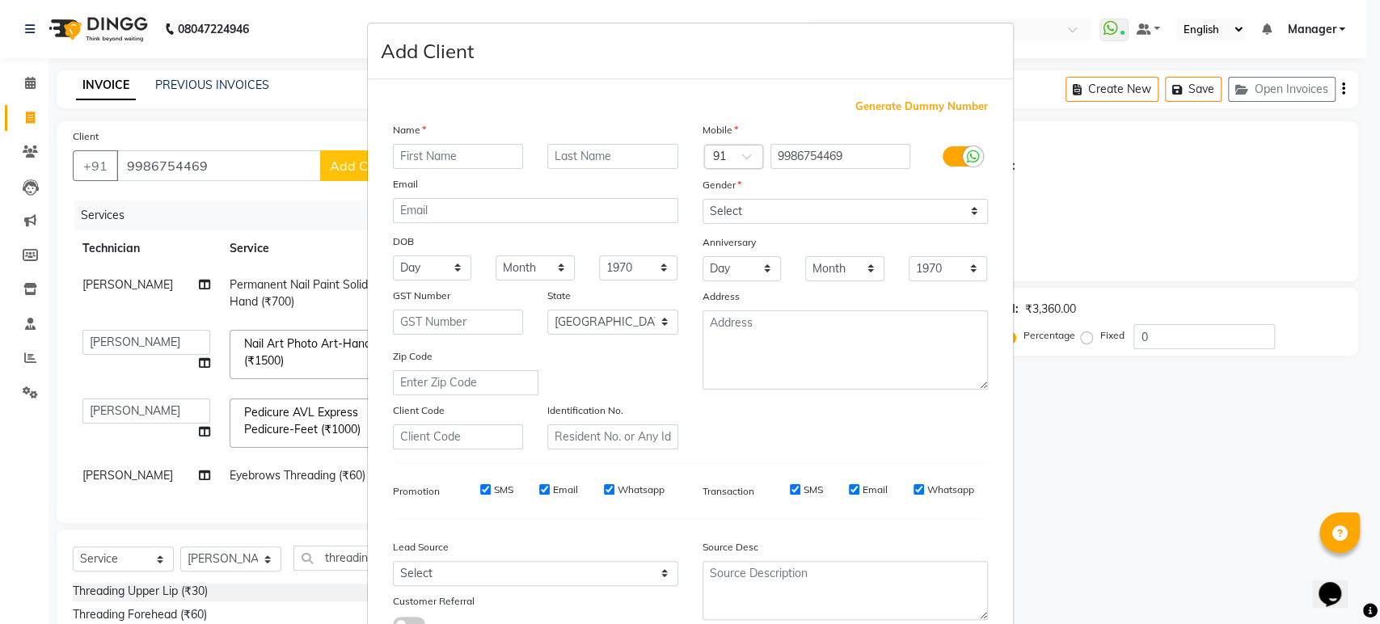
click at [424, 157] on input "text" at bounding box center [458, 156] width 131 height 25
type input "himaja"
drag, startPoint x: 965, startPoint y: 210, endPoint x: 804, endPoint y: 275, distance: 174.2
click at [804, 275] on div "Mobile Country Code × 91 9986754469 Gender Select Male Female Other Prefer Not …" at bounding box center [845, 285] width 310 height 328
select select "[DEMOGRAPHIC_DATA]"
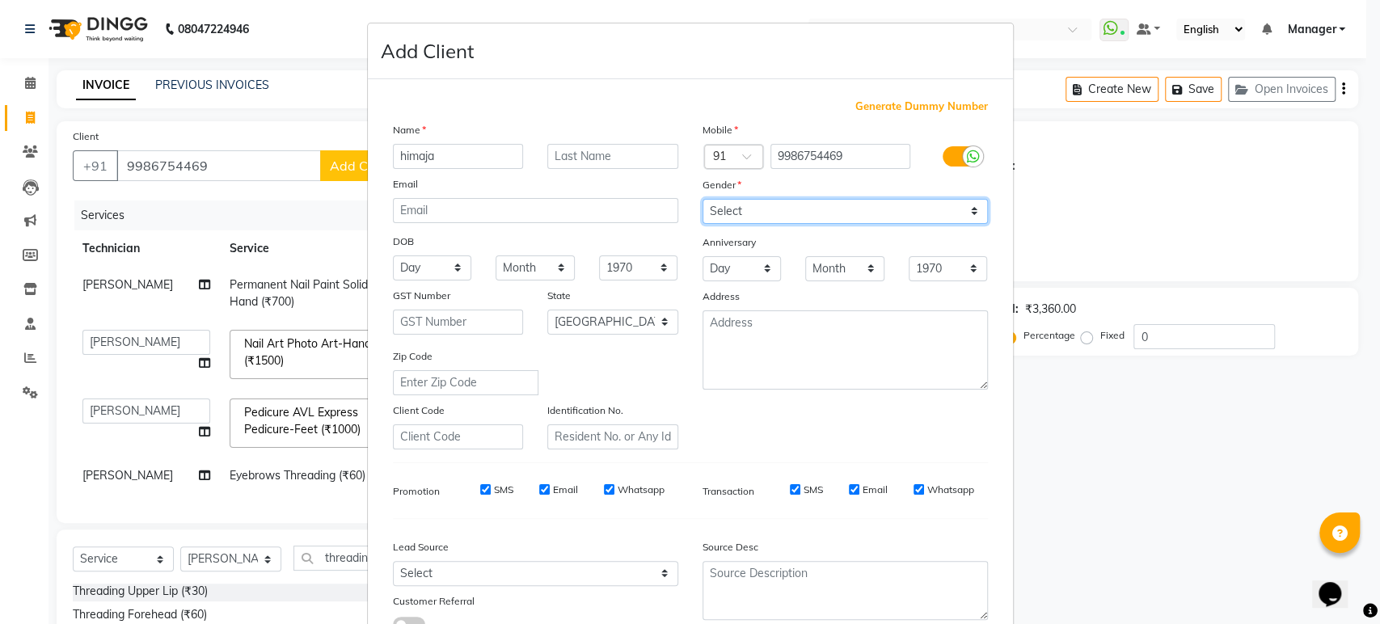
click at [703, 199] on select "Select [DEMOGRAPHIC_DATA] [DEMOGRAPHIC_DATA] Other Prefer Not To Say" at bounding box center [845, 211] width 285 height 25
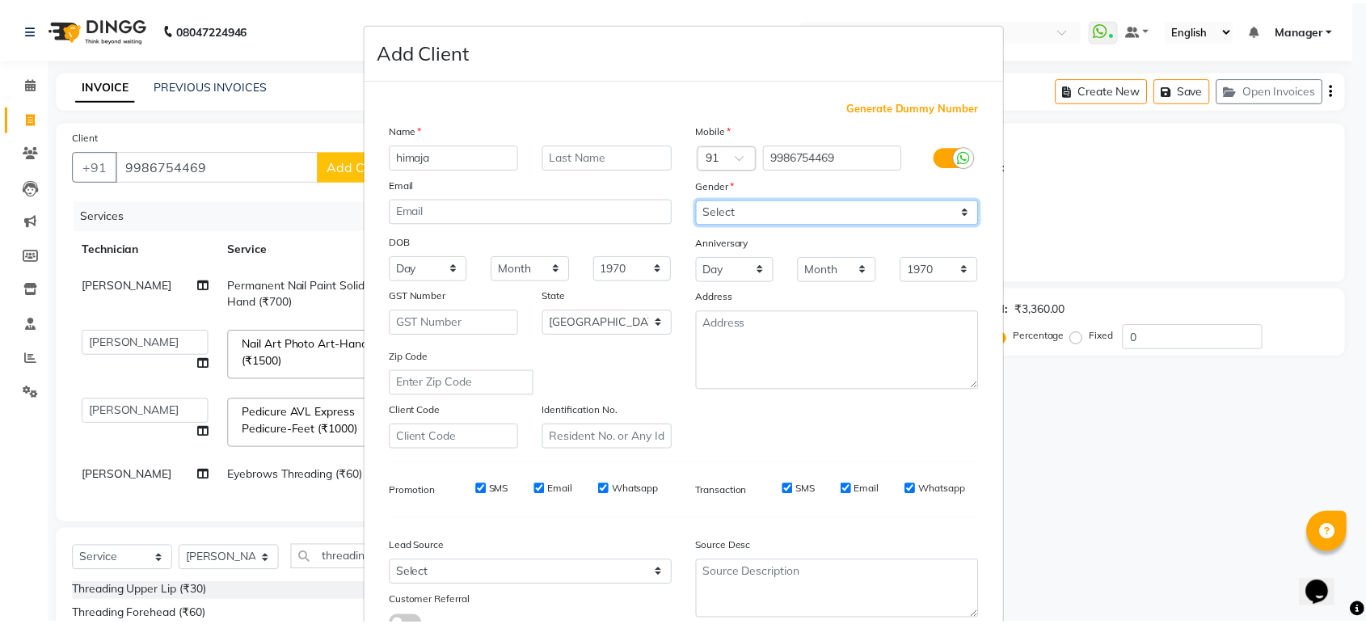
scroll to position [118, 0]
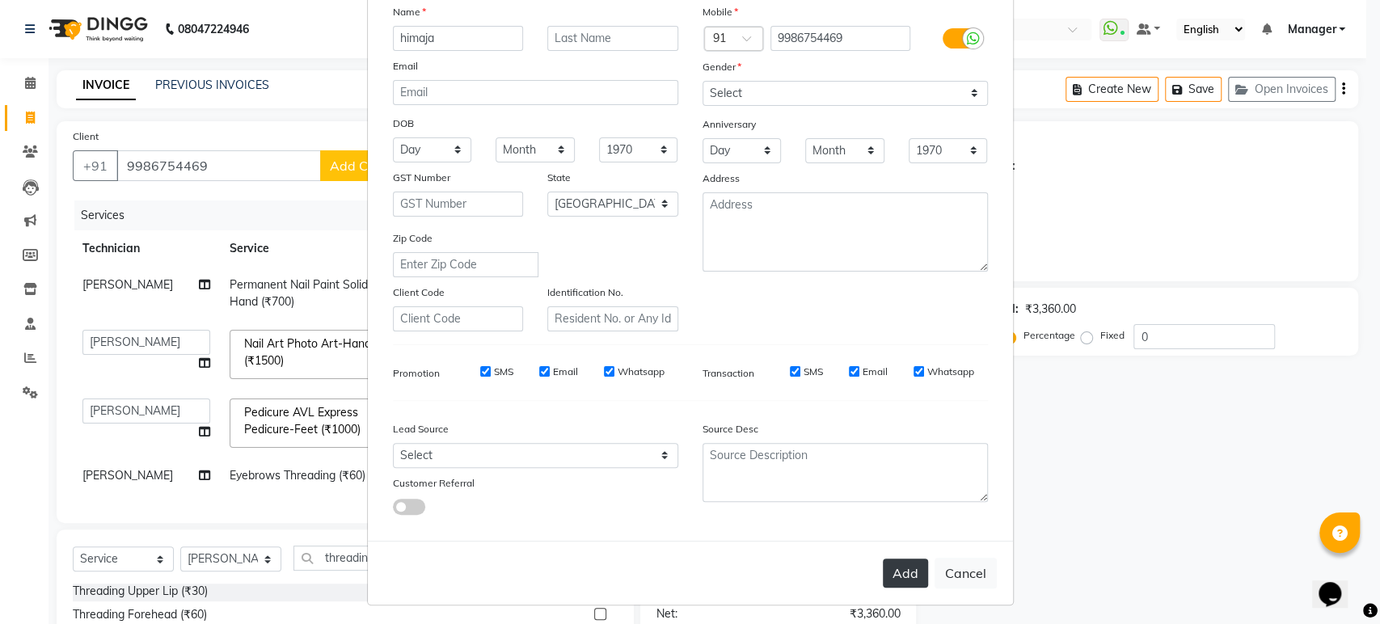
click at [898, 568] on button "Add" at bounding box center [905, 573] width 45 height 29
type input "99******69"
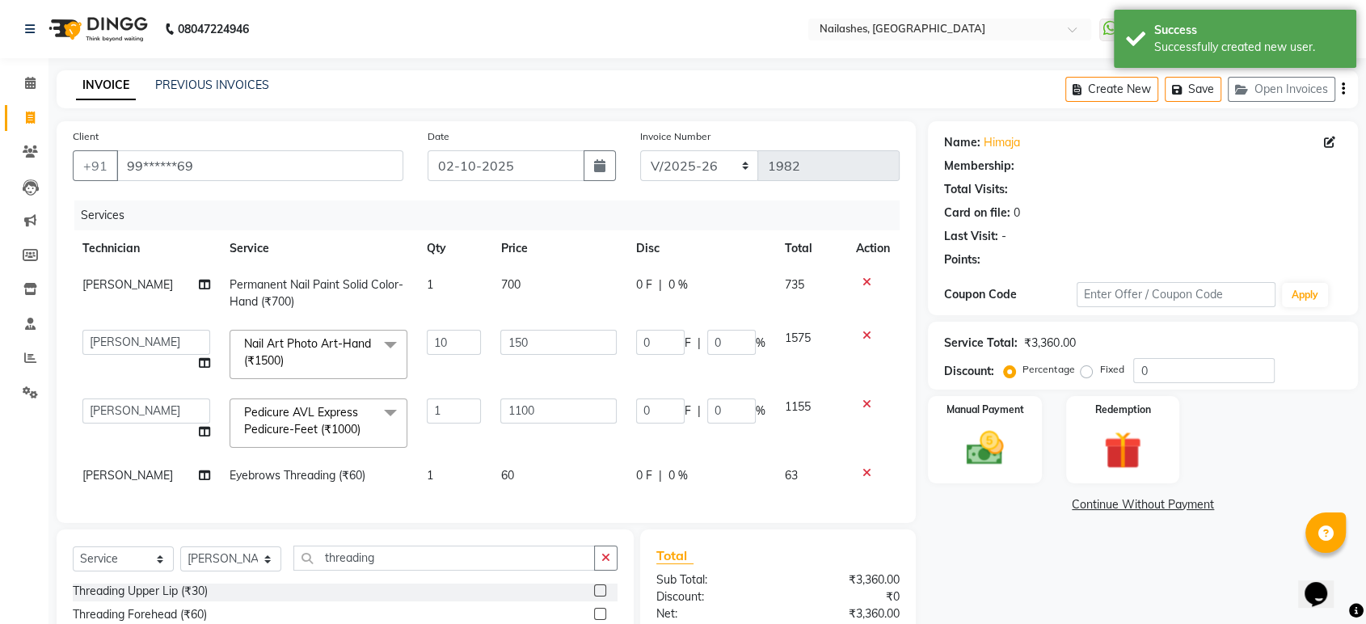
select select "1: Object"
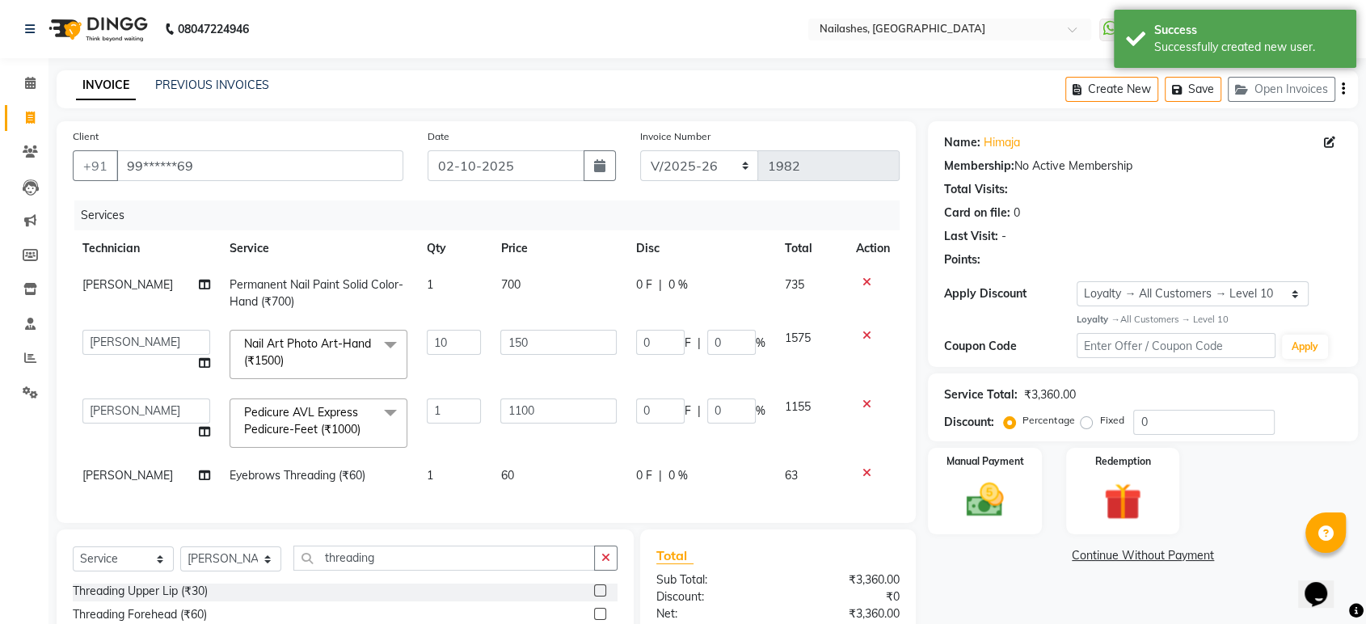
scroll to position [180, 0]
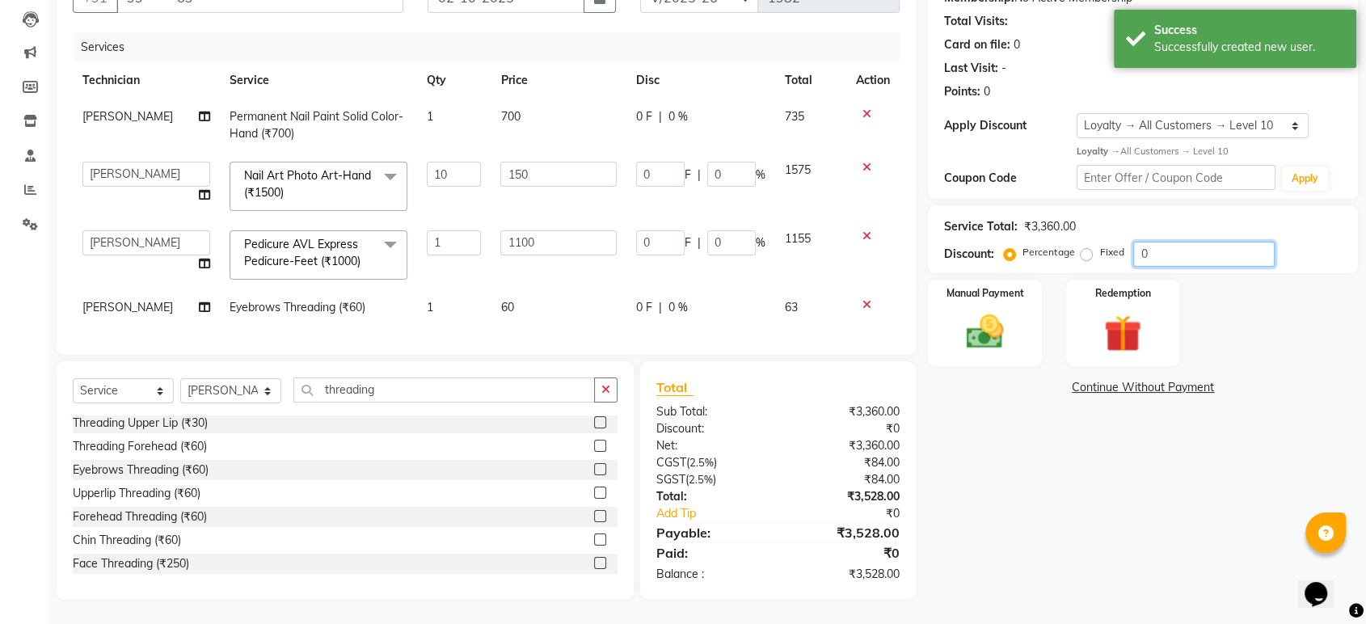
click at [1165, 244] on input "0" at bounding box center [1204, 254] width 141 height 25
type input "1"
type input "15"
type input "1"
type input "11"
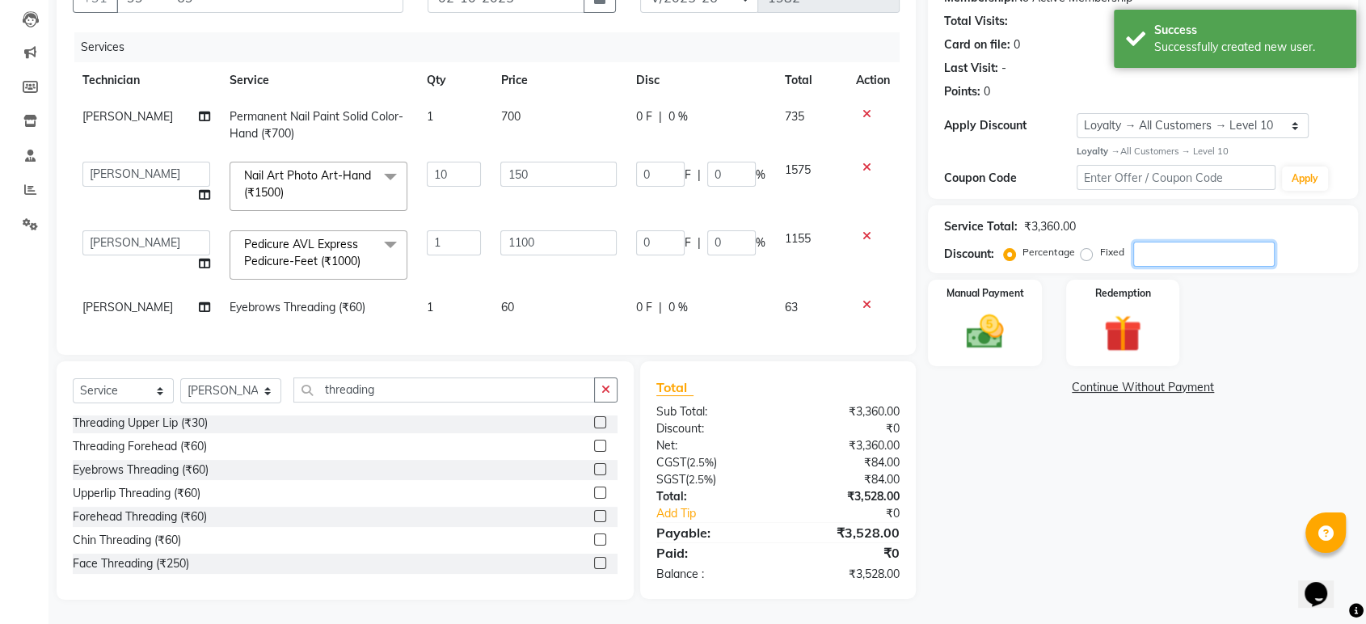
type input "1"
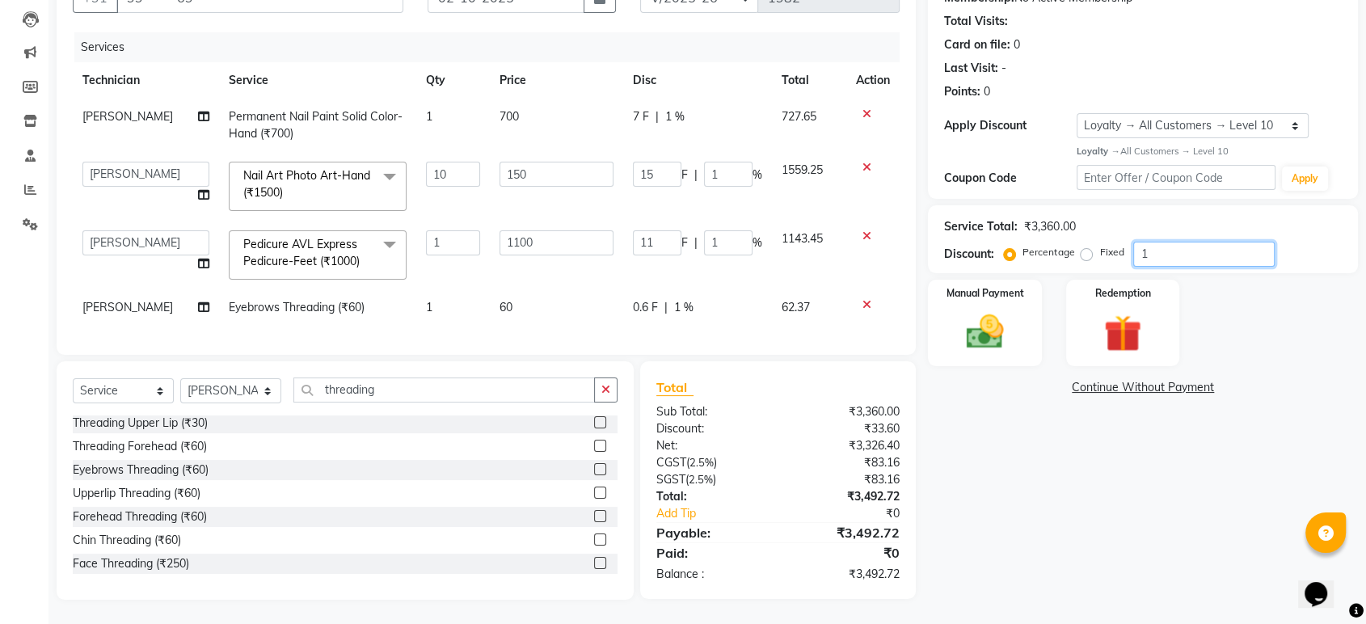
type input "10"
type input "150"
type input "10"
type input "110"
type input "10"
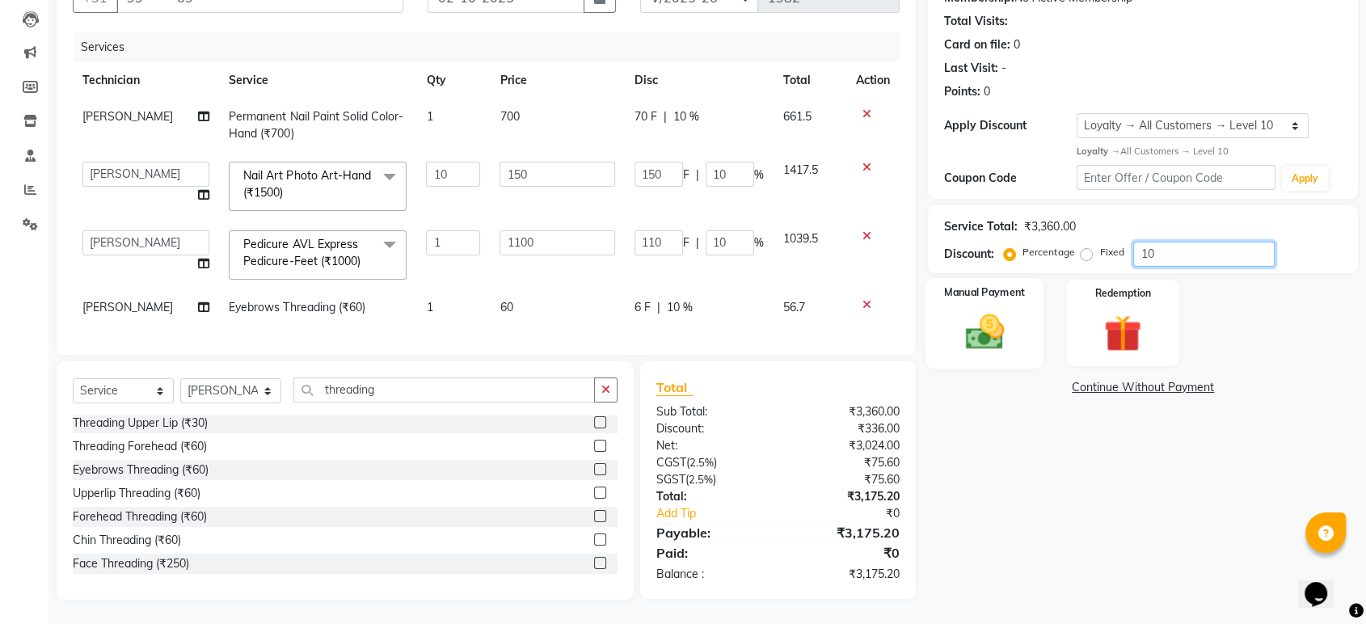
type input "10"
click at [1006, 328] on img at bounding box center [984, 332] width 63 height 45
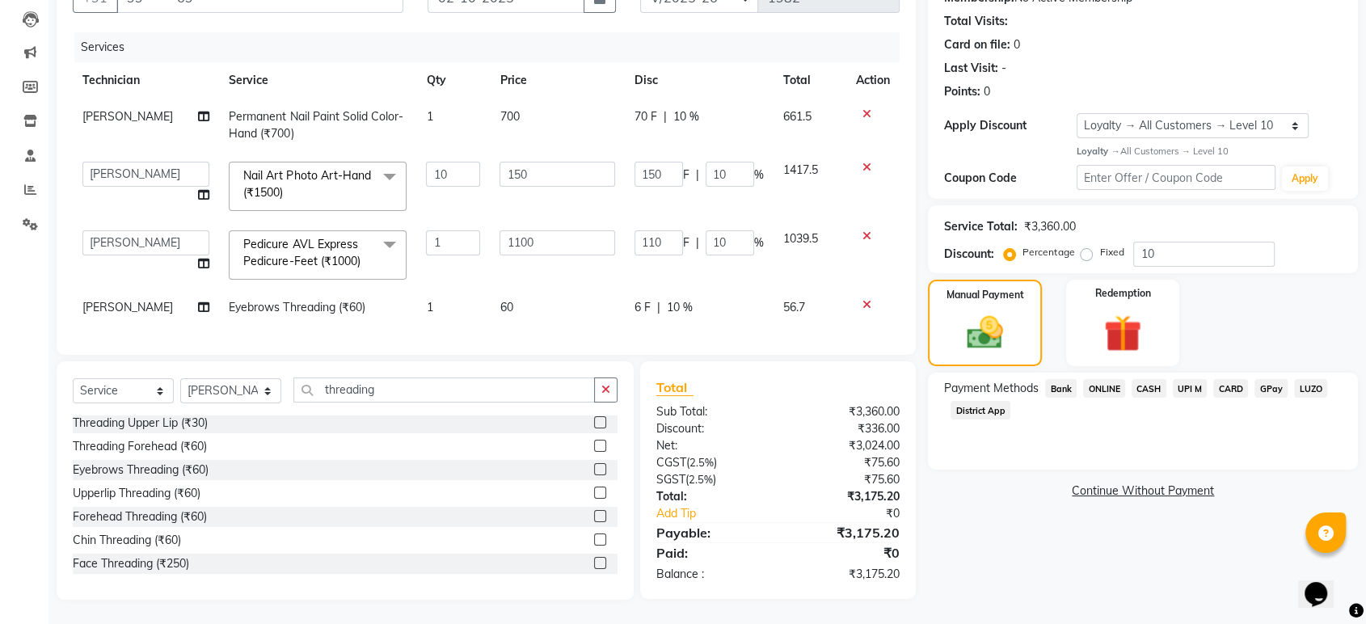
click at [1108, 379] on span "ONLINE" at bounding box center [1104, 388] width 42 height 19
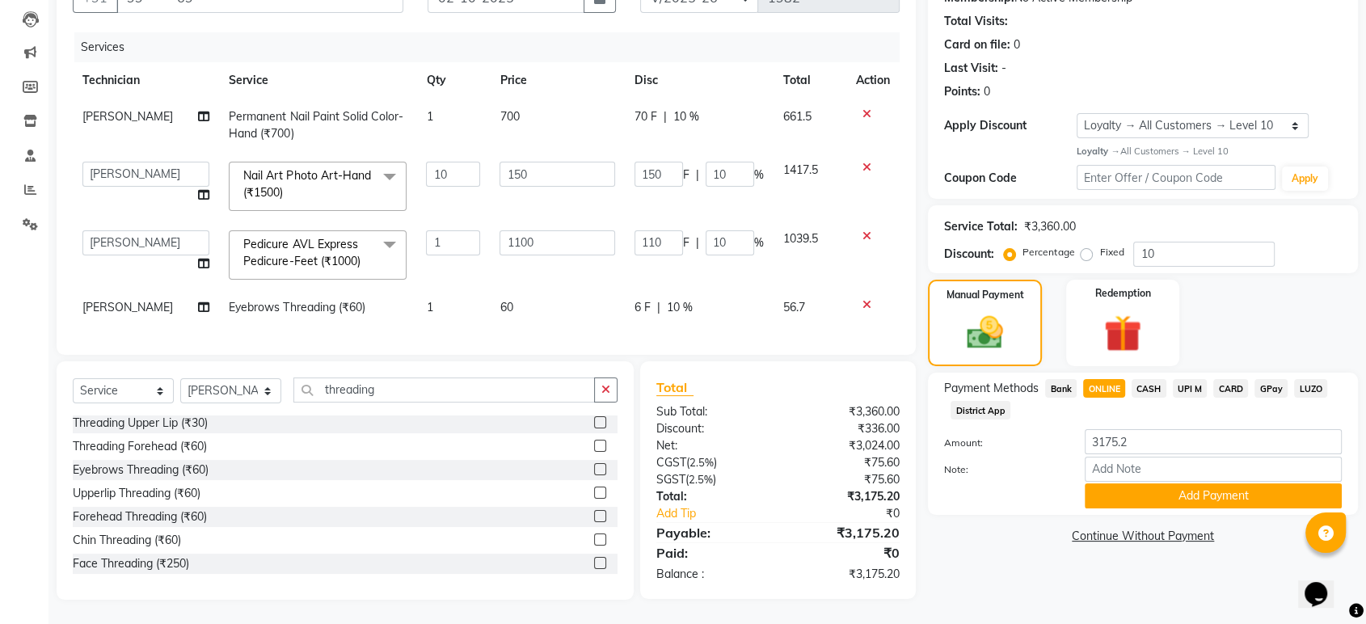
click at [1223, 379] on span "CARD" at bounding box center [1231, 388] width 35 height 19
click at [1185, 483] on button "Add Payment" at bounding box center [1213, 495] width 257 height 25
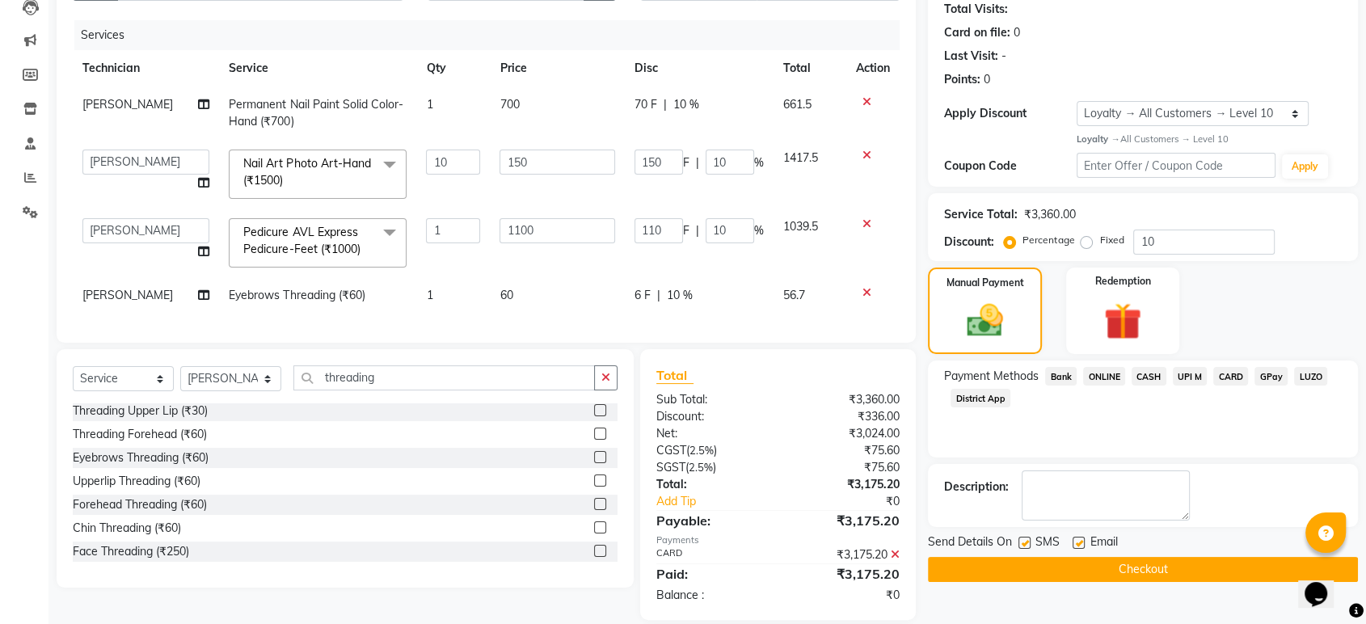
scroll to position [293, 0]
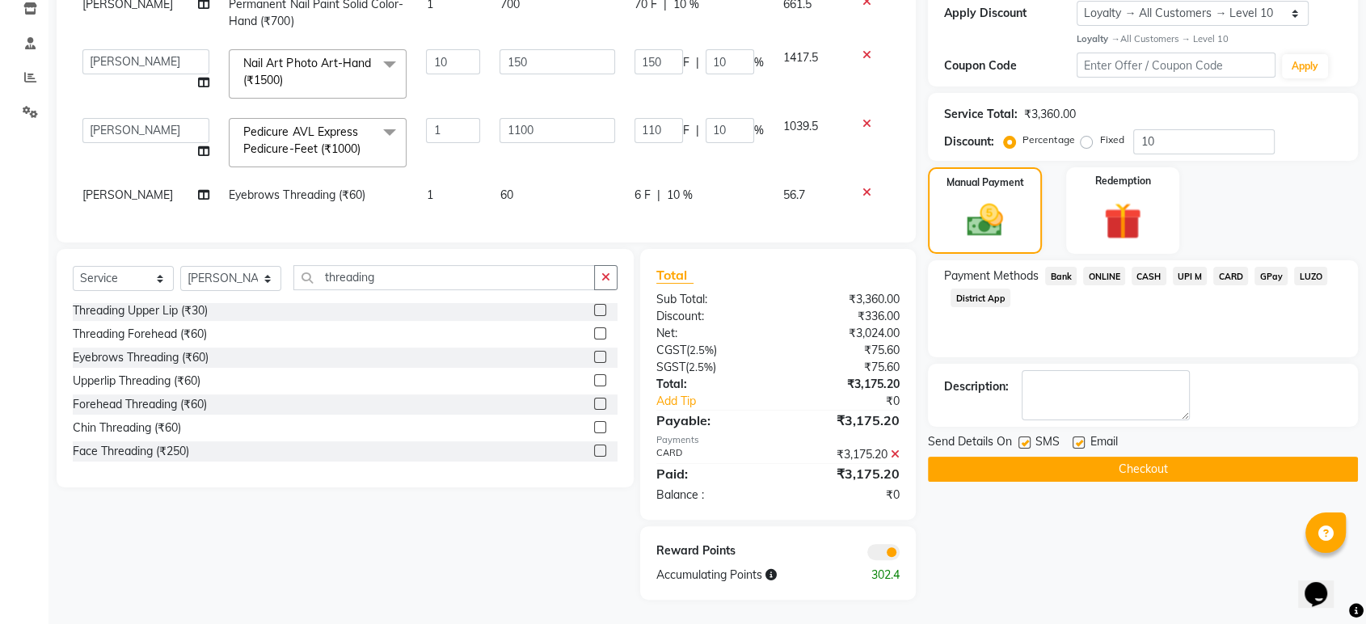
click at [1176, 457] on button "Checkout" at bounding box center [1143, 469] width 430 height 25
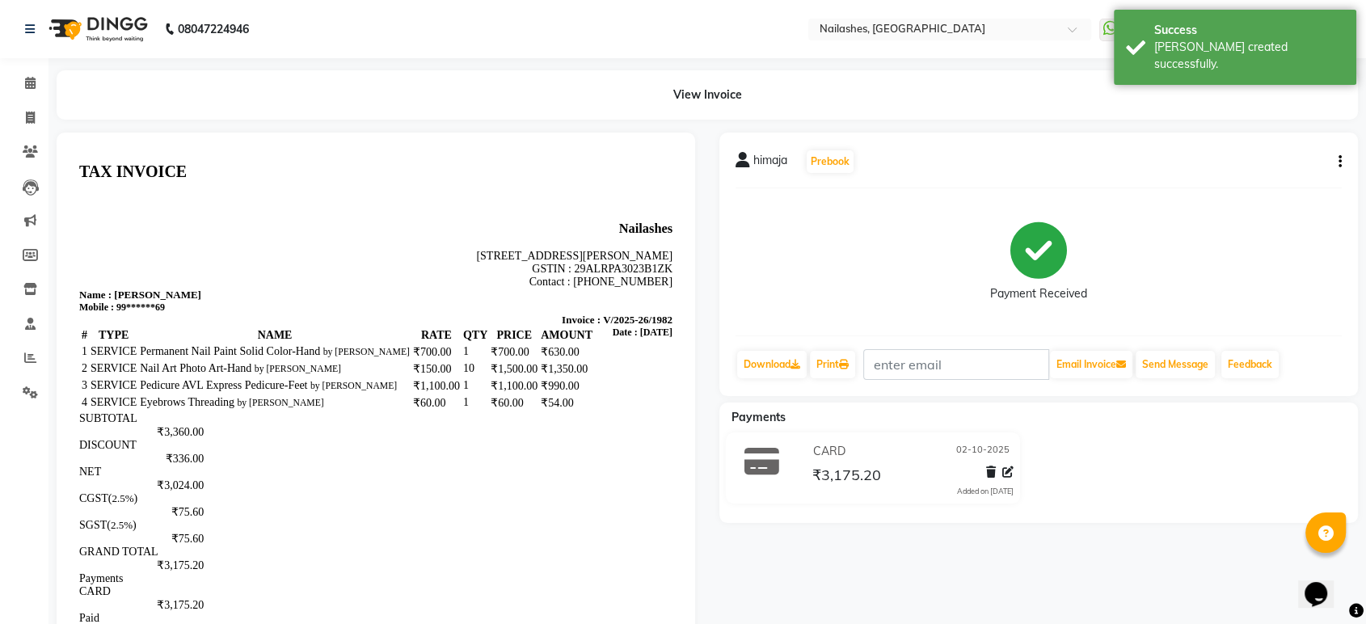
click at [1339, 163] on icon "button" at bounding box center [1340, 162] width 3 height 1
click at [1271, 171] on div "Edit Item Staff" at bounding box center [1259, 172] width 111 height 20
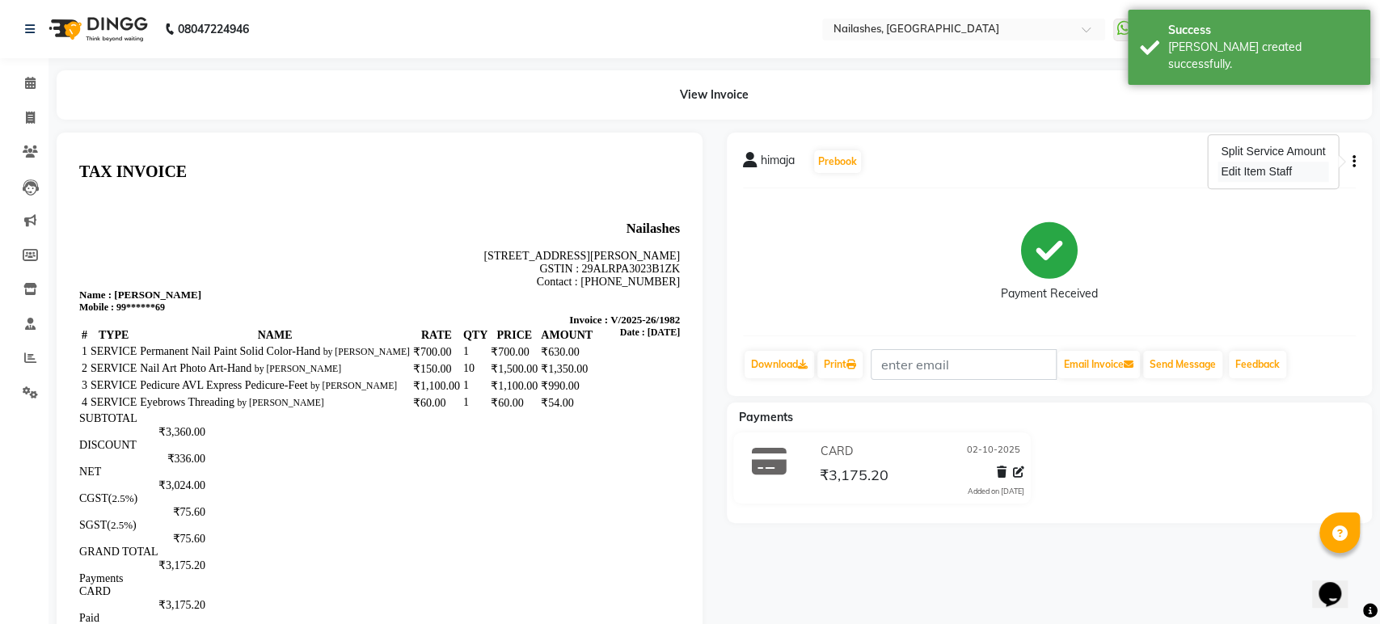
select select
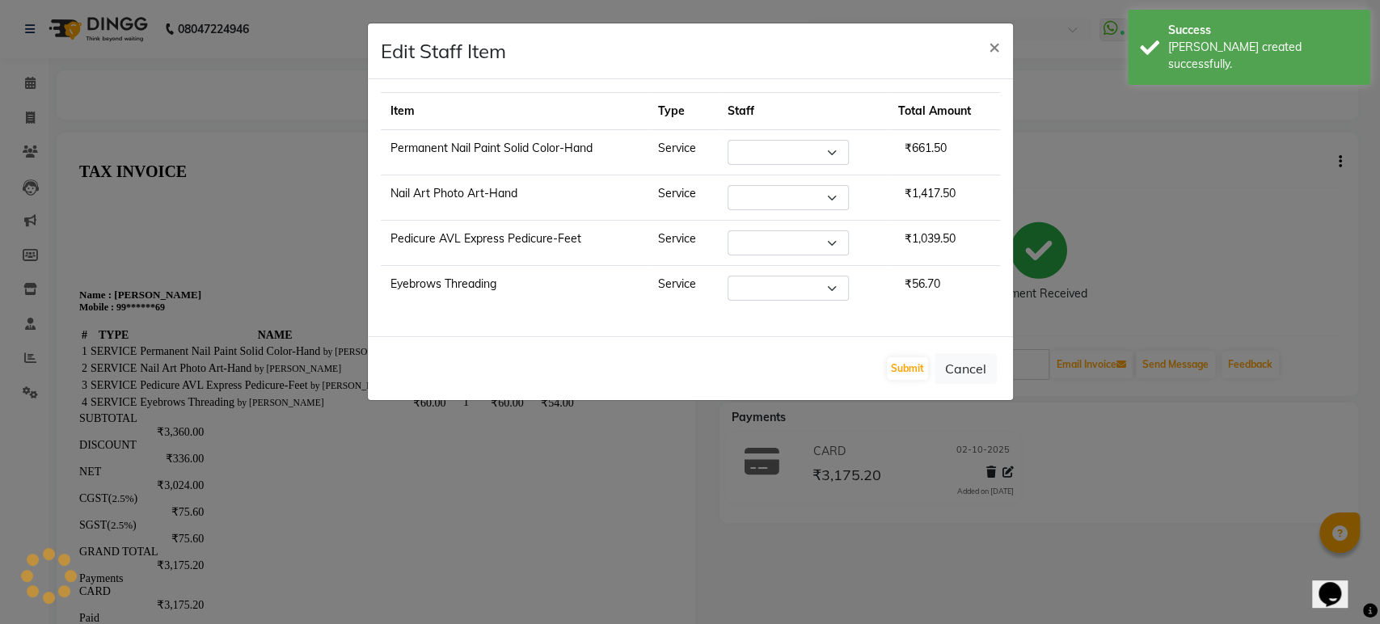
select select "26128"
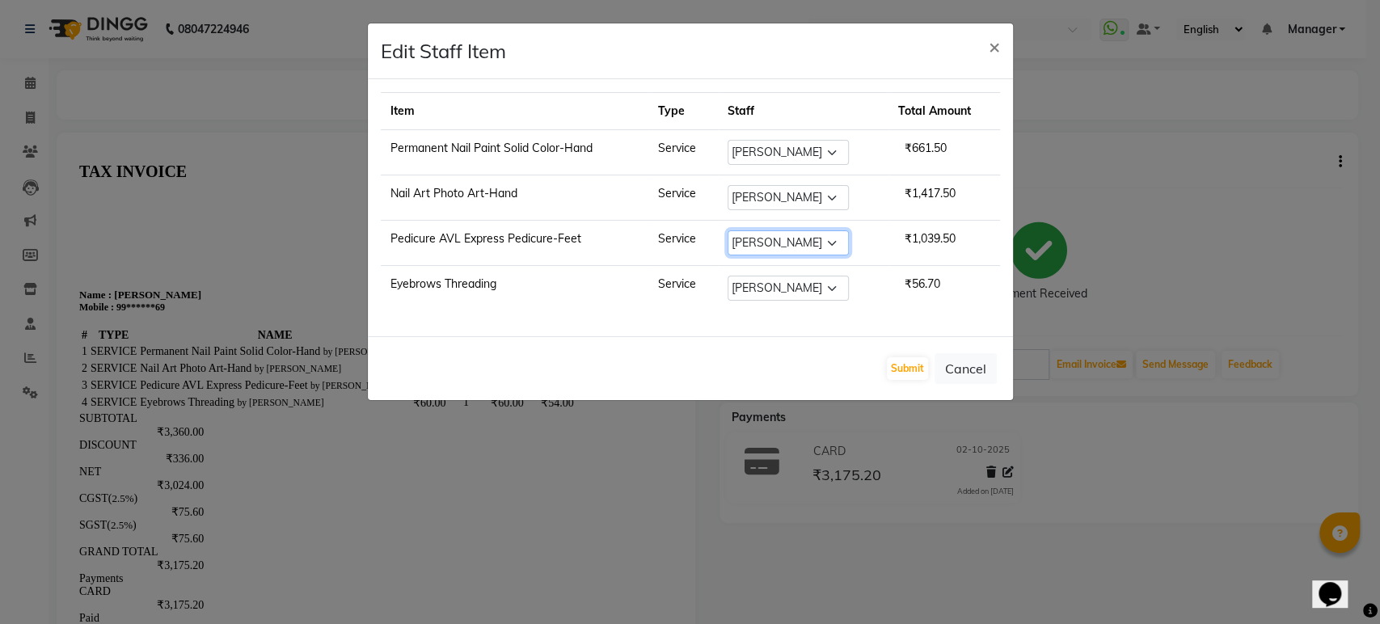
click at [834, 238] on select "Select Aasha Asid HIMANSHU Ishrit Ali kalpana KRISHNA Manager Rehbar ROHAN SAM …" at bounding box center [788, 242] width 121 height 25
select select "92289"
click at [728, 230] on select "Select Aasha Asid HIMANSHU Ishrit Ali kalpana KRISHNA Manager Rehbar ROHAN SAM …" at bounding box center [788, 242] width 121 height 25
click at [909, 363] on button "Submit" at bounding box center [907, 368] width 41 height 23
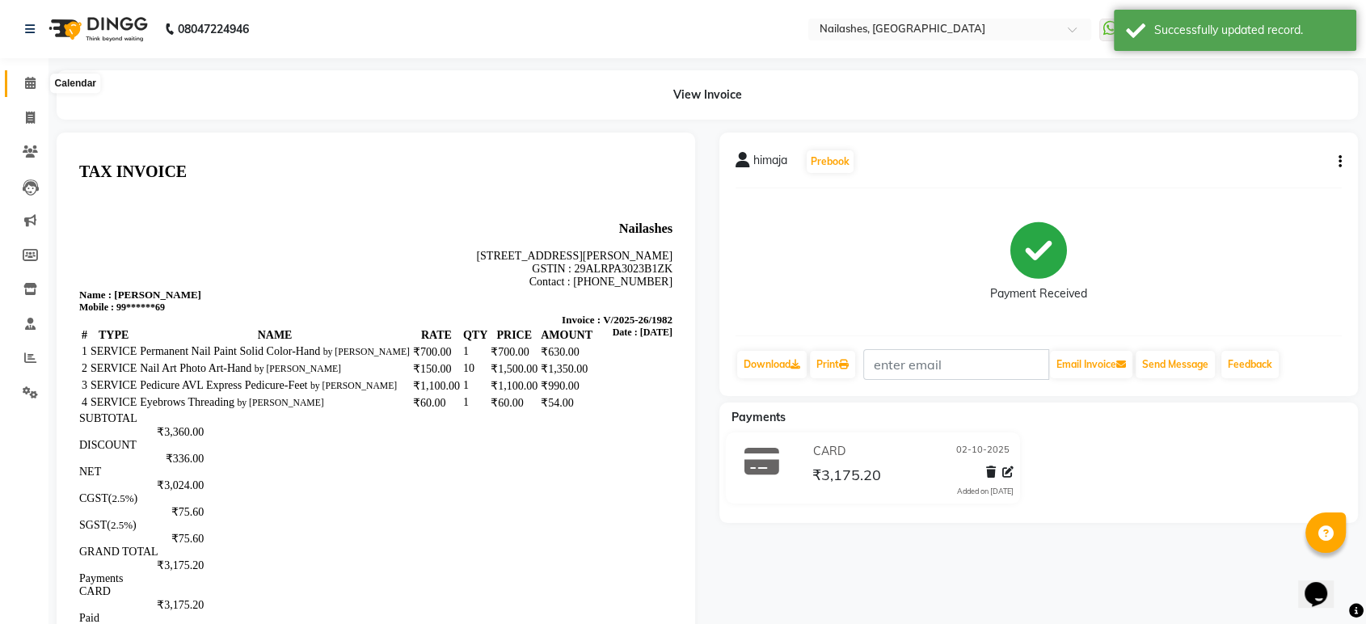
click at [36, 82] on span at bounding box center [30, 83] width 28 height 19
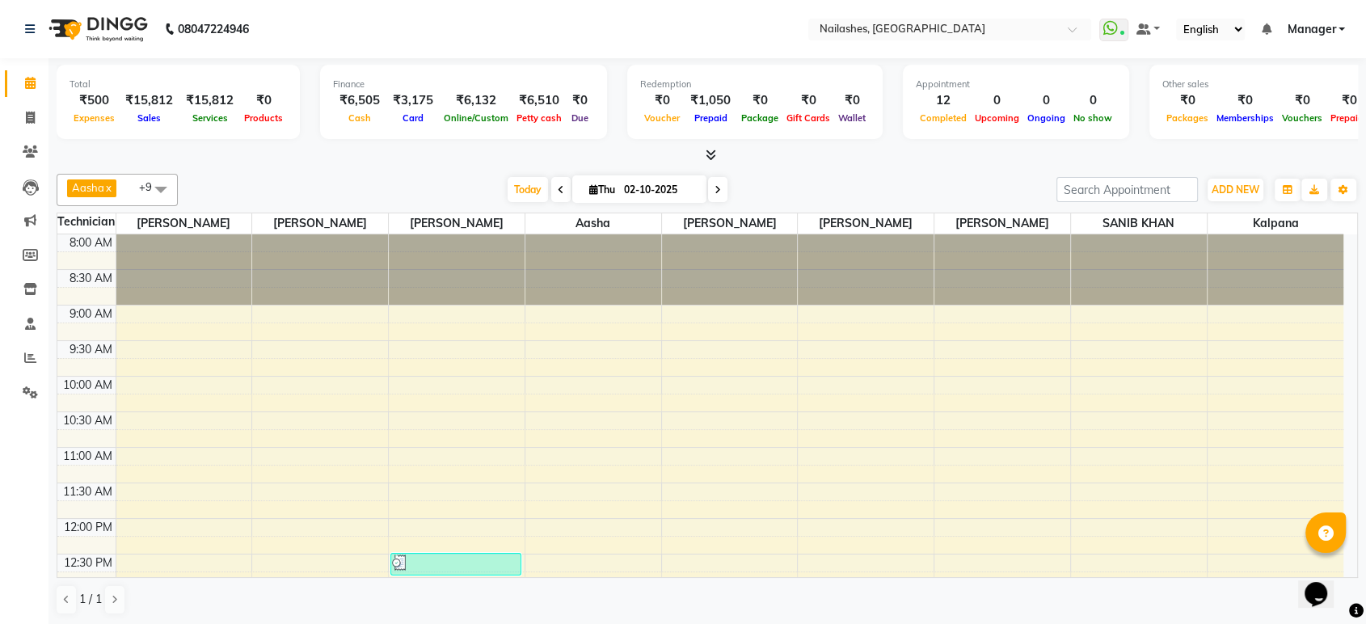
click at [317, 154] on div at bounding box center [708, 155] width 1302 height 17
click at [1254, 196] on button "ADD NEW Toggle Dropdown" at bounding box center [1236, 190] width 56 height 23
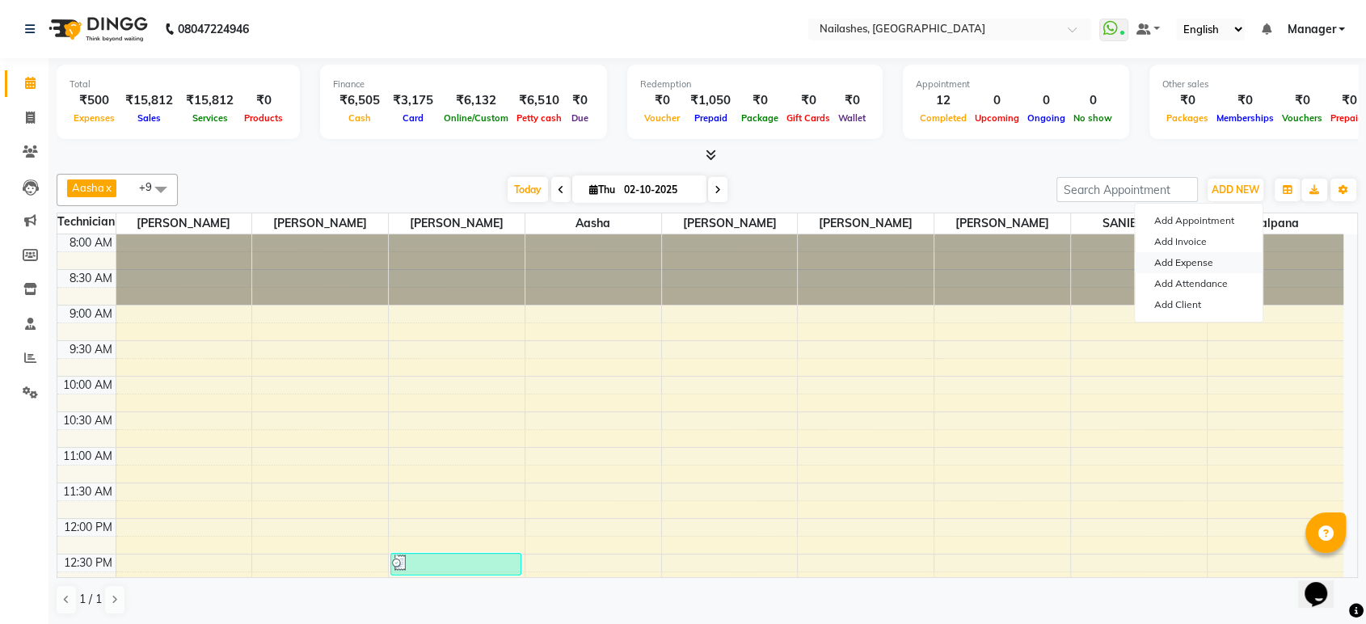
click at [1184, 260] on link "Add Expense" at bounding box center [1199, 262] width 128 height 21
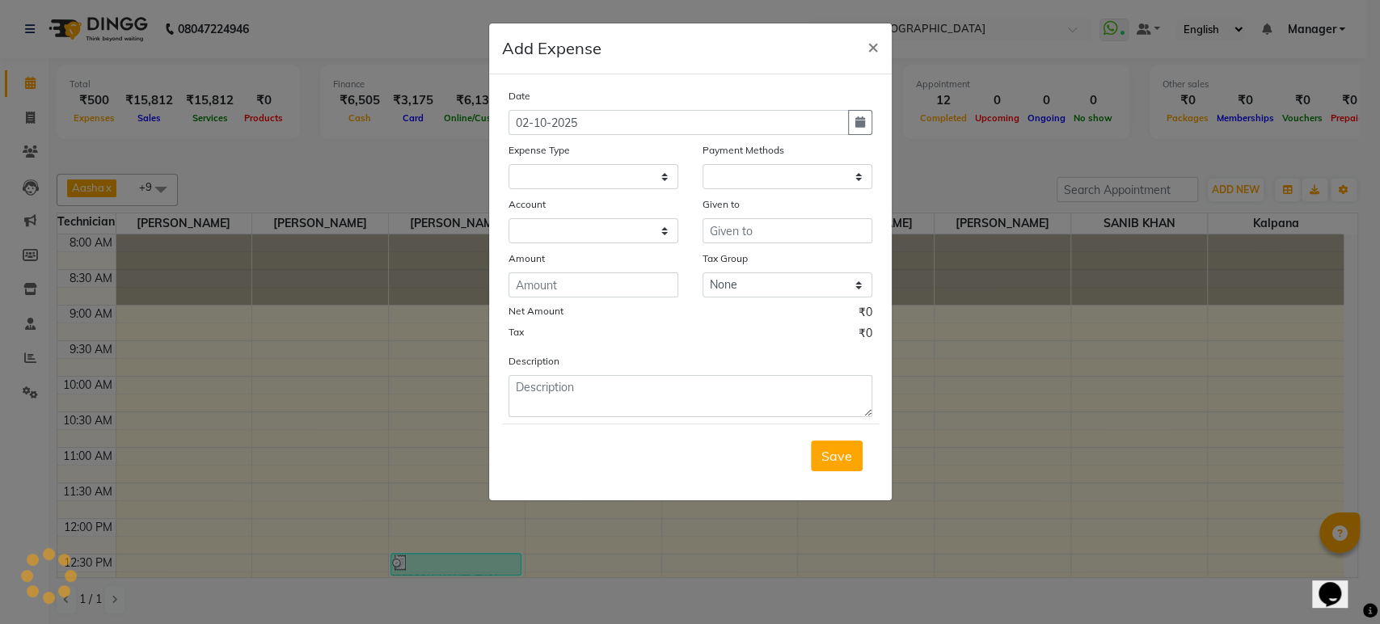
select select
select select "1"
select select "3062"
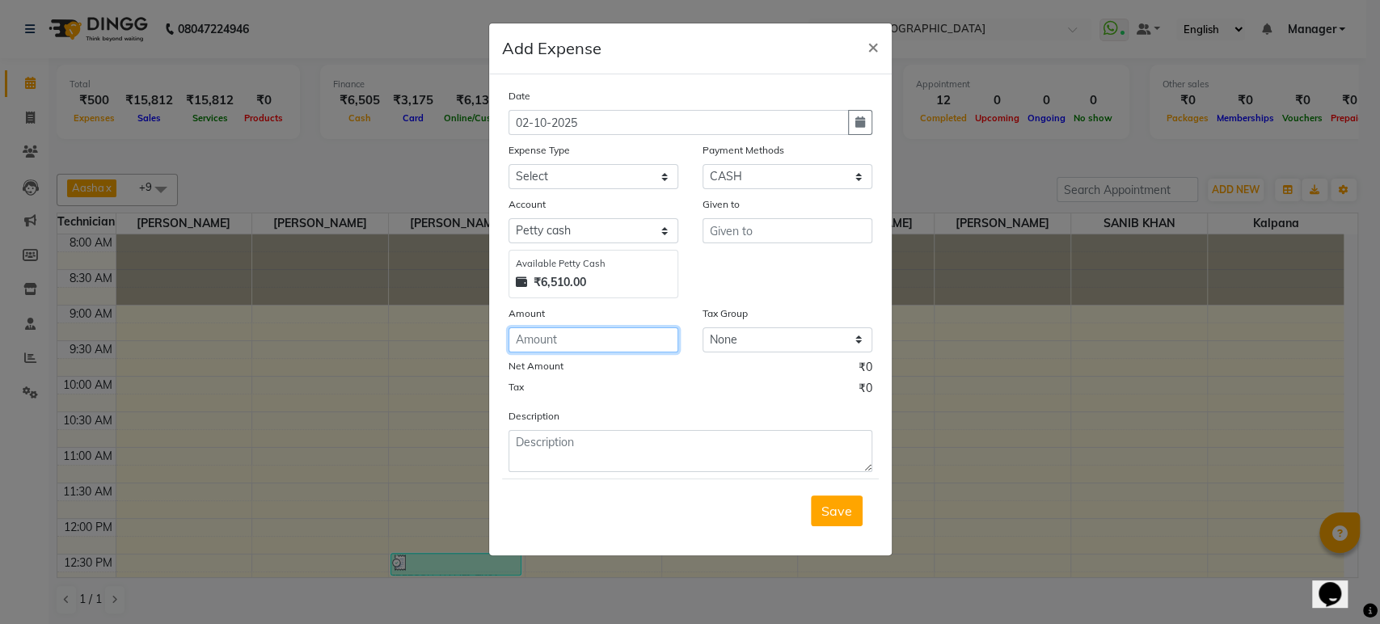
click at [606, 341] on input "number" at bounding box center [594, 339] width 170 height 25
type input "300"
click at [665, 174] on select "Select acetone Advance Salary bank deposite Battery cell BBMP Beauty products B…" at bounding box center [594, 176] width 170 height 25
select select "17035"
click at [509, 164] on select "Select acetone Advance Salary bank deposite Battery cell BBMP Beauty products B…" at bounding box center [594, 176] width 170 height 25
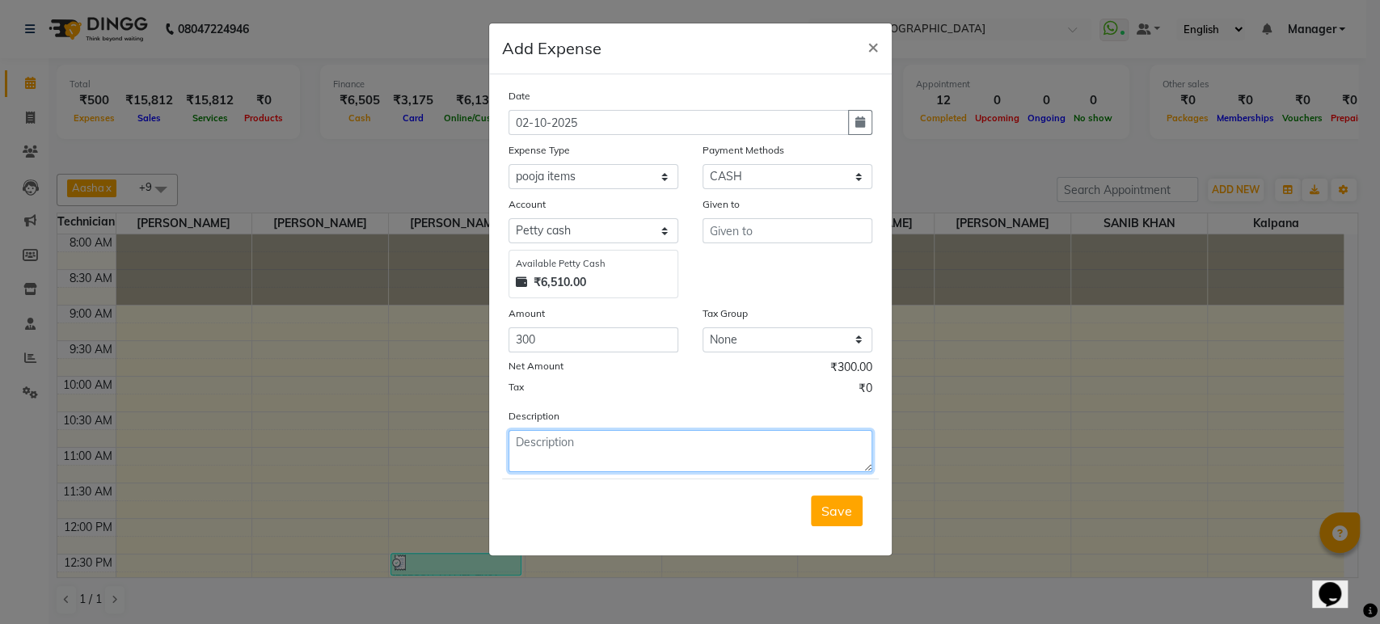
click at [597, 456] on textarea at bounding box center [691, 451] width 364 height 42
type textarea "o"
type textarea "deepam oil &cocount &karpur"
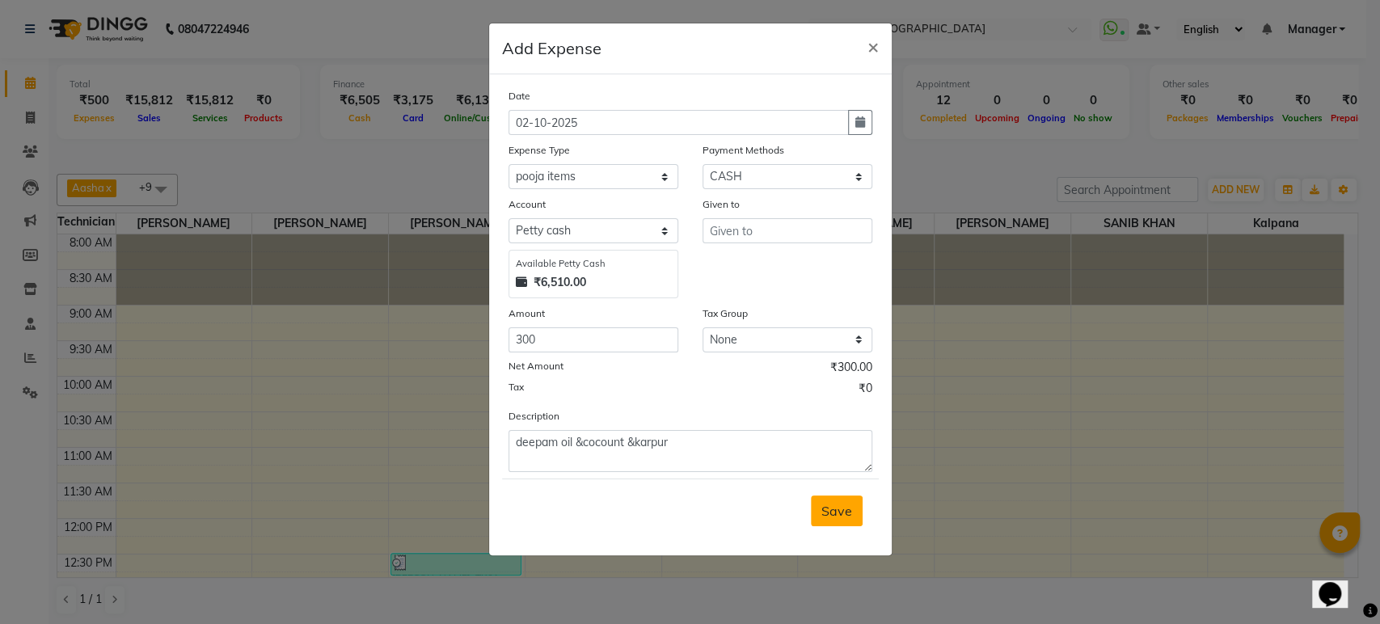
click at [854, 509] on button "Save" at bounding box center [837, 511] width 52 height 31
click at [801, 229] on input "text" at bounding box center [788, 230] width 170 height 25
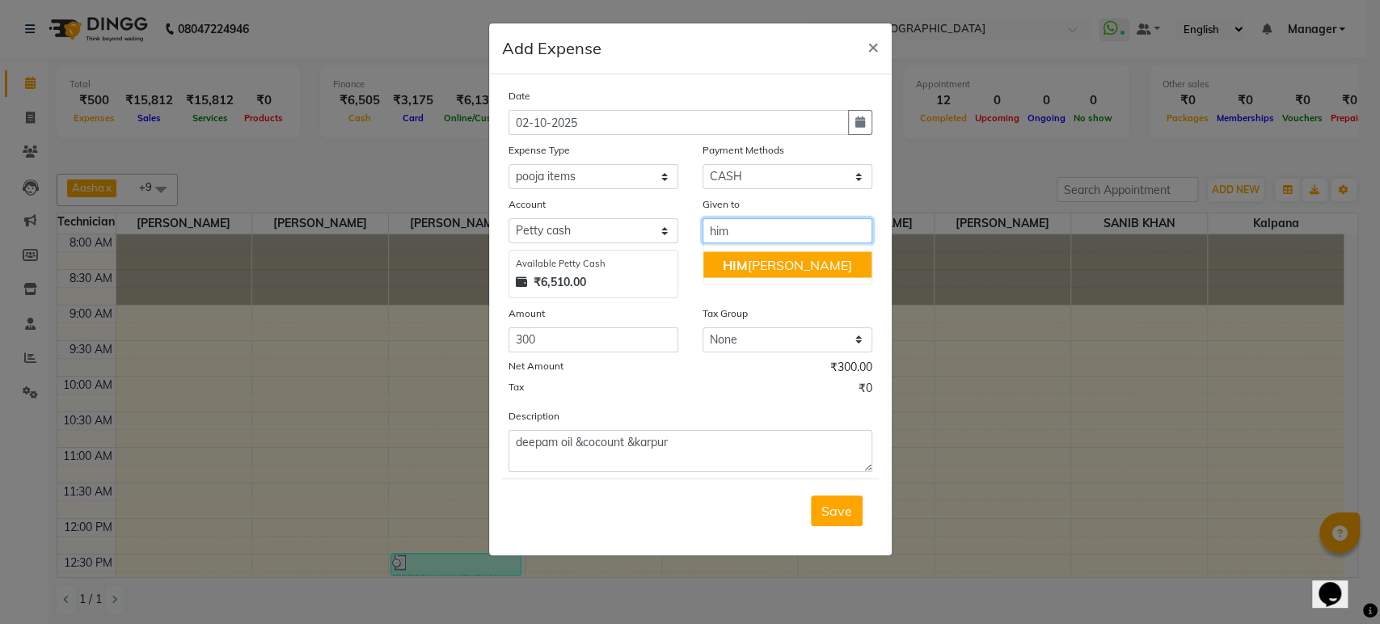
click at [775, 268] on ngb-highlight "HIM ANSHU" at bounding box center [787, 264] width 129 height 16
type input "[PERSON_NAME]"
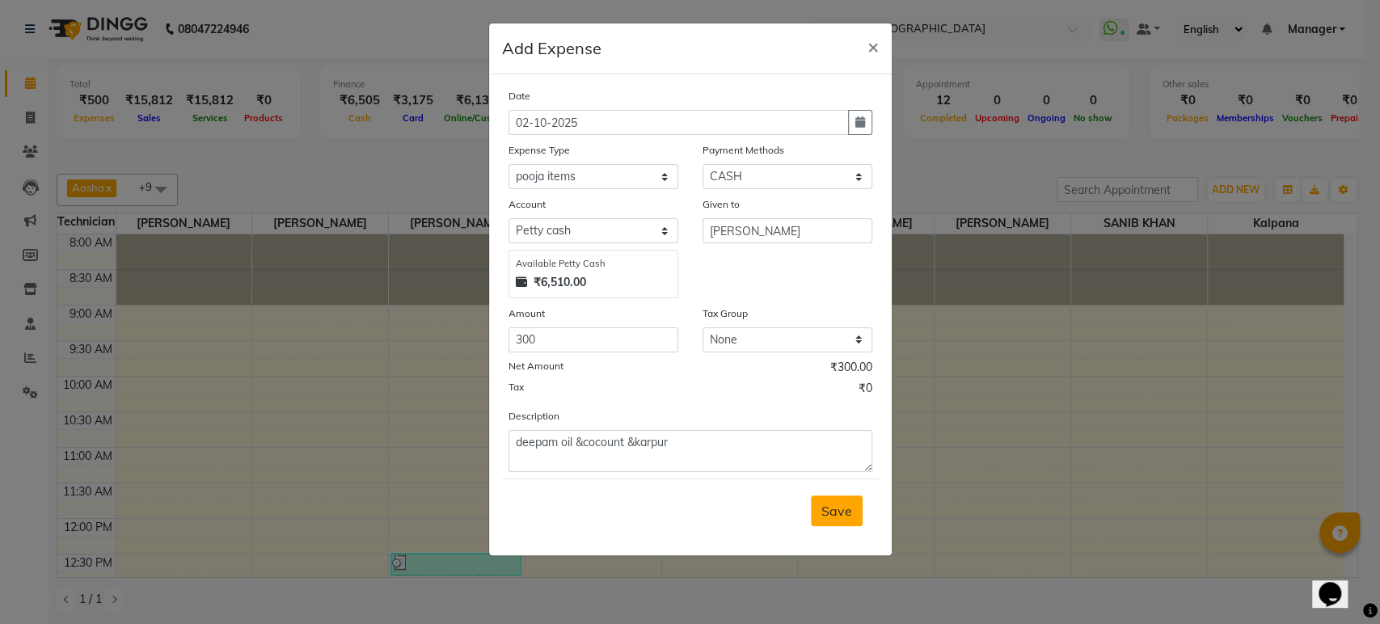
click at [845, 511] on span "Save" at bounding box center [836, 511] width 31 height 16
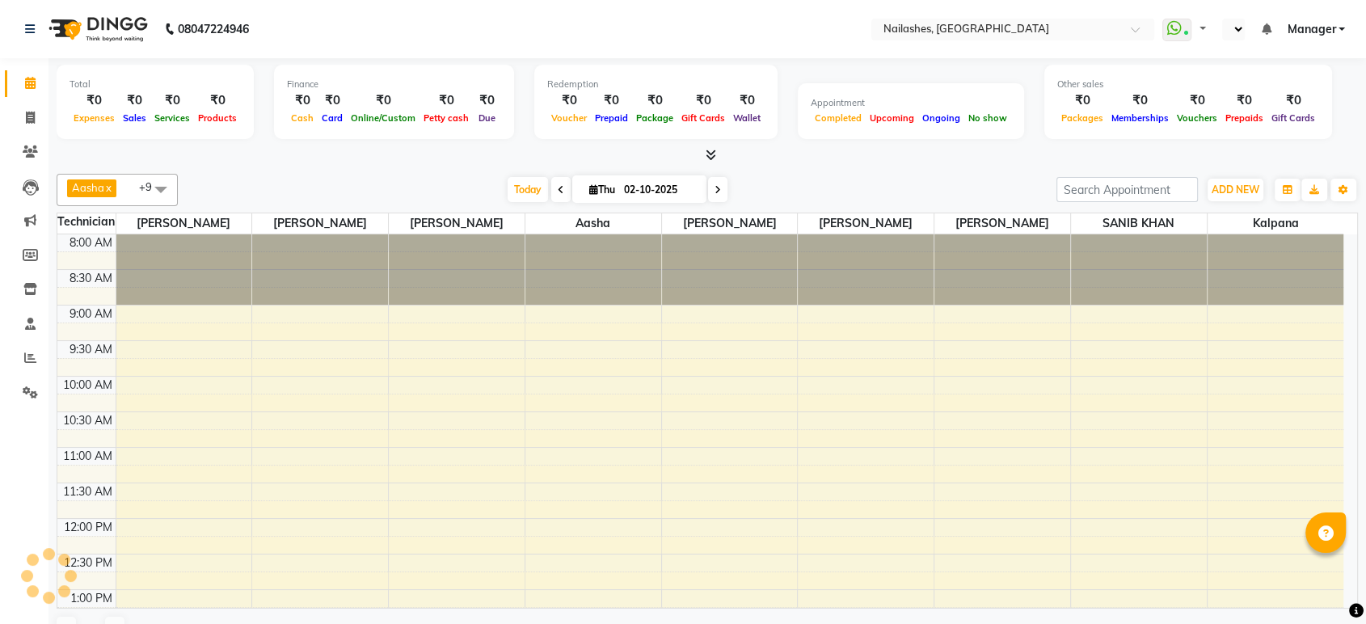
select select "en"
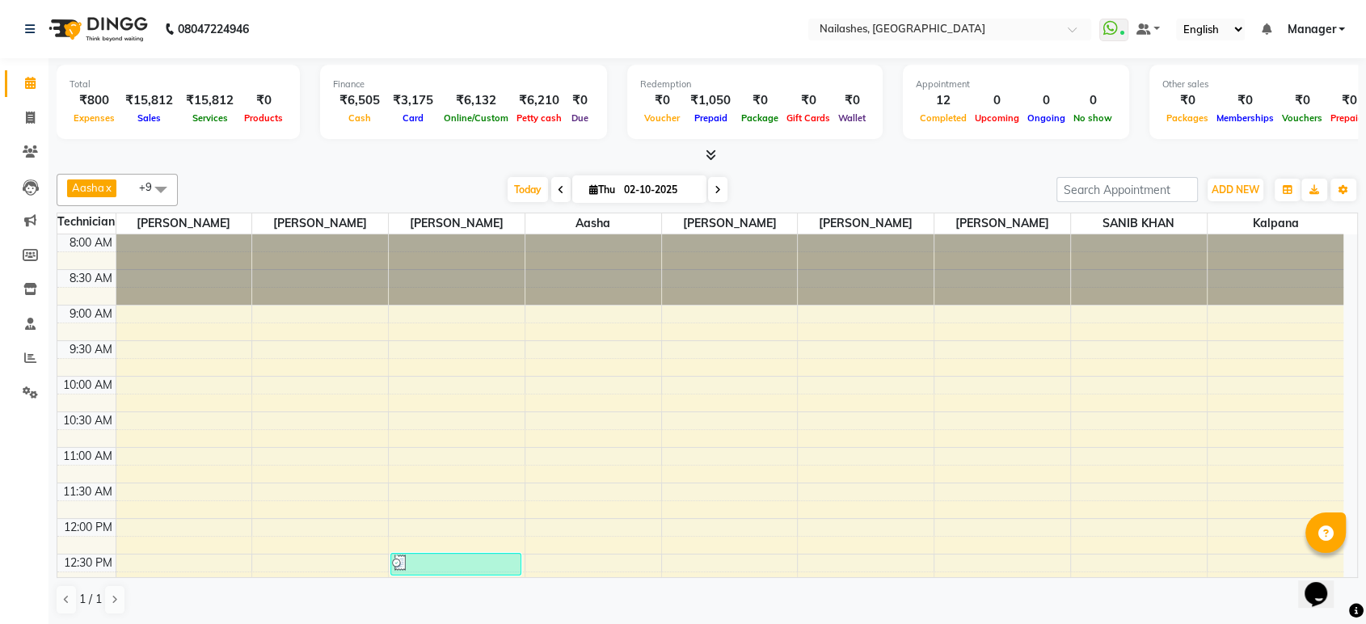
click at [321, 147] on div at bounding box center [708, 155] width 1302 height 17
click at [36, 359] on span at bounding box center [30, 358] width 28 height 19
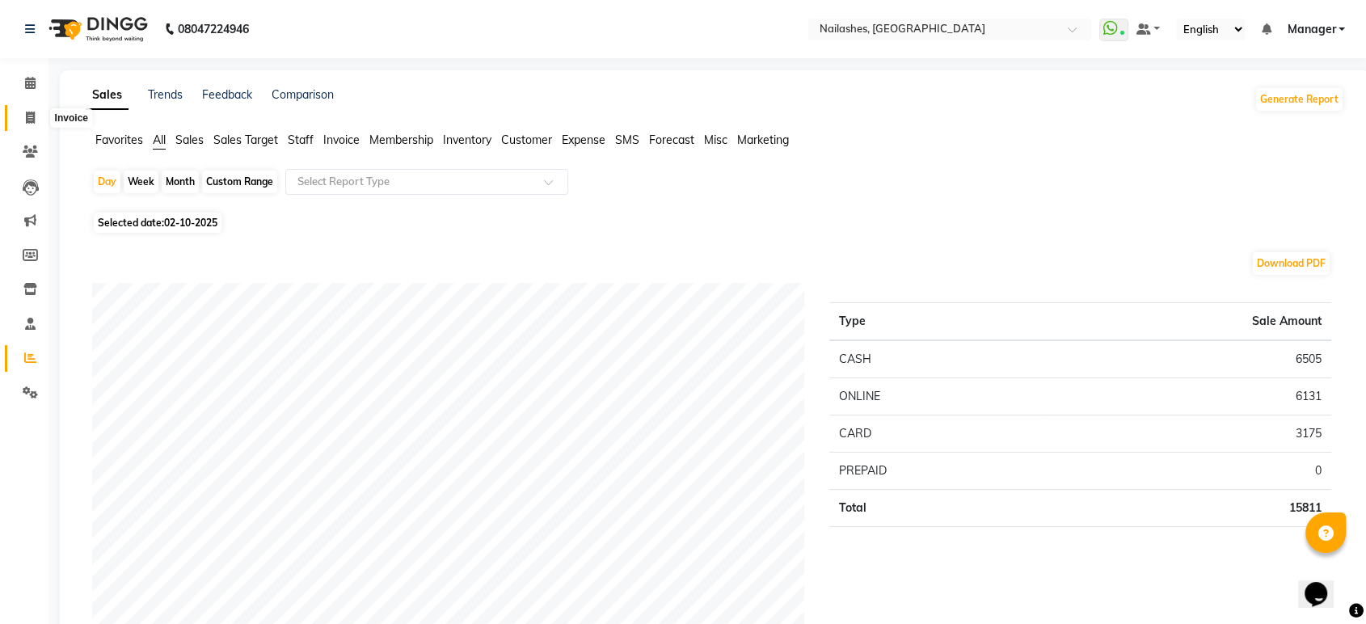
click at [32, 120] on icon at bounding box center [30, 118] width 9 height 12
select select "service"
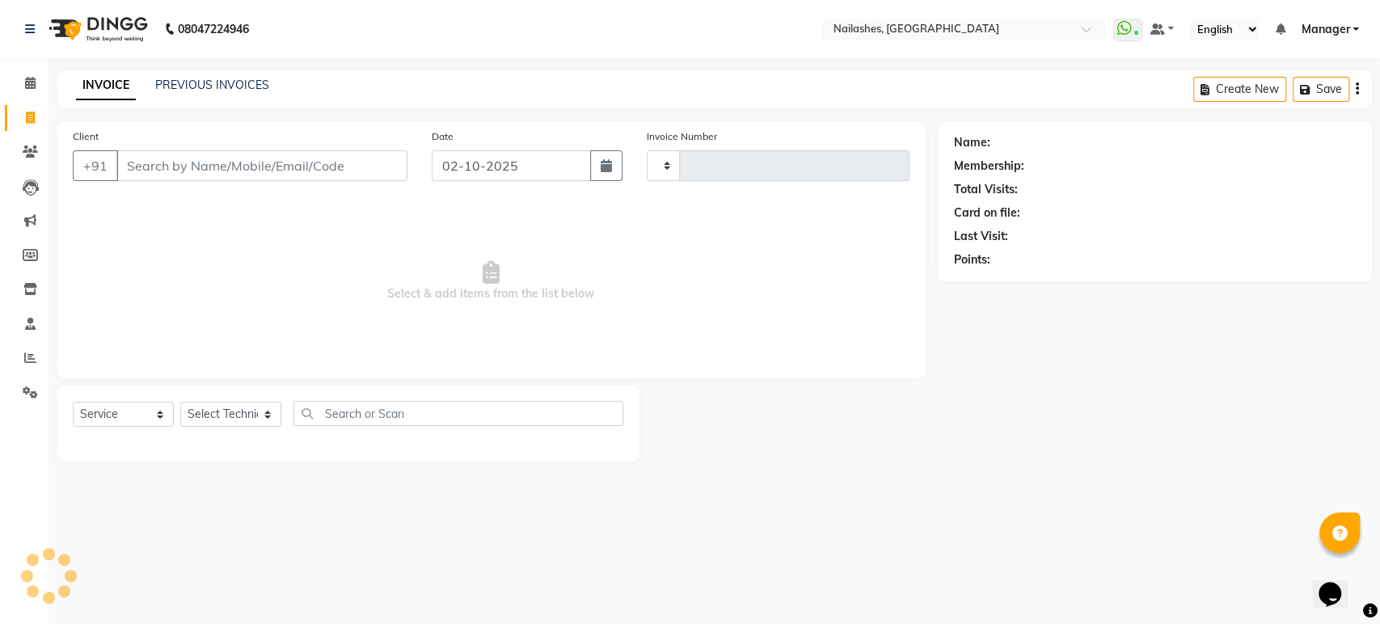
type input "1983"
select select "4251"
click at [251, 164] on input "Client" at bounding box center [261, 165] width 291 height 31
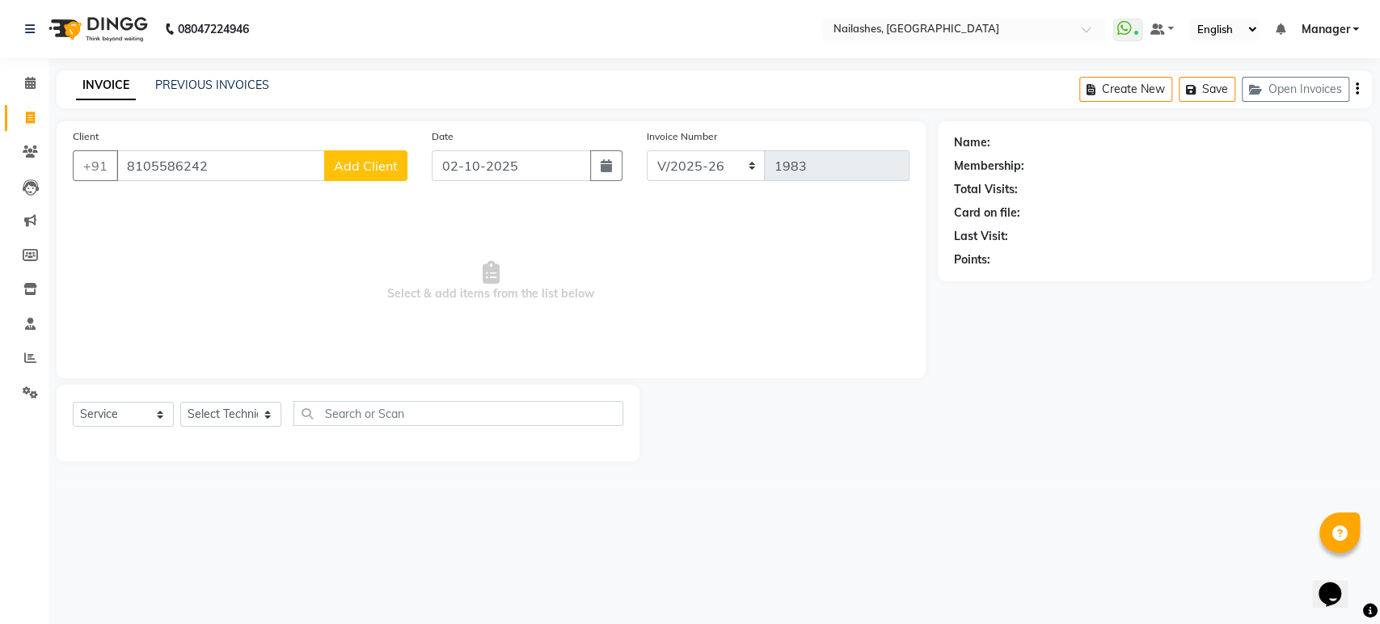
type input "8105586242"
click at [372, 174] on button "Add Client" at bounding box center [365, 165] width 83 height 31
select select "21"
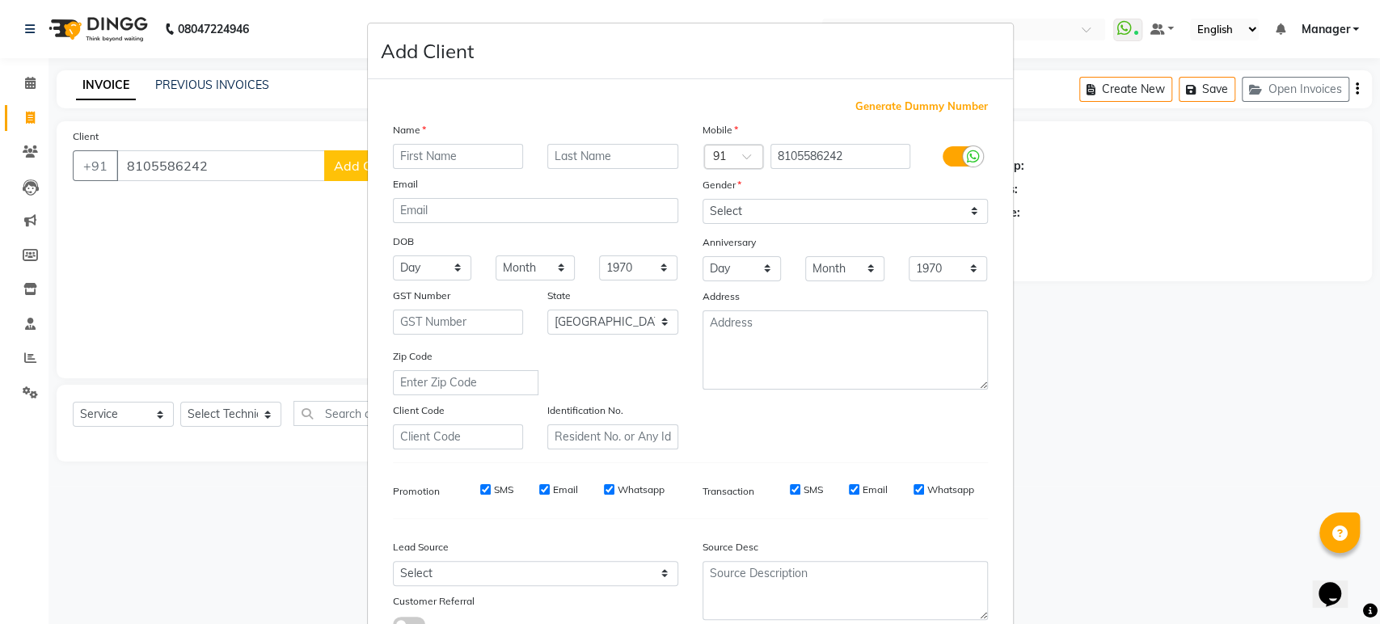
click at [432, 154] on input "text" at bounding box center [458, 156] width 131 height 25
type input "[PERSON_NAME]"
click at [775, 214] on select "Select [DEMOGRAPHIC_DATA] [DEMOGRAPHIC_DATA] Other Prefer Not To Say" at bounding box center [845, 211] width 285 height 25
select select "[DEMOGRAPHIC_DATA]"
click at [703, 199] on select "Select [DEMOGRAPHIC_DATA] [DEMOGRAPHIC_DATA] Other Prefer Not To Say" at bounding box center [845, 211] width 285 height 25
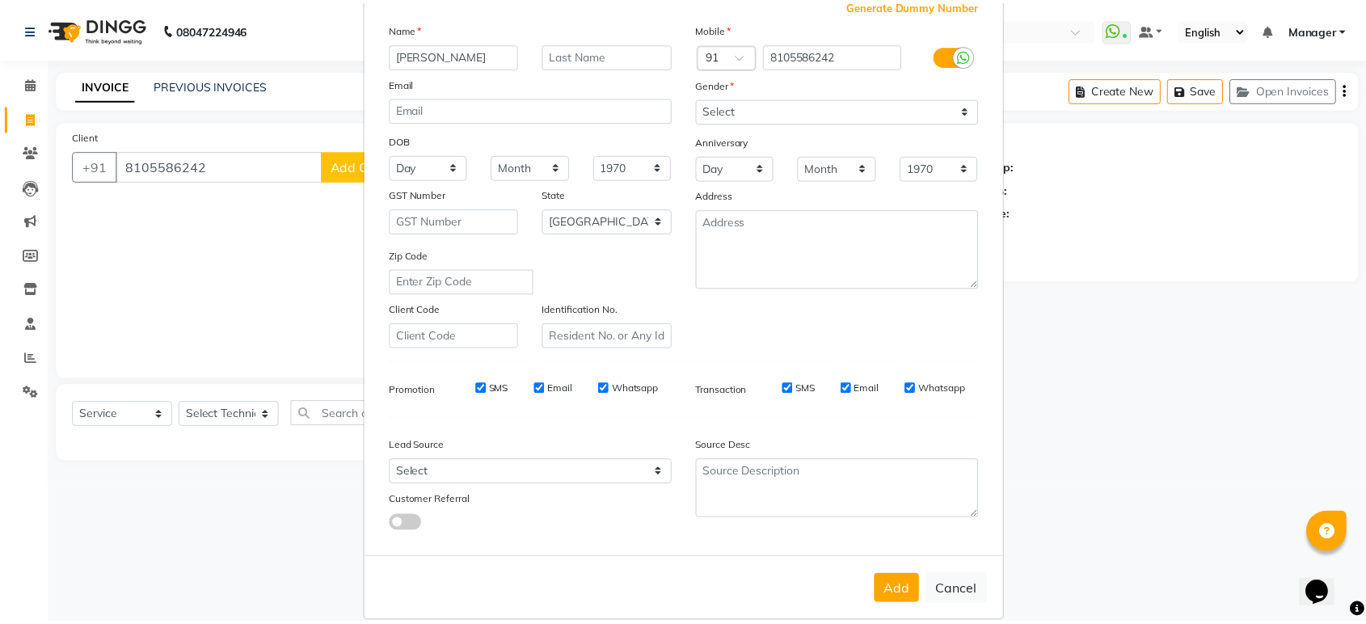
scroll to position [118, 0]
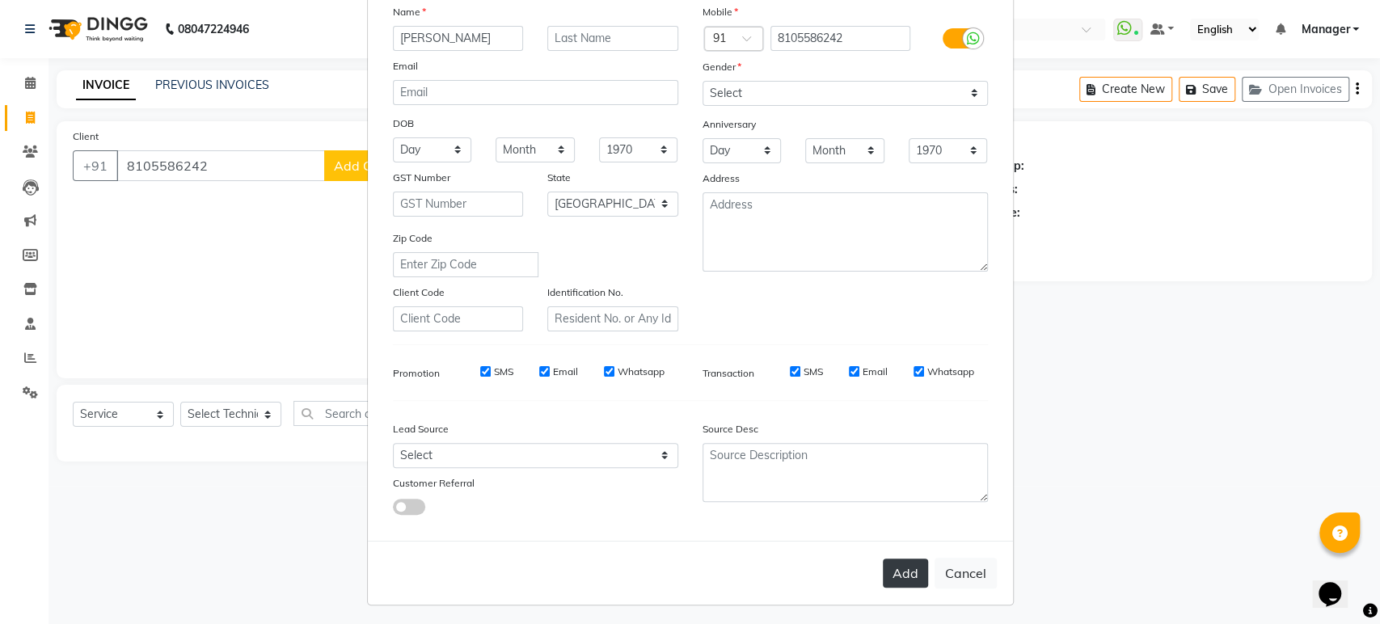
click at [912, 571] on button "Add" at bounding box center [905, 573] width 45 height 29
type input "81******42"
select select
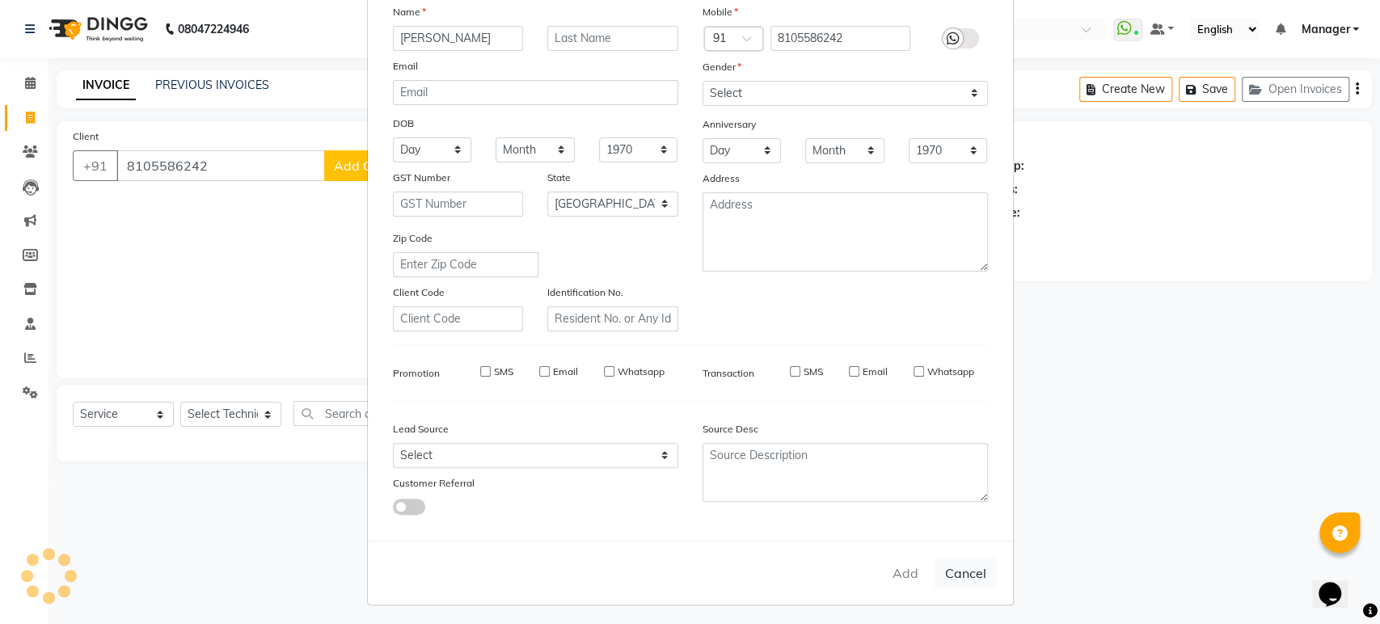
select select "null"
select select
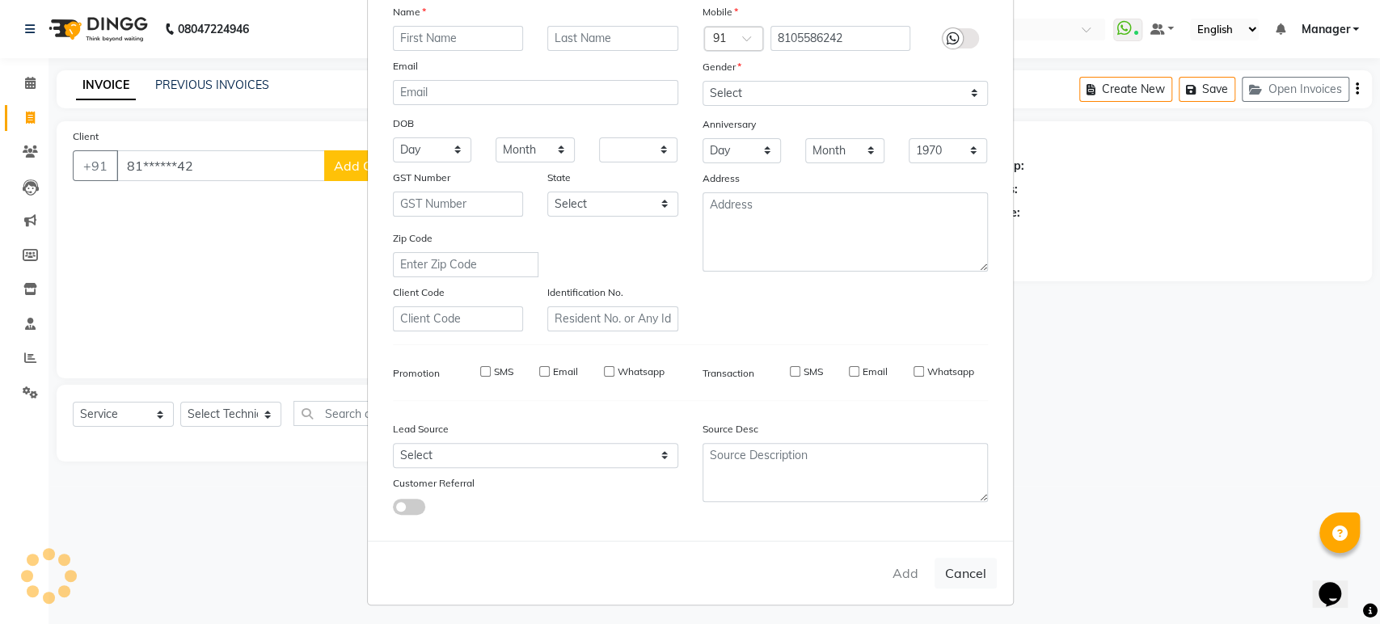
checkbox input "false"
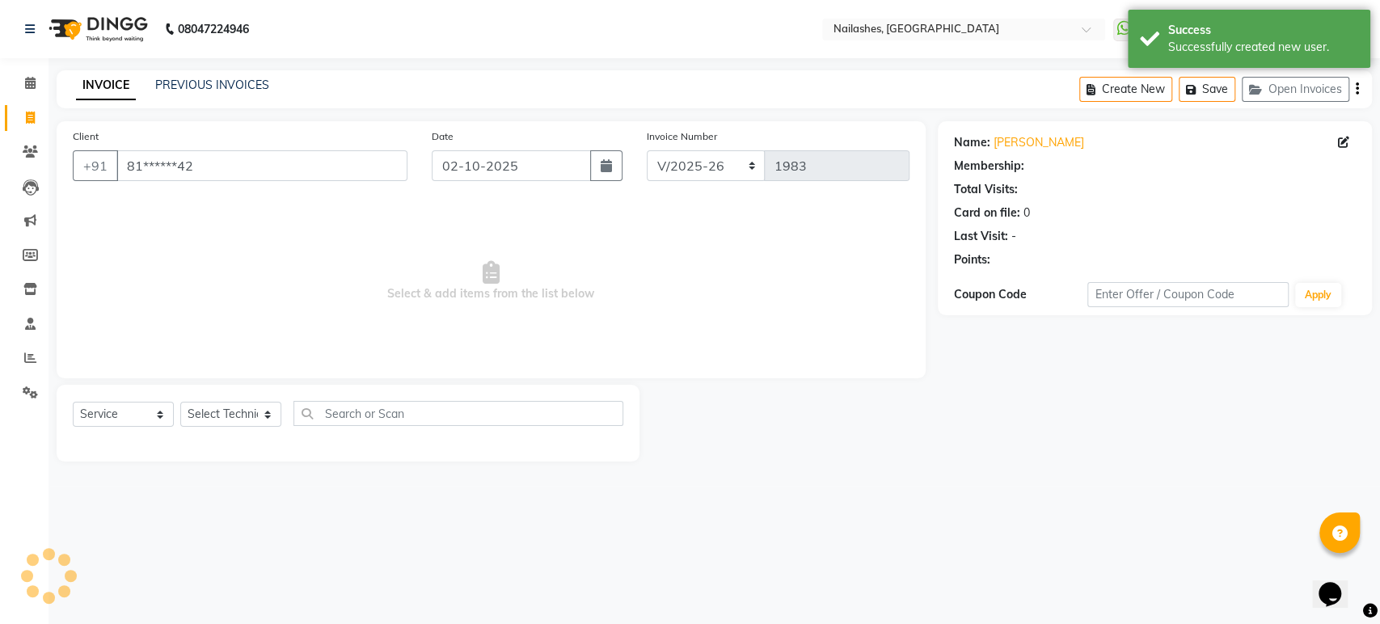
select select "1: Object"
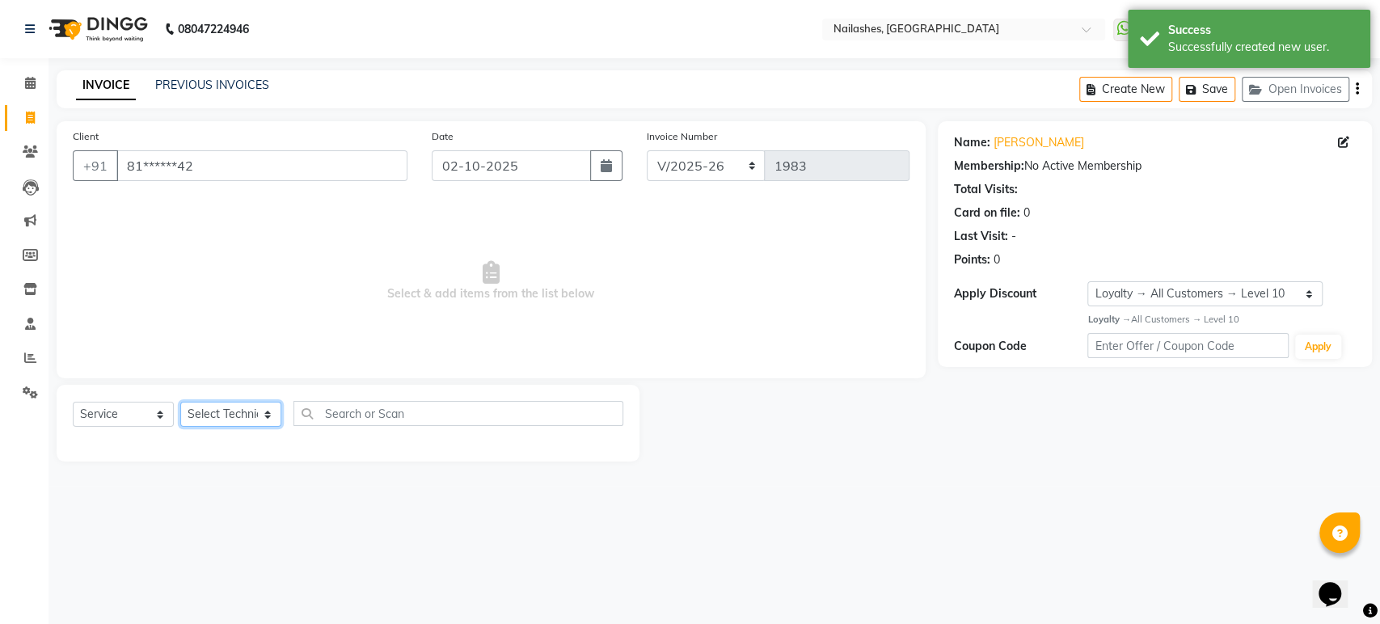
click at [272, 412] on select "Select Technician [PERSON_NAME] [PERSON_NAME] [PERSON_NAME] Manager Rehbar [PER…" at bounding box center [230, 414] width 101 height 25
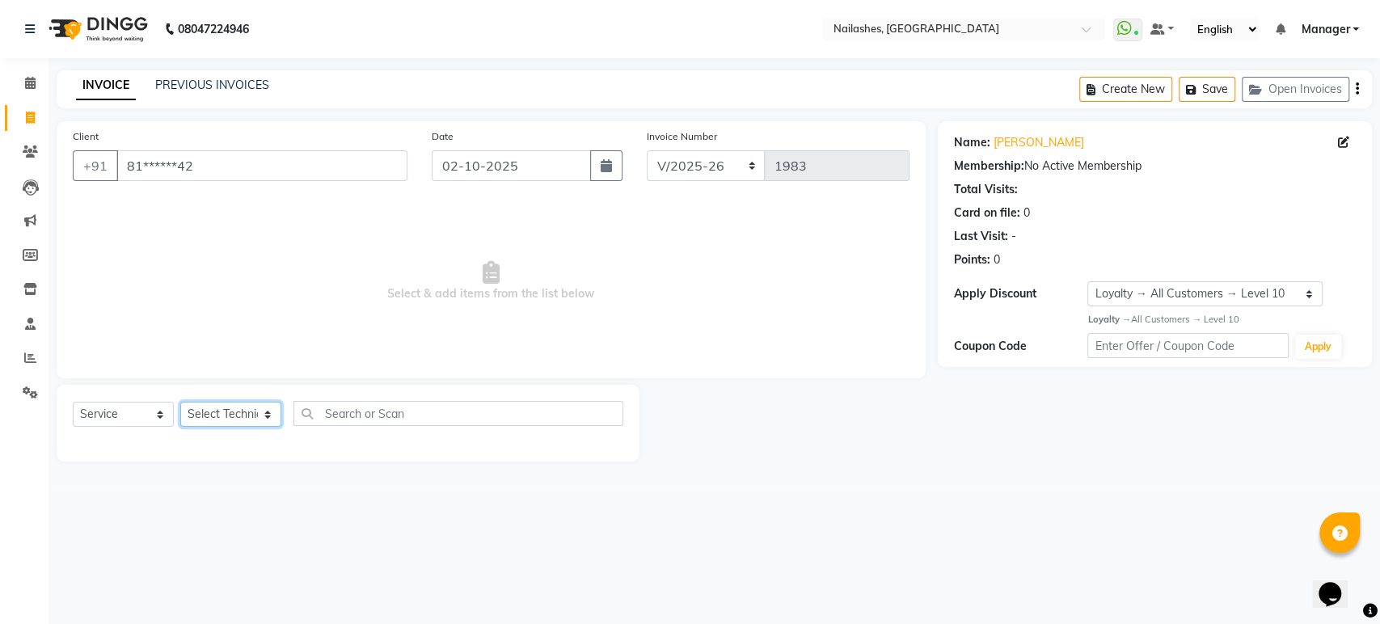
select select "92289"
click at [180, 402] on select "Select Technician [PERSON_NAME] [PERSON_NAME] [PERSON_NAME] Manager Rehbar [PER…" at bounding box center [230, 414] width 101 height 25
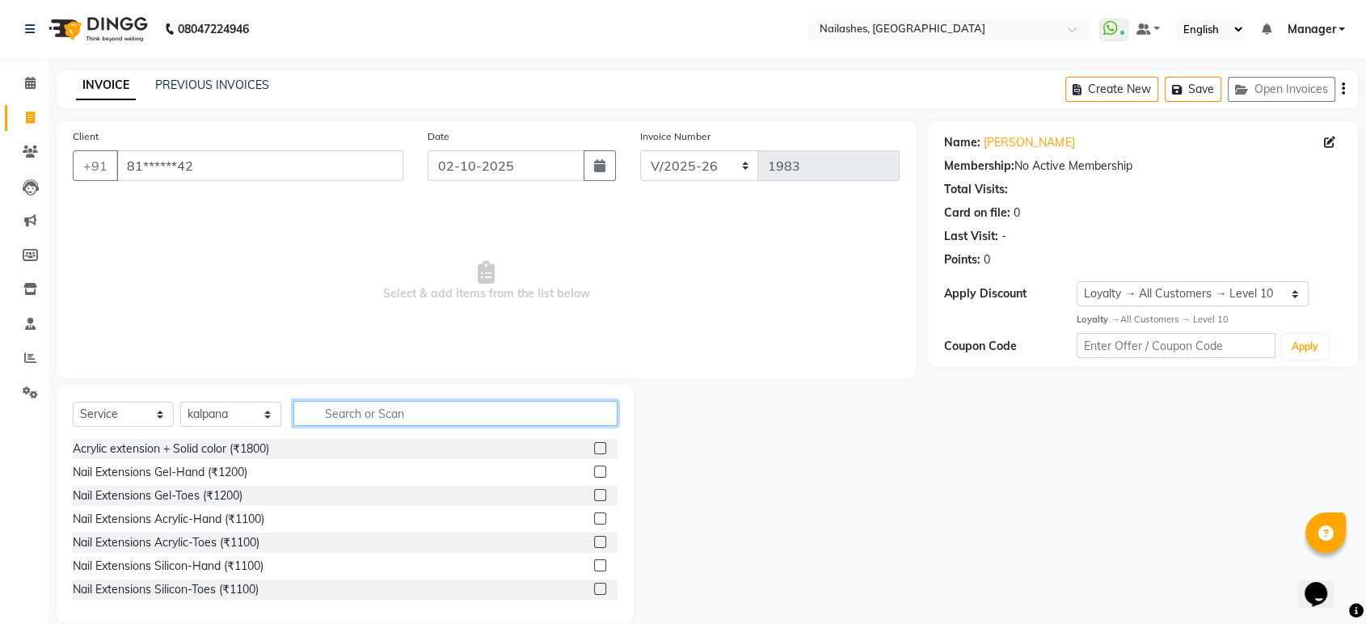
click at [374, 406] on input "text" at bounding box center [455, 413] width 324 height 25
type input "r"
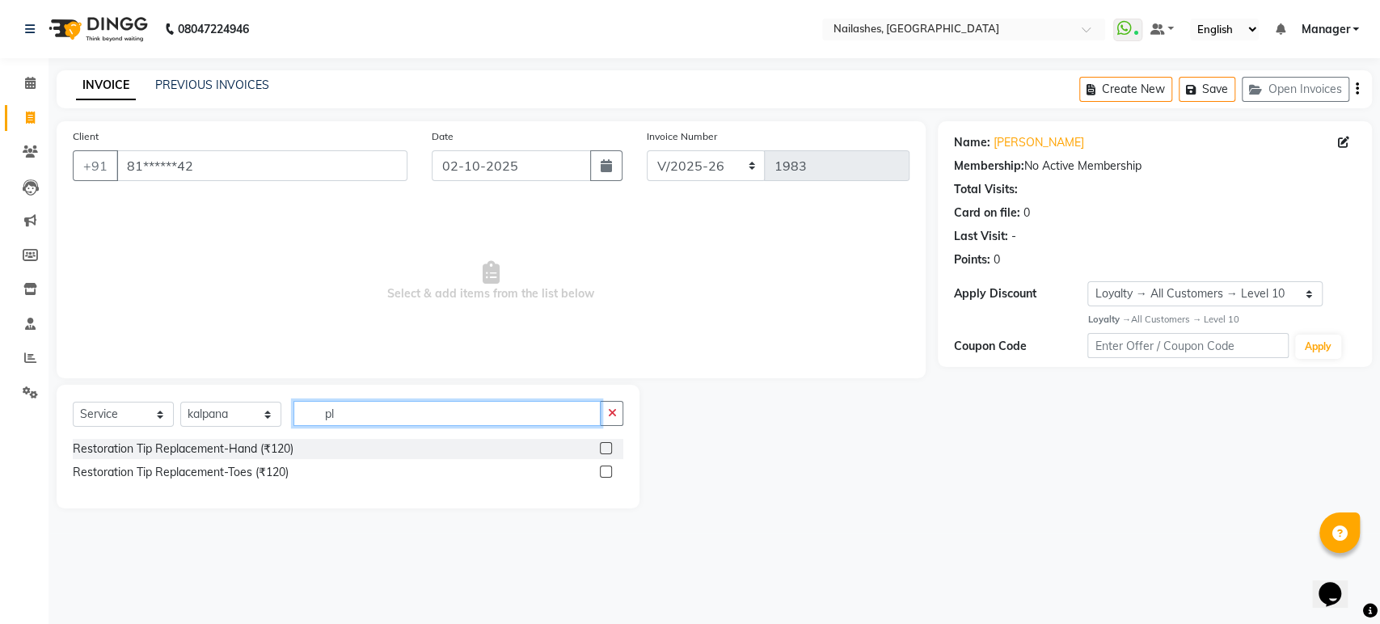
type input "p"
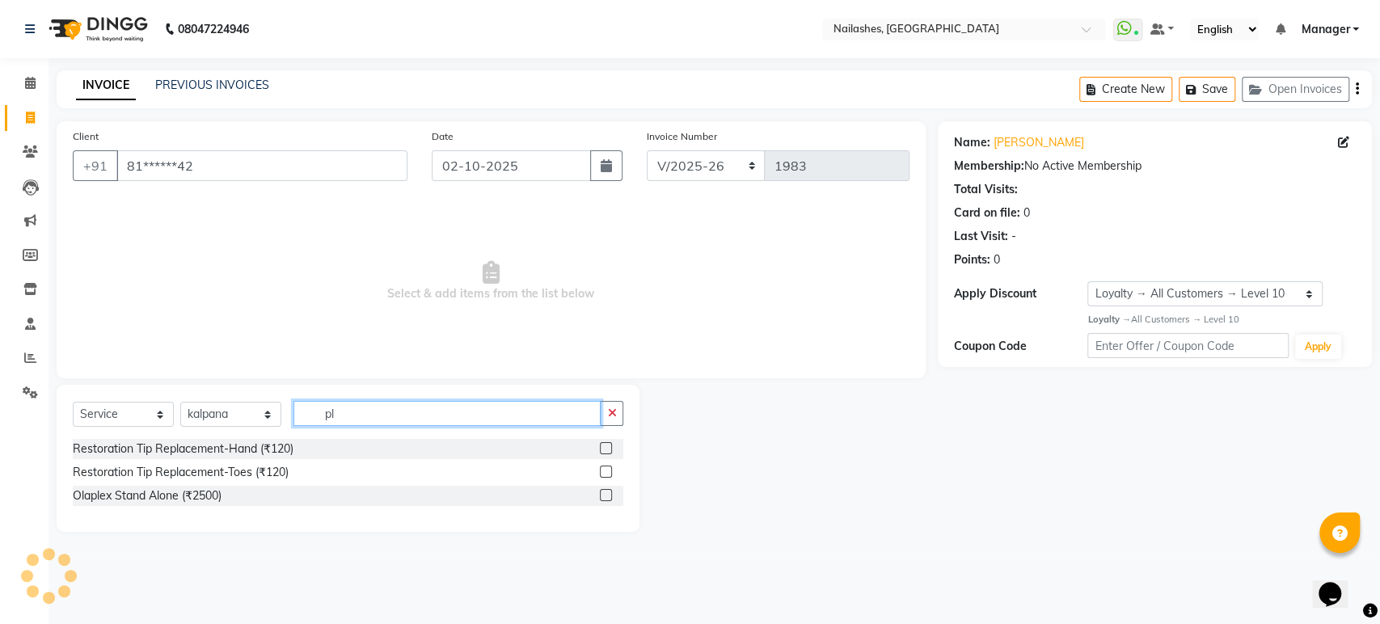
type input "p"
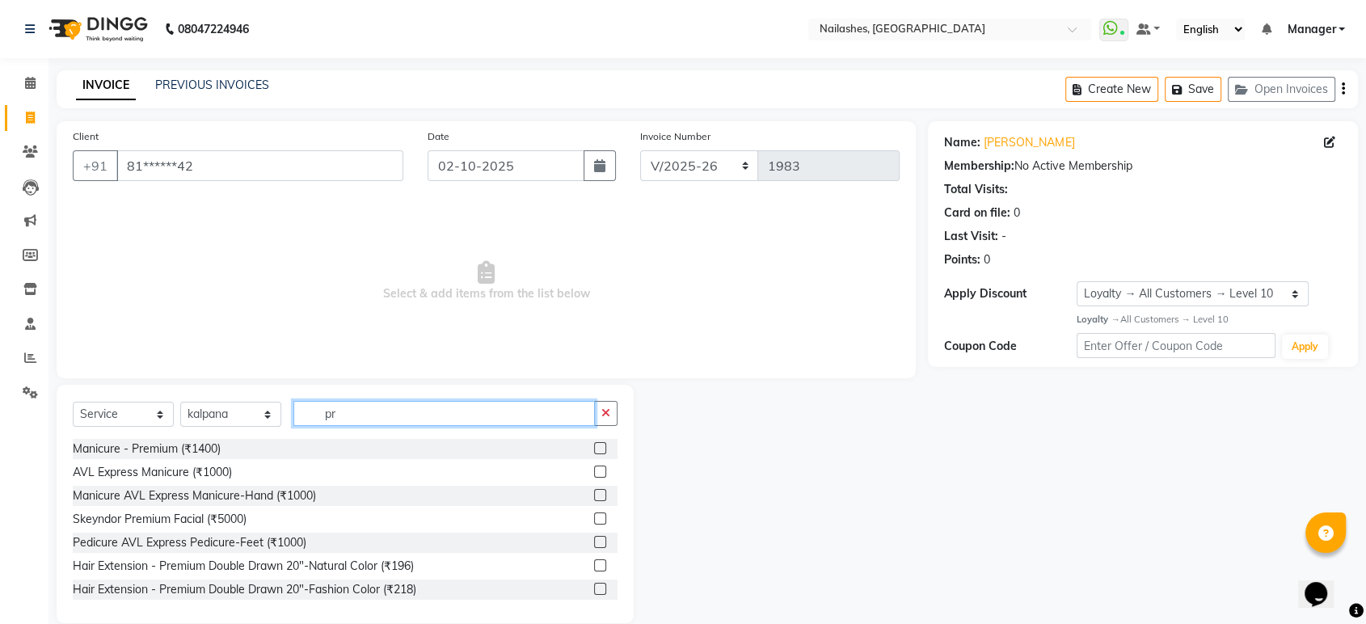
type input "p"
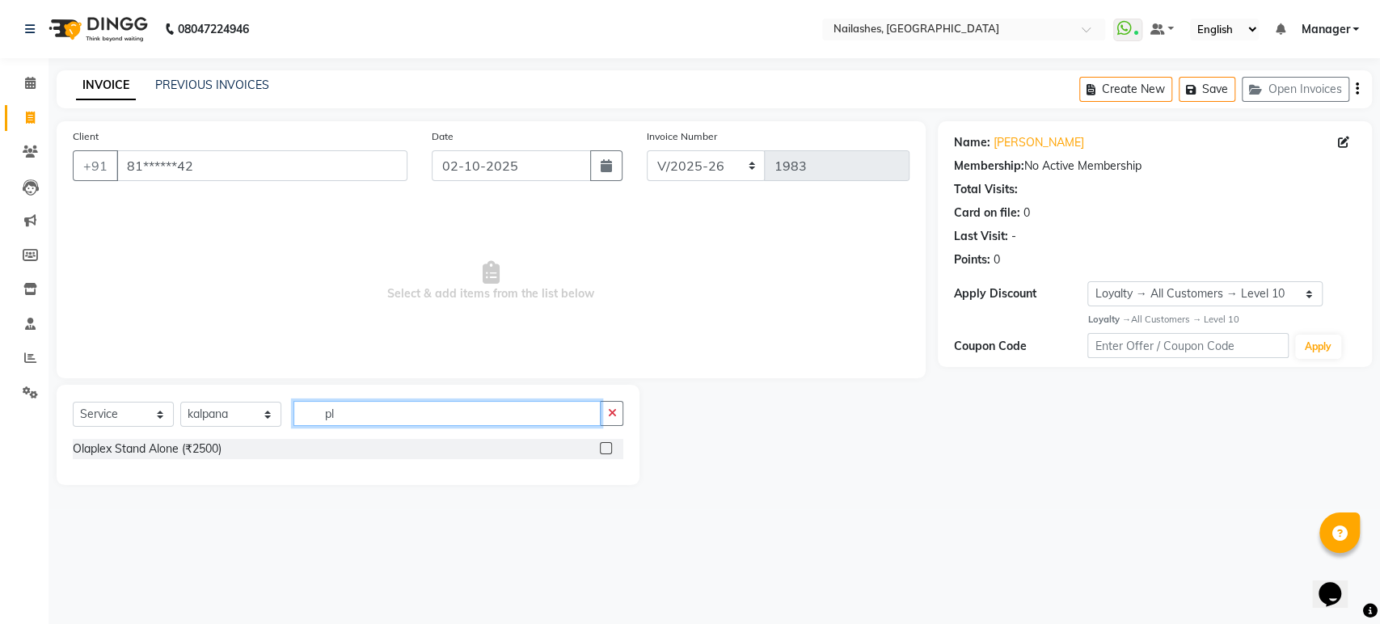
type input "p"
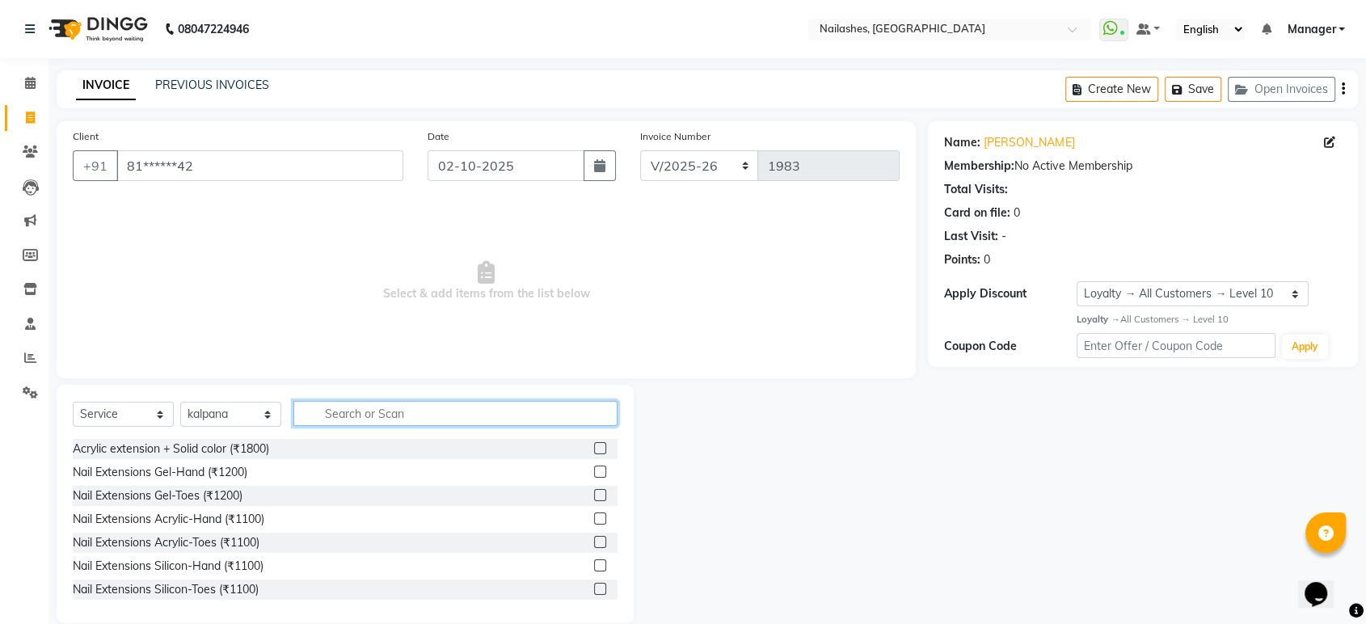
type input "p"
type input "ped"
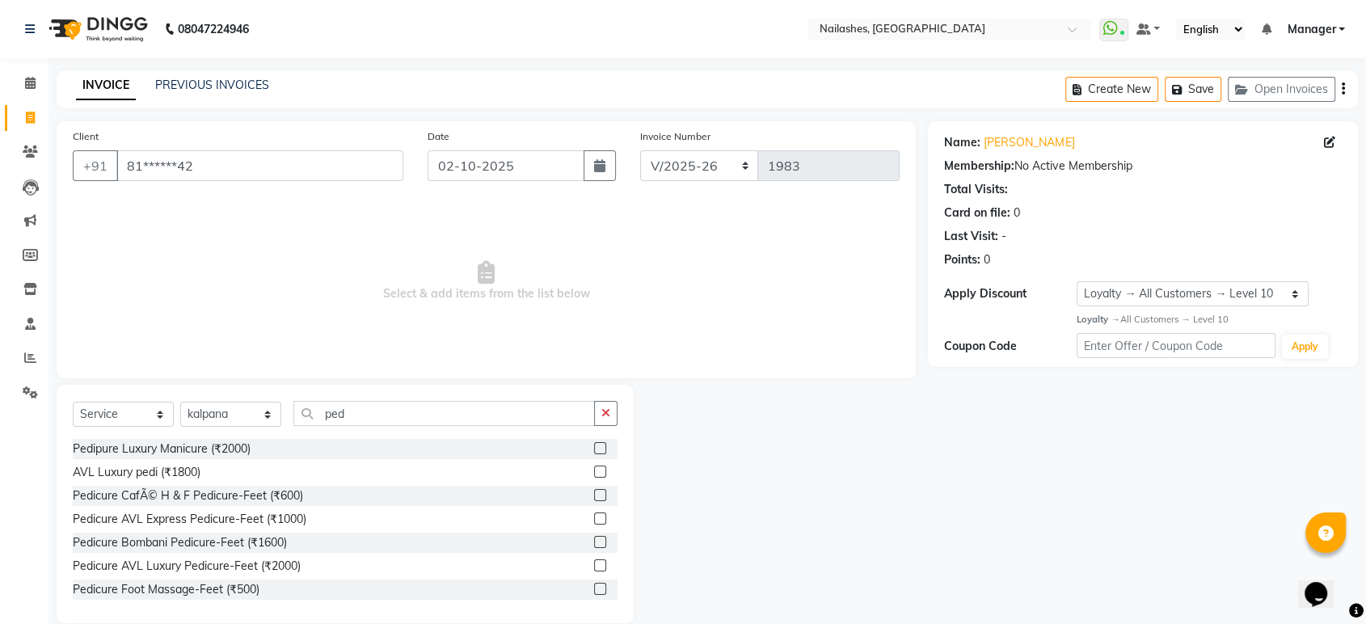
click at [594, 449] on label at bounding box center [600, 448] width 12 height 12
click at [594, 449] on input "checkbox" at bounding box center [599, 449] width 11 height 11
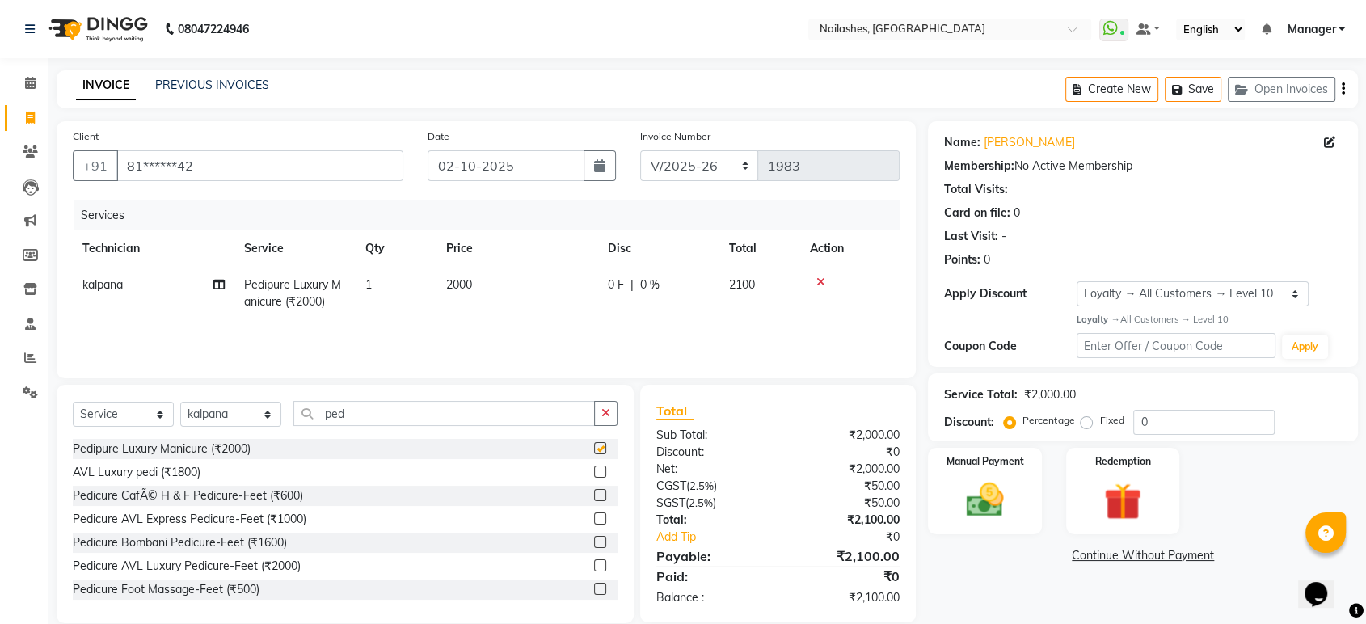
checkbox input "false"
click at [509, 281] on td "2000" at bounding box center [518, 293] width 162 height 53
select select "92289"
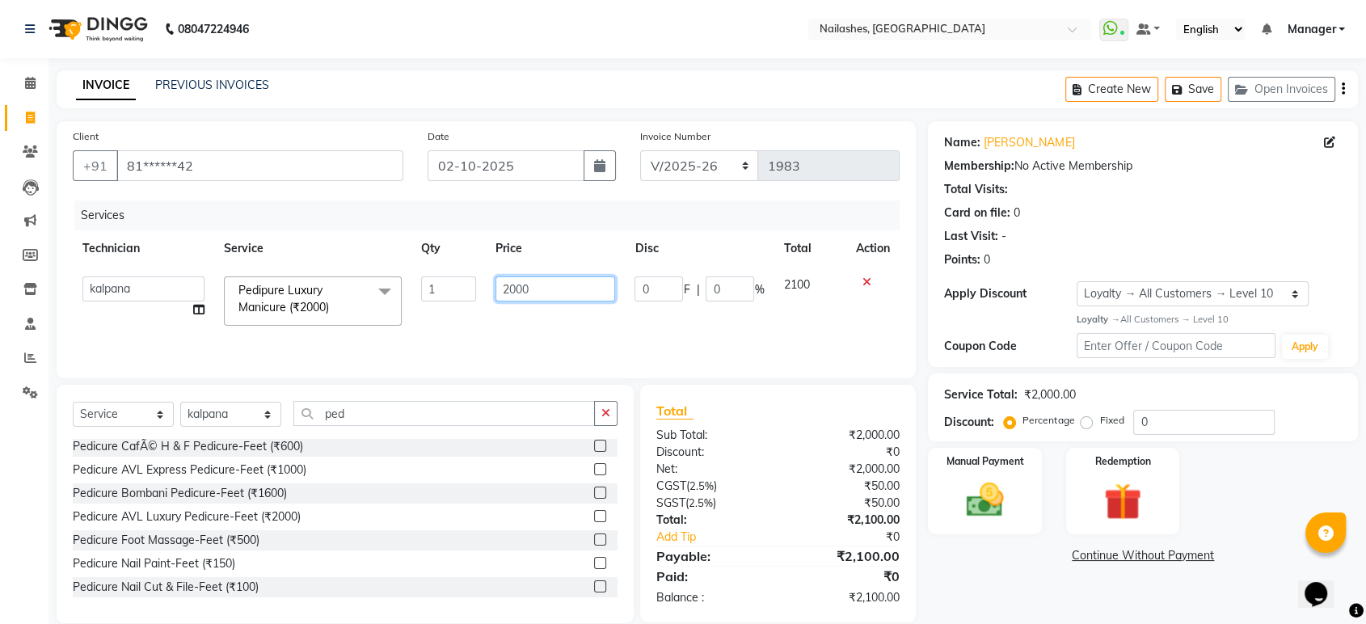
click at [540, 288] on input "2000" at bounding box center [556, 289] width 120 height 25
type input "2100"
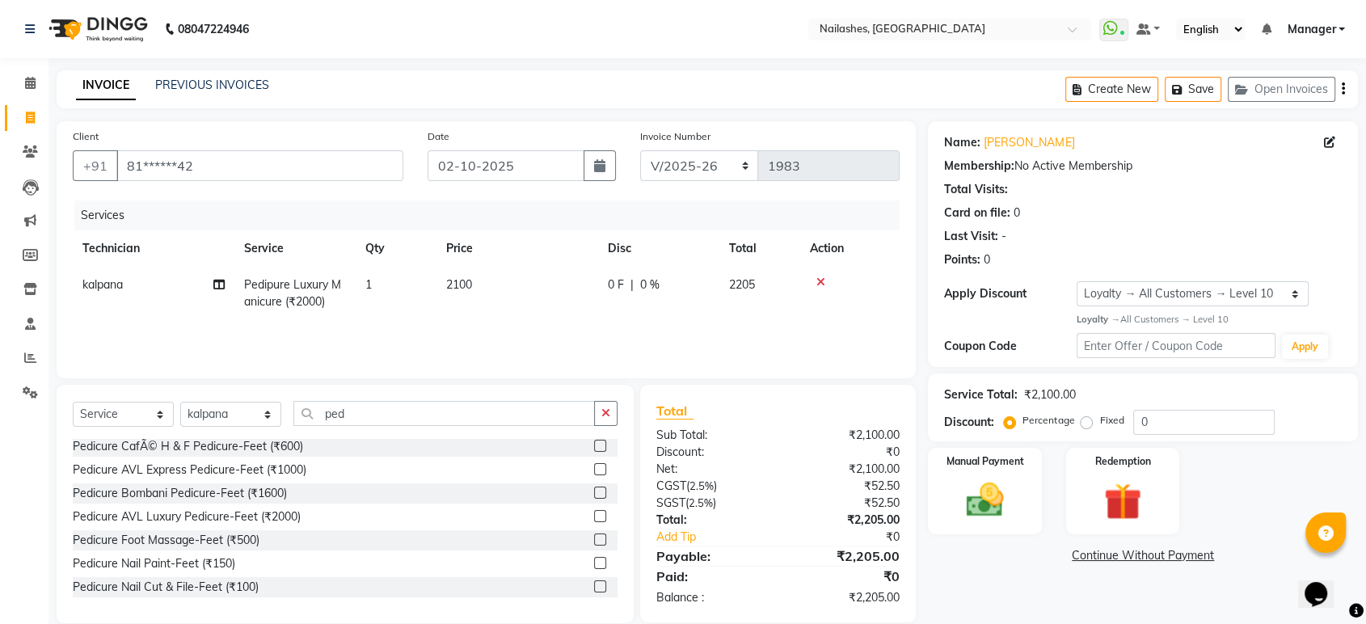
click at [531, 328] on div "Services Technician Service Qty Price Disc Total Action kalpana [GEOGRAPHIC_DAT…" at bounding box center [486, 282] width 827 height 162
click at [489, 283] on td "2100" at bounding box center [518, 293] width 162 height 53
select select "92289"
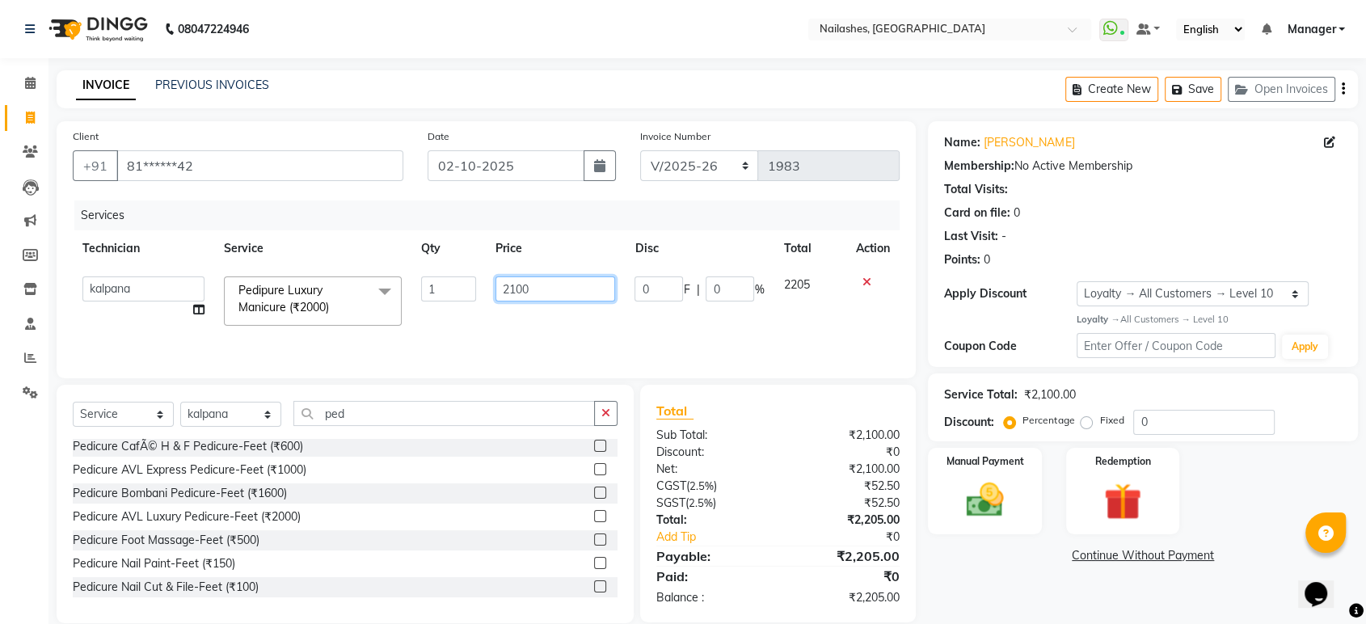
click at [532, 289] on input "2100" at bounding box center [556, 289] width 120 height 25
type input "2000"
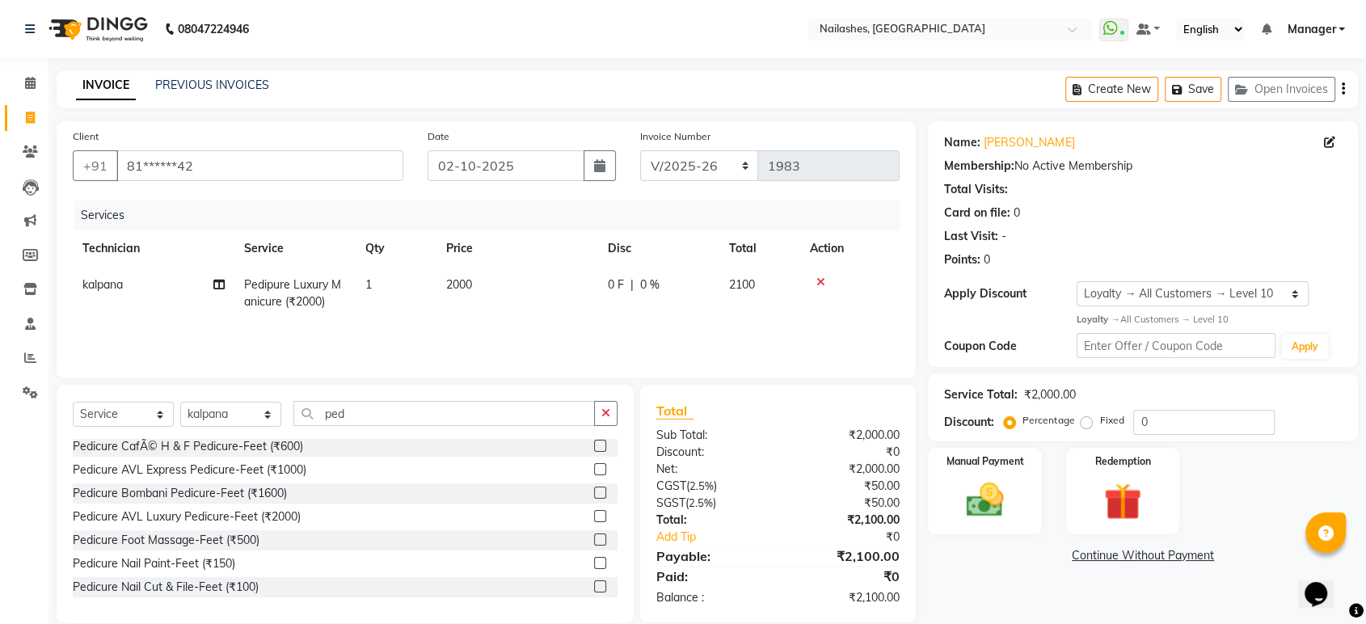
click at [537, 325] on div "Services Technician Service Qty Price Disc Total Action kalpana [GEOGRAPHIC_DAT…" at bounding box center [486, 282] width 827 height 162
click at [990, 481] on img at bounding box center [984, 500] width 63 height 45
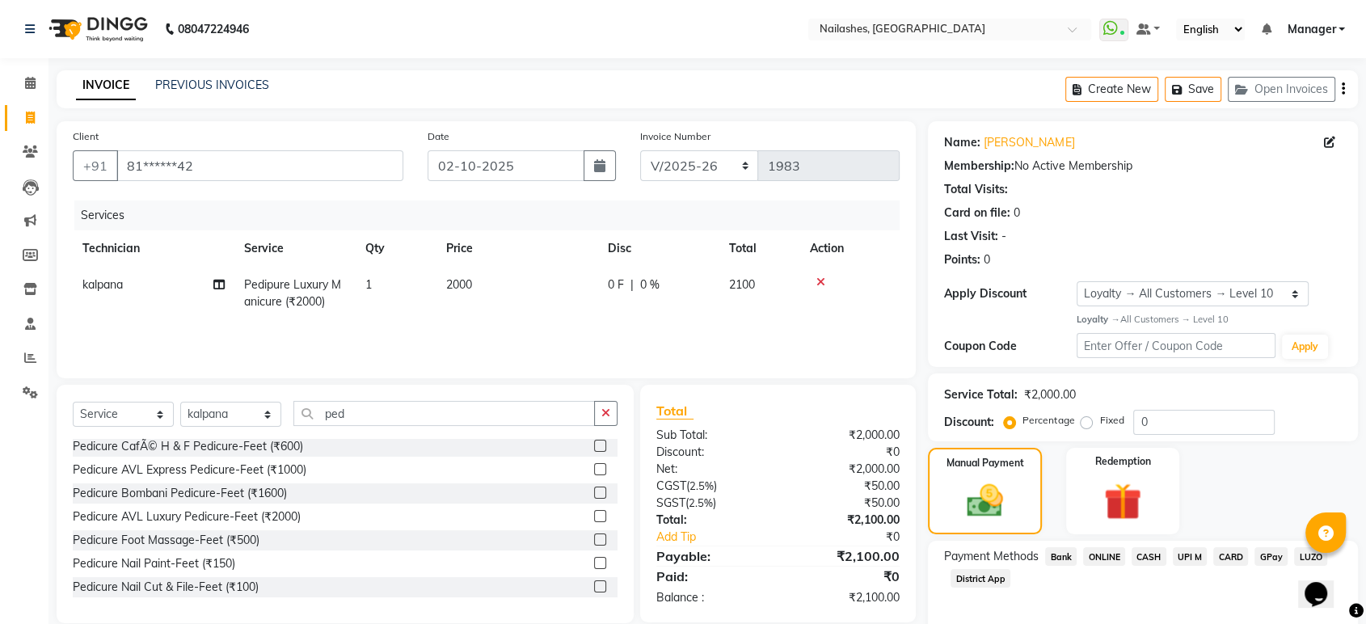
click at [1111, 554] on span "ONLINE" at bounding box center [1104, 556] width 42 height 19
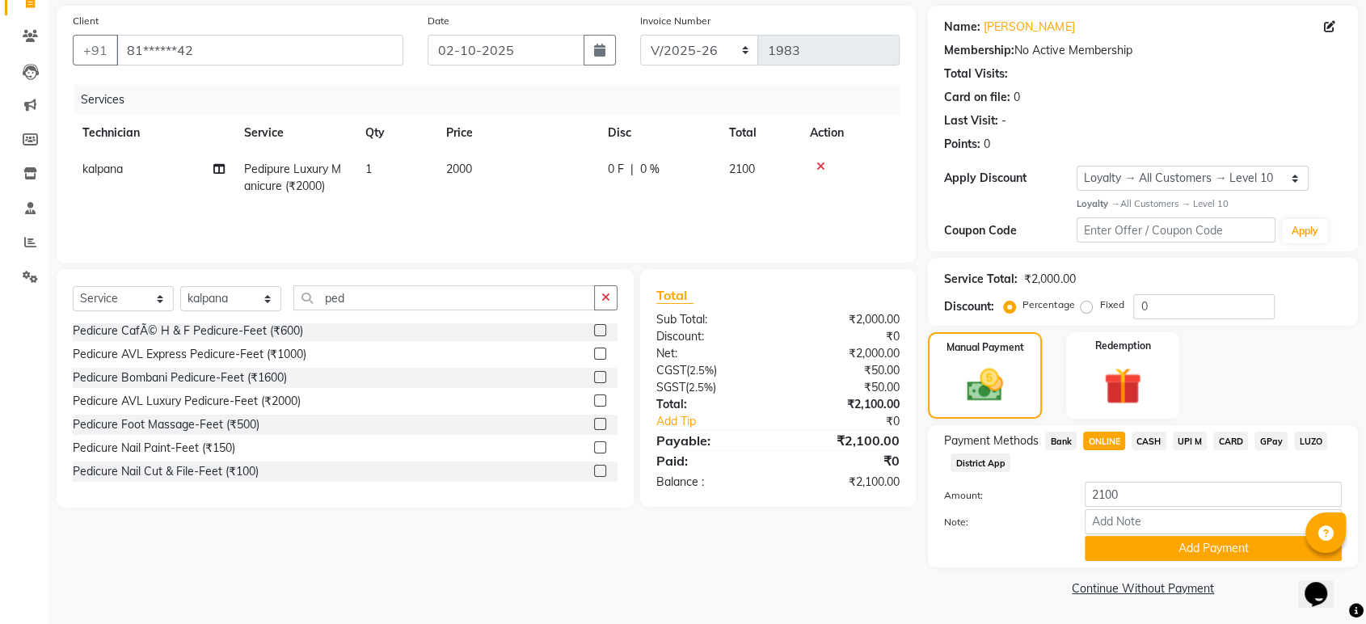
click at [1111, 554] on button "Add Payment" at bounding box center [1213, 548] width 257 height 25
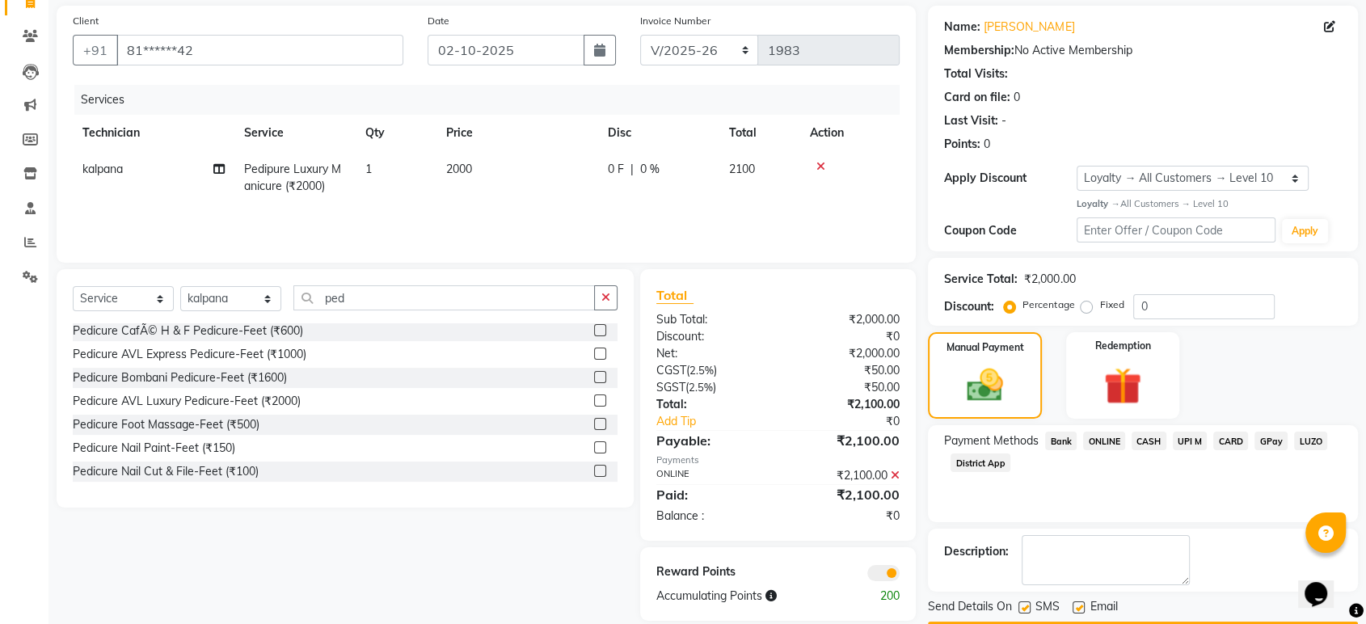
scroll to position [162, 0]
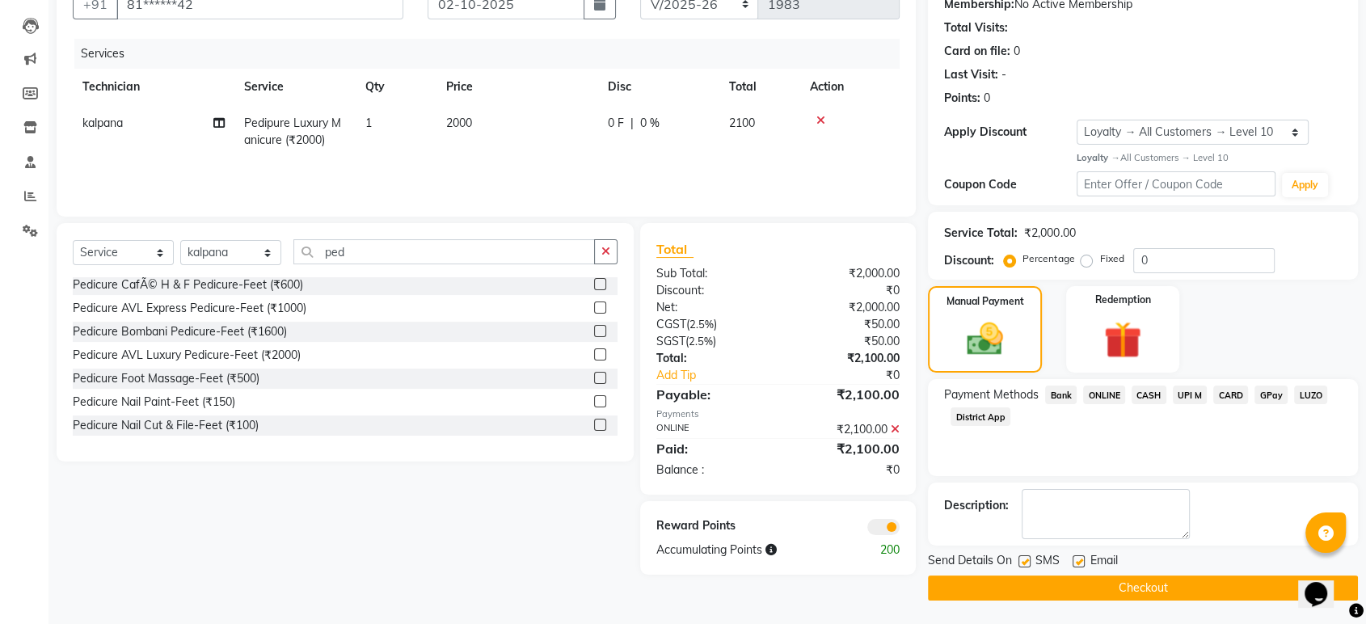
click at [1106, 584] on button "Checkout" at bounding box center [1143, 588] width 430 height 25
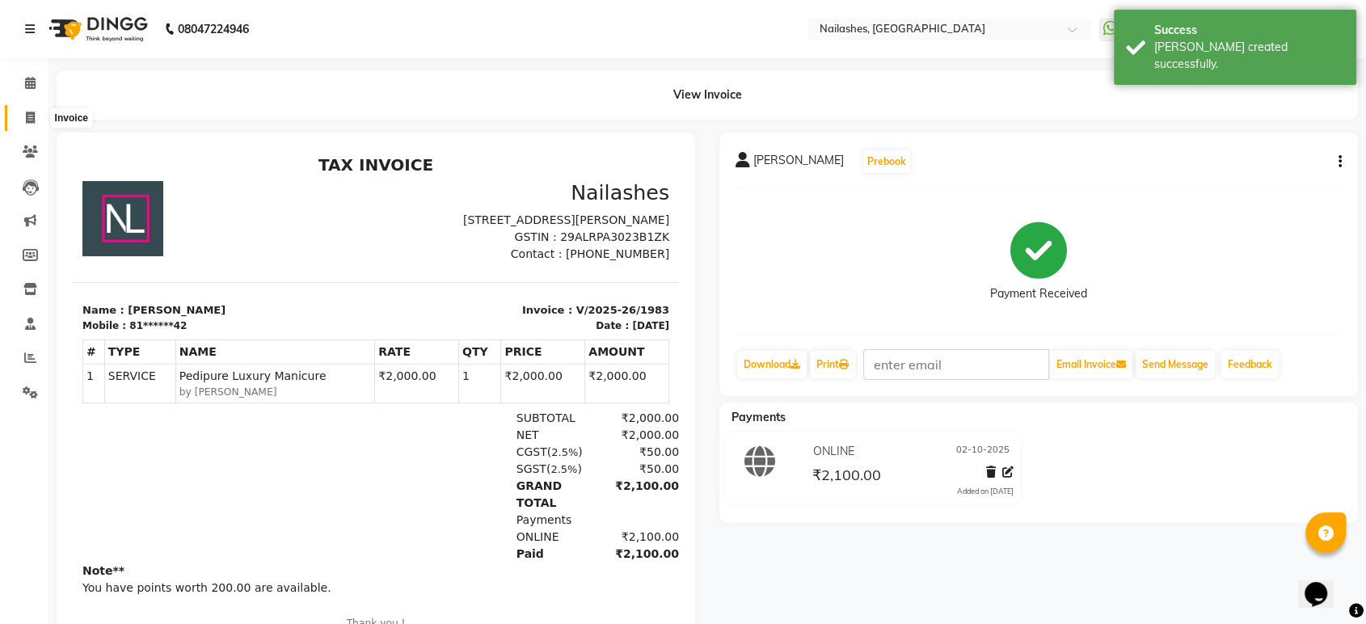
click at [26, 121] on icon at bounding box center [30, 118] width 9 height 12
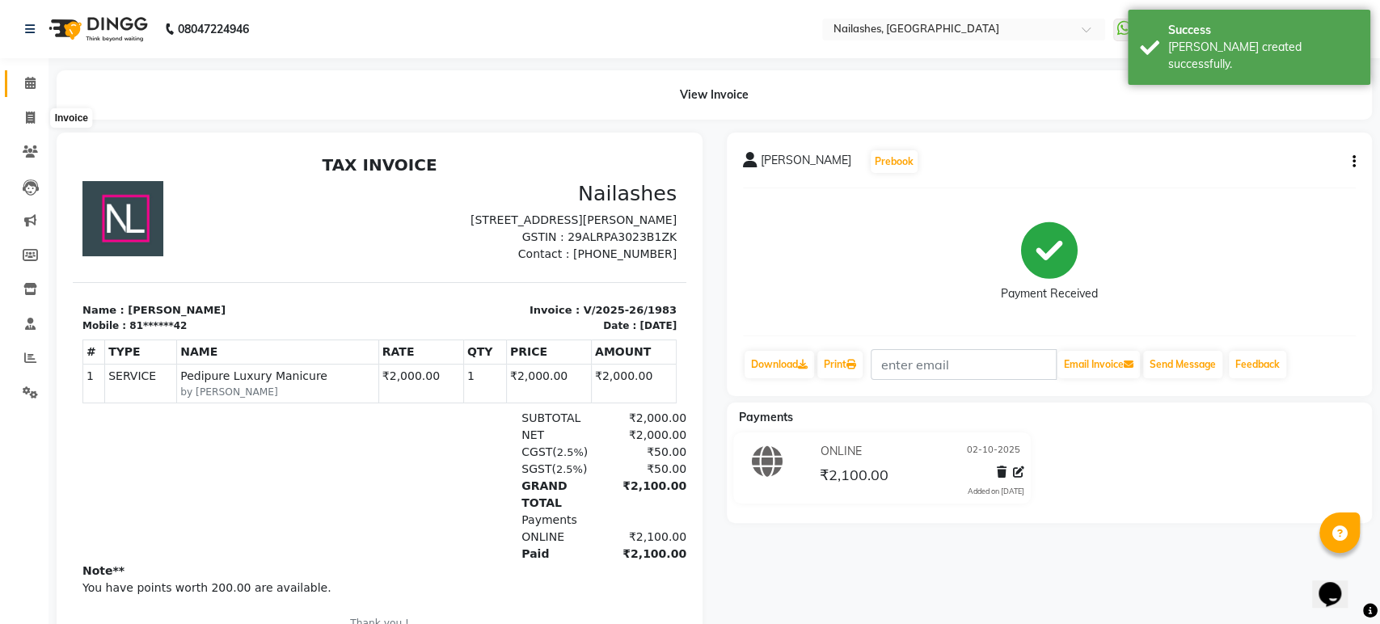
select select "4251"
select select "service"
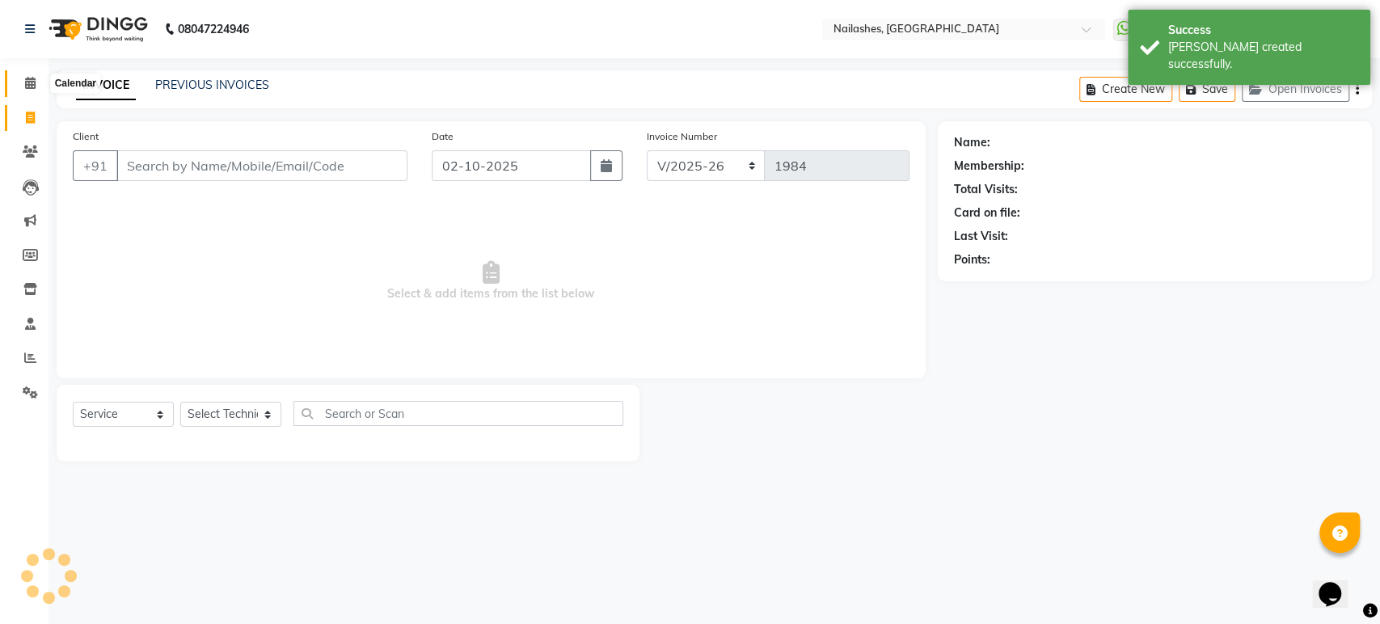
click at [27, 81] on icon at bounding box center [30, 83] width 11 height 12
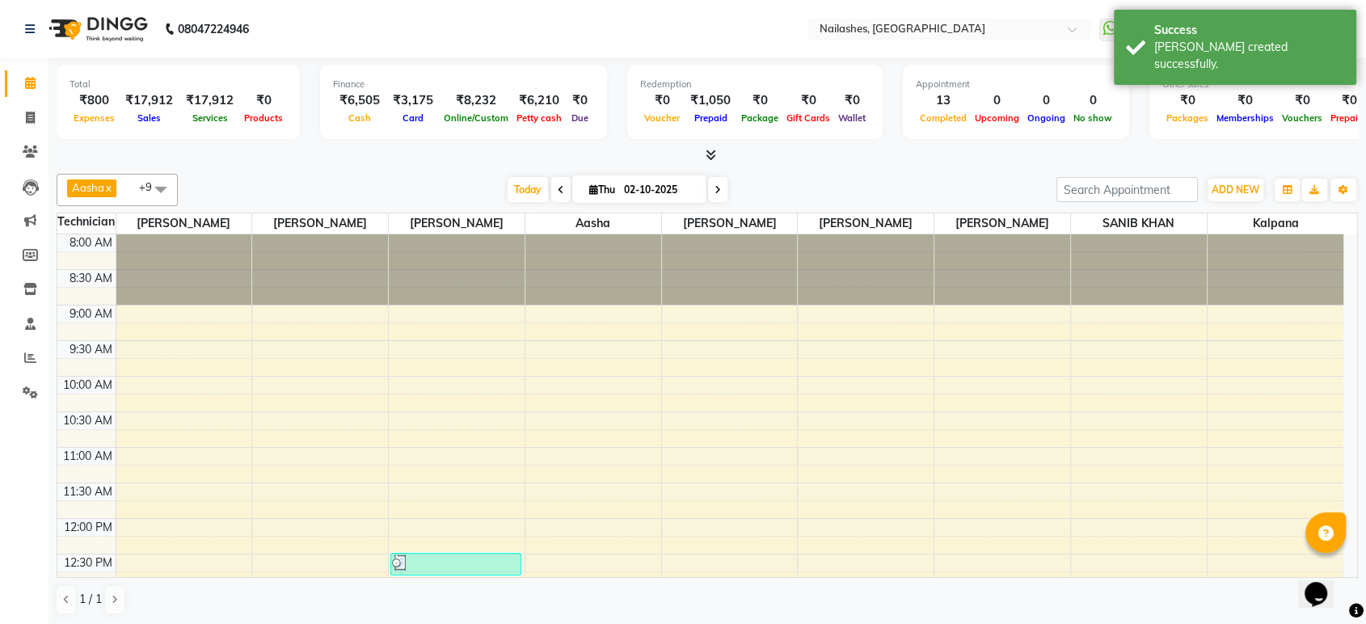
click at [708, 150] on icon at bounding box center [711, 155] width 11 height 12
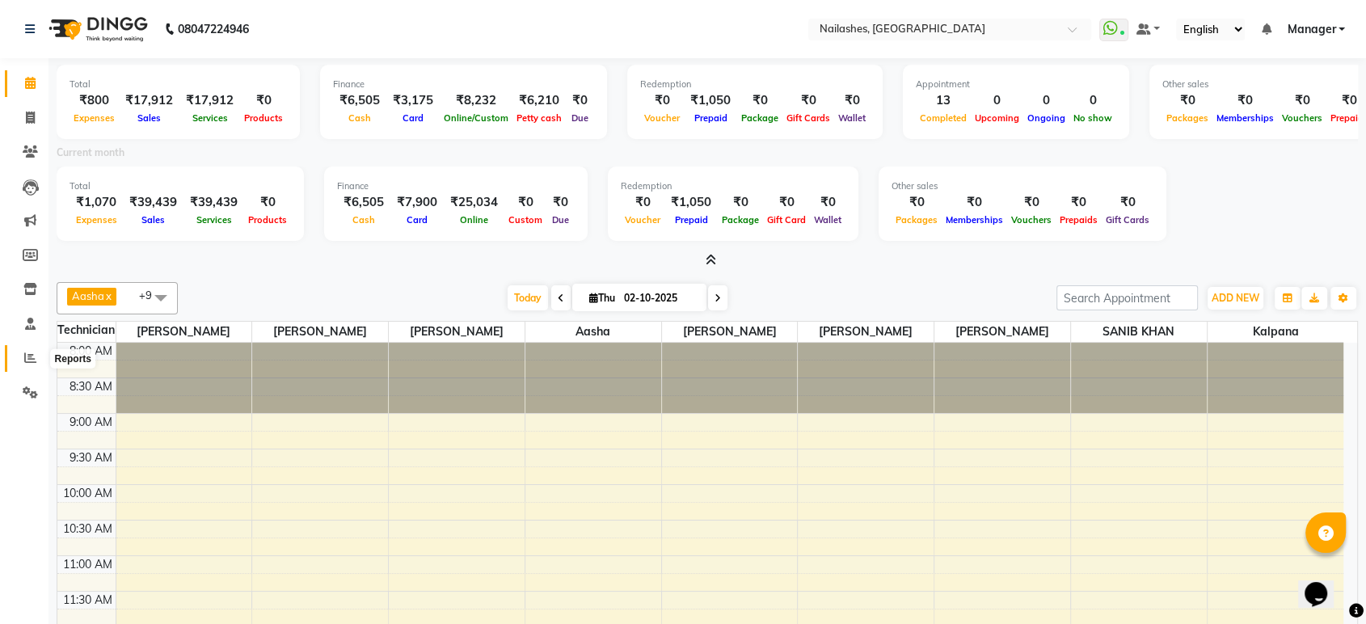
click at [27, 349] on span at bounding box center [30, 358] width 28 height 19
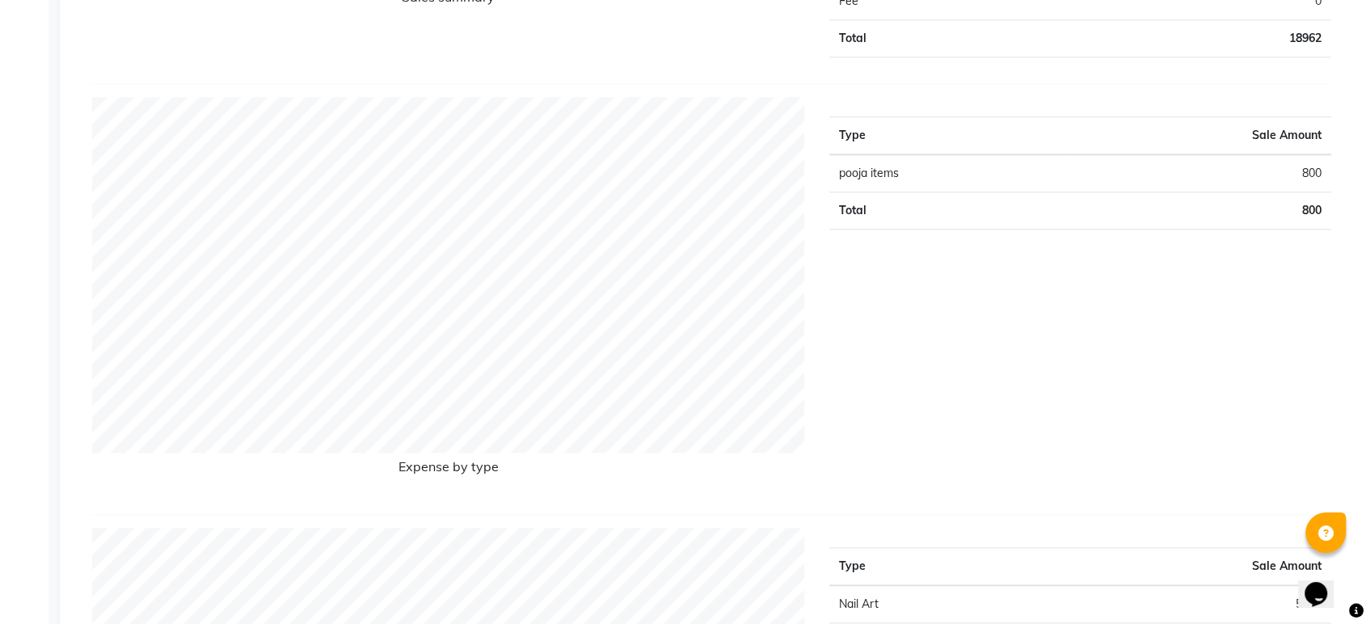
scroll to position [1514, 0]
